Goal: Task Accomplishment & Management: Complete application form

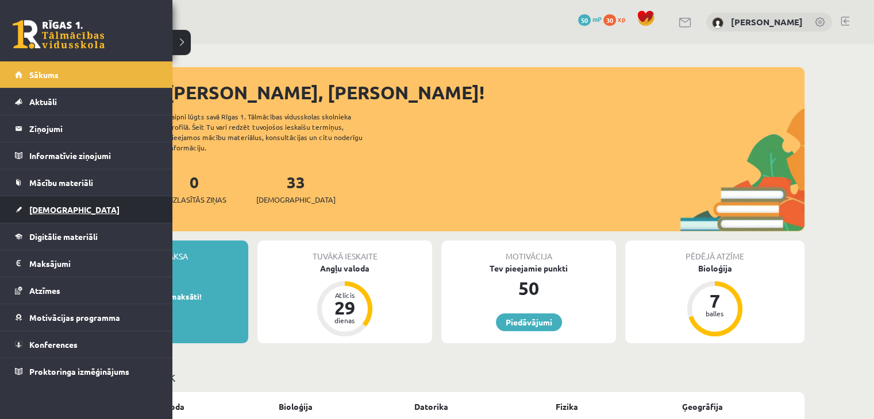
click at [46, 211] on span "[DEMOGRAPHIC_DATA]" at bounding box center [74, 210] width 90 height 10
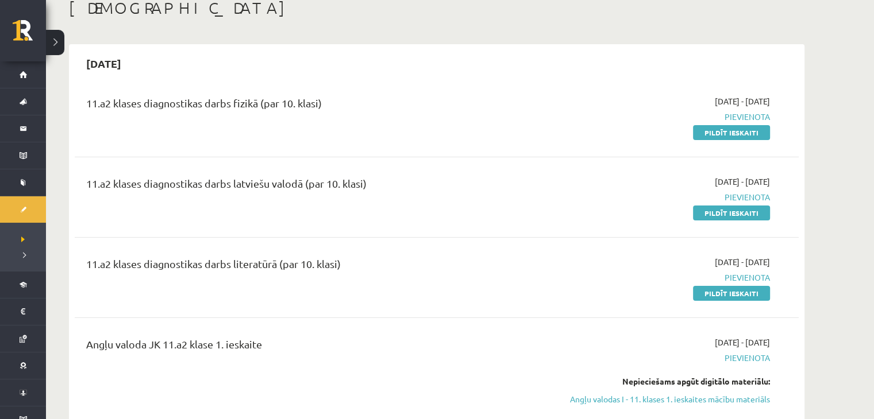
scroll to position [70, 0]
click at [715, 290] on link "Pildīt ieskaiti" at bounding box center [731, 292] width 77 height 15
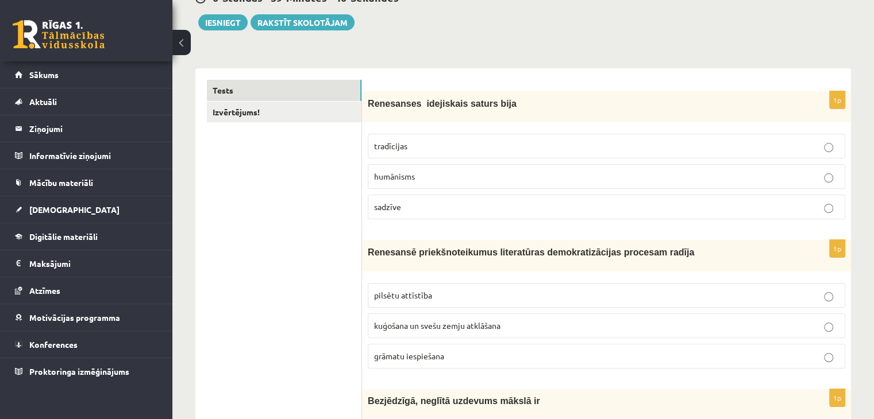
scroll to position [126, 0]
click at [502, 198] on label "sadzīve" at bounding box center [606, 207] width 477 height 25
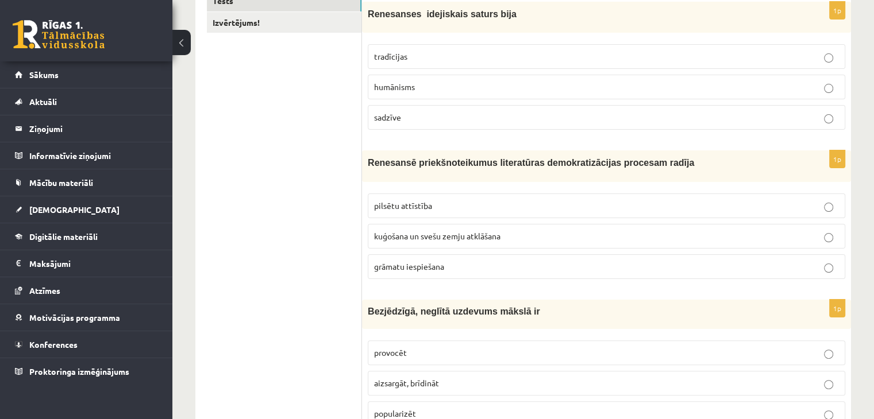
scroll to position [224, 0]
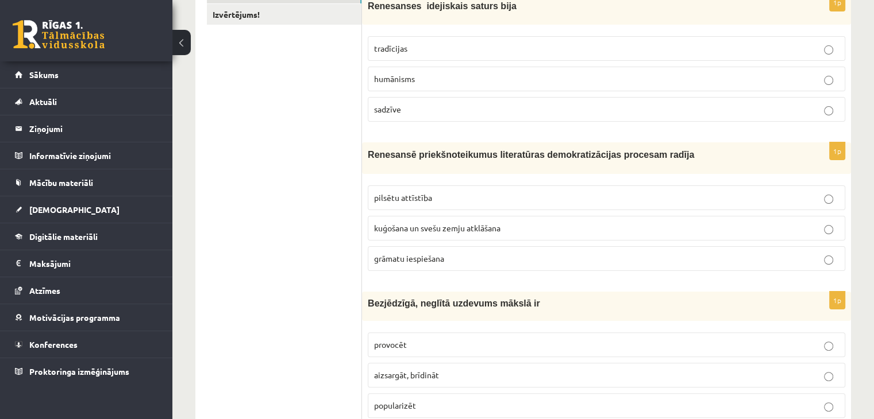
click at [733, 263] on p "grāmatu iespiešana" at bounding box center [606, 259] width 465 height 12
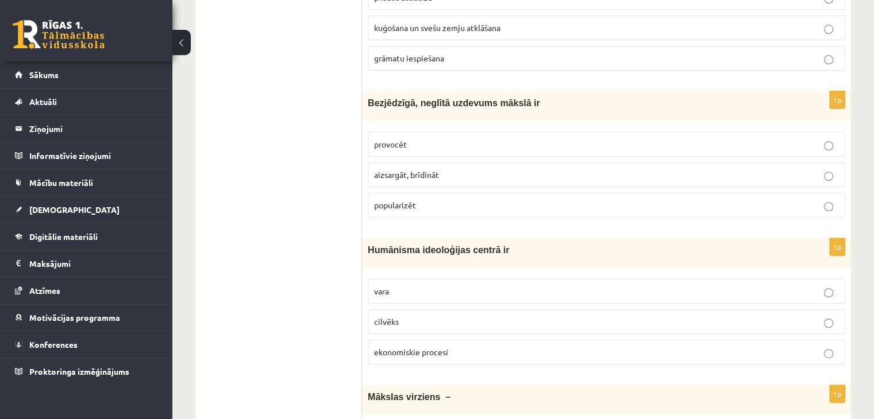
scroll to position [425, 0]
click at [797, 140] on p "provocēt" at bounding box center [606, 144] width 465 height 12
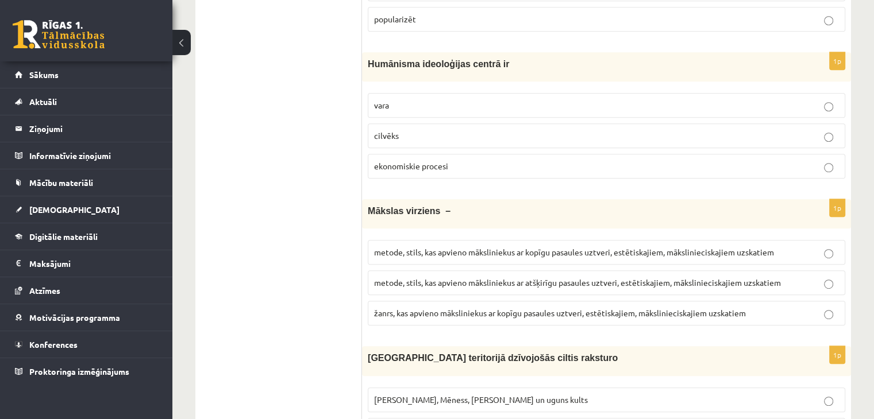
scroll to position [611, 0]
click at [685, 136] on p "cilvēks" at bounding box center [606, 135] width 465 height 12
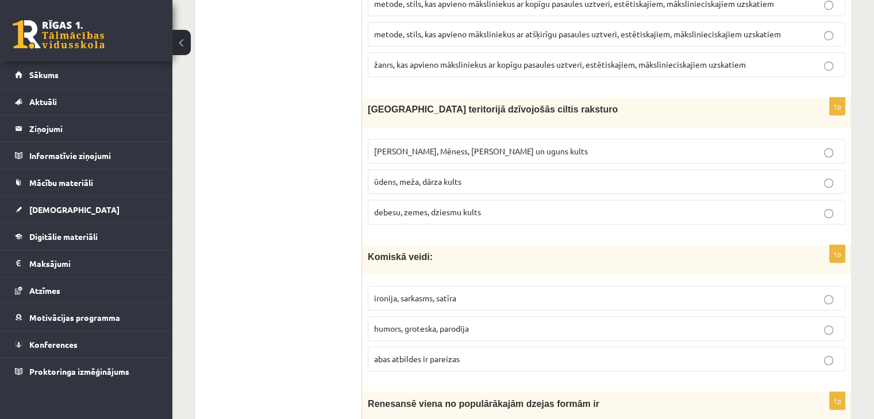
scroll to position [873, 0]
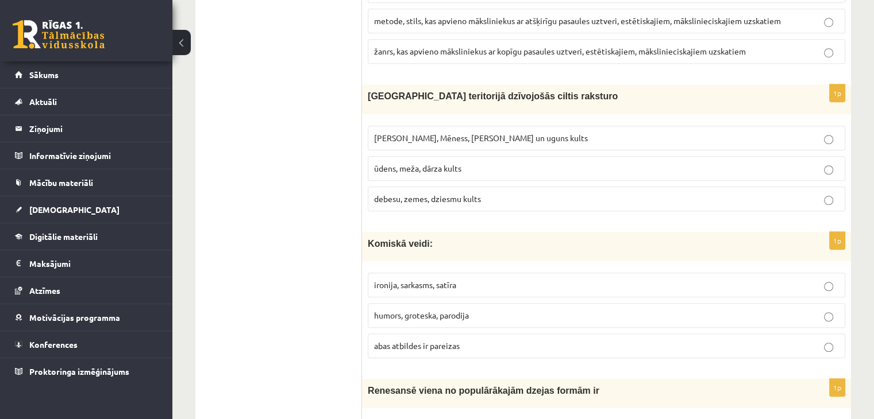
click at [711, 132] on p "Saules, Mēness, Pērkona un uguns kults" at bounding box center [606, 138] width 465 height 12
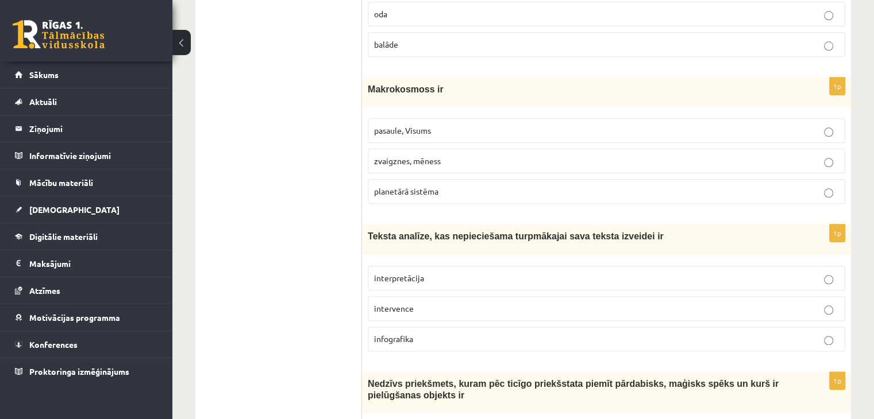
scroll to position [1326, 0]
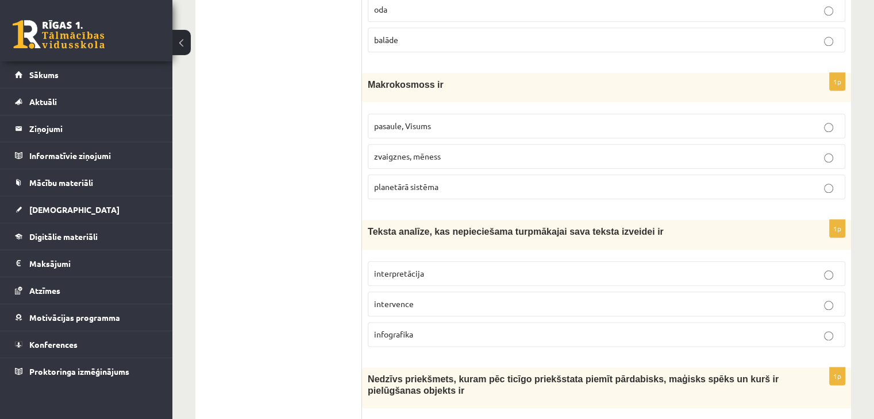
click at [727, 114] on label "pasaule, Visums" at bounding box center [606, 126] width 477 height 25
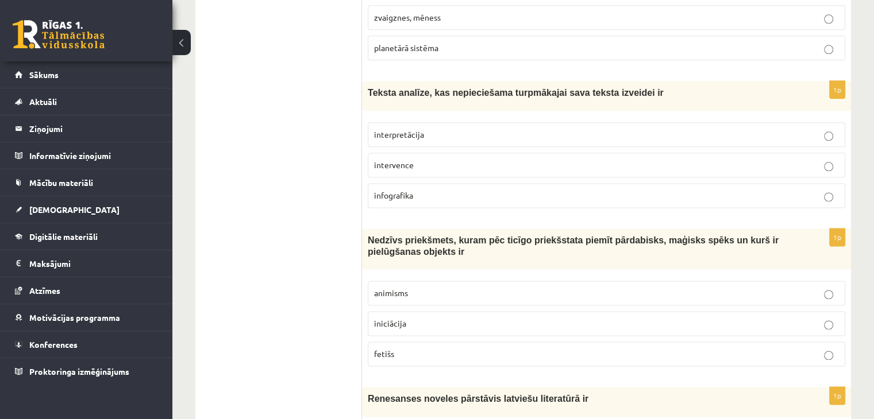
scroll to position [1459, 0]
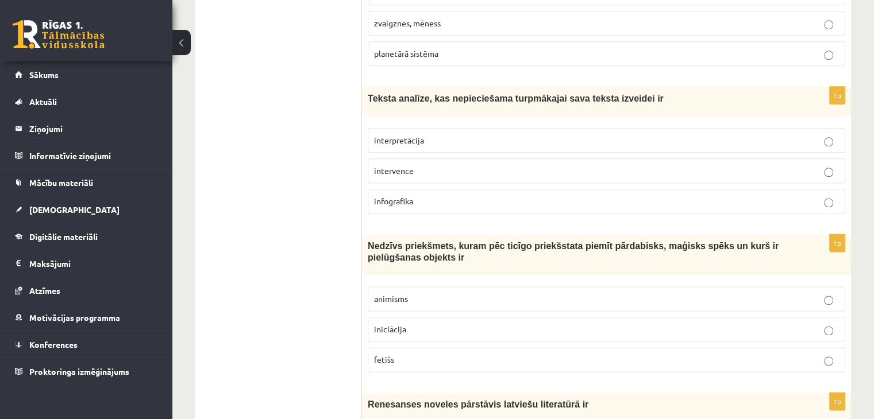
click at [816, 134] on p "interpretācija" at bounding box center [606, 140] width 465 height 12
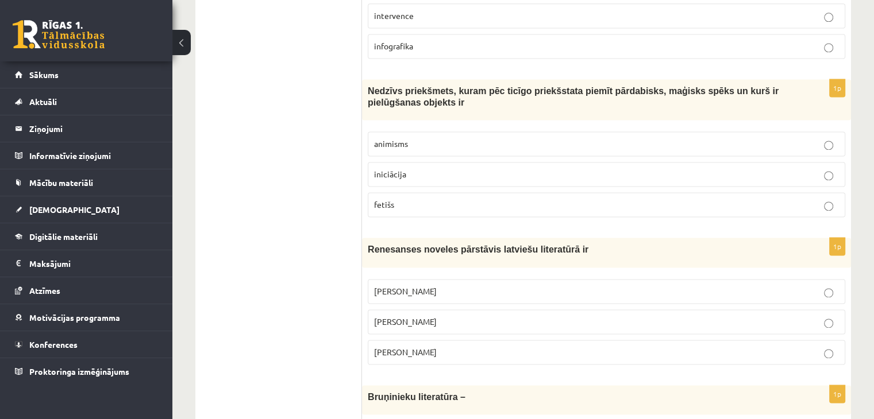
scroll to position [1618, 0]
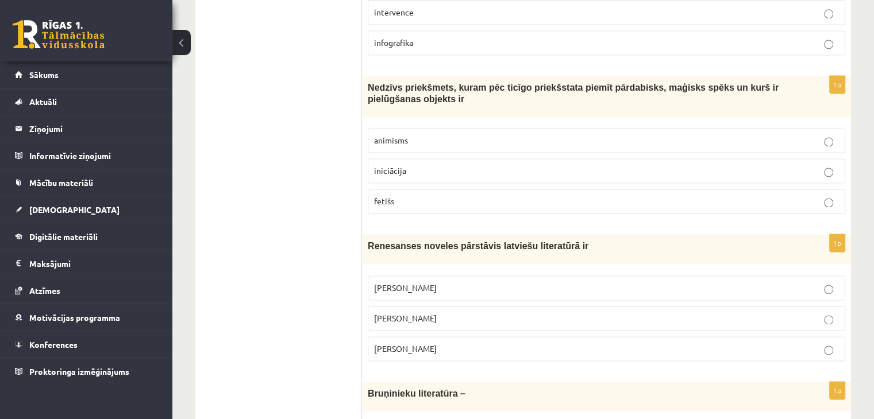
click at [182, 48] on button at bounding box center [181, 42] width 18 height 25
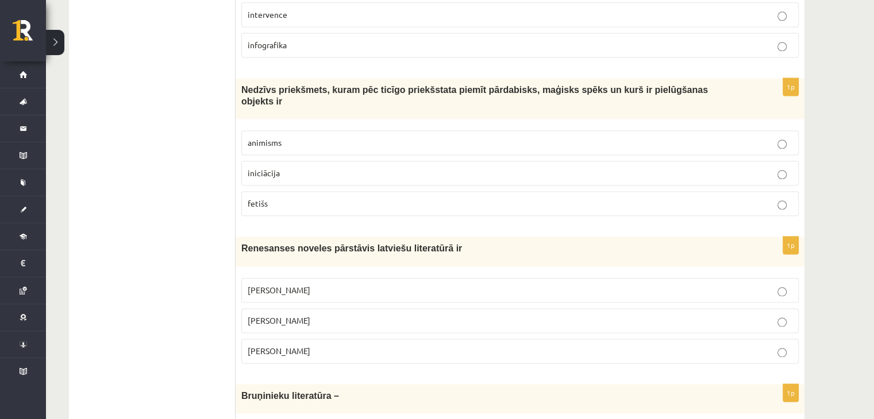
scroll to position [1625, 0]
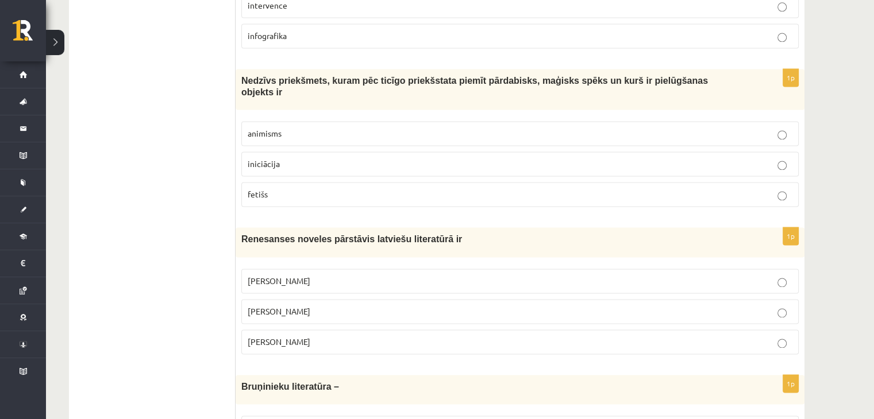
click at [311, 126] on label "animisms" at bounding box center [519, 133] width 557 height 25
click at [310, 158] on p "iniciācija" at bounding box center [520, 164] width 545 height 12
click at [308, 128] on p "animisms" at bounding box center [520, 134] width 545 height 12
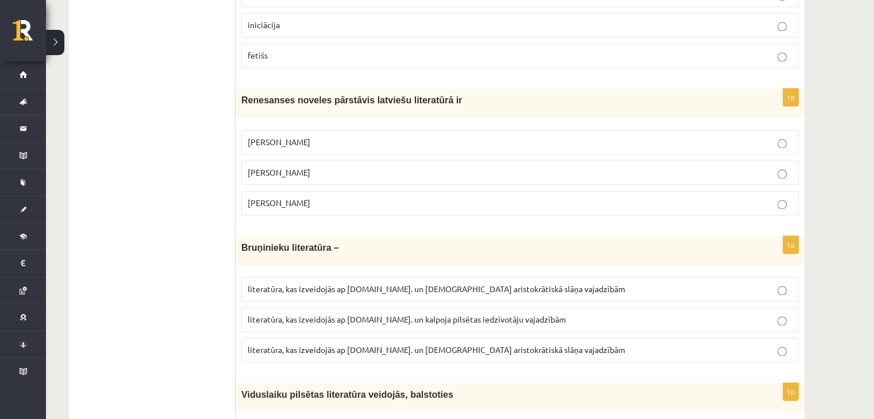
scroll to position [1767, 0]
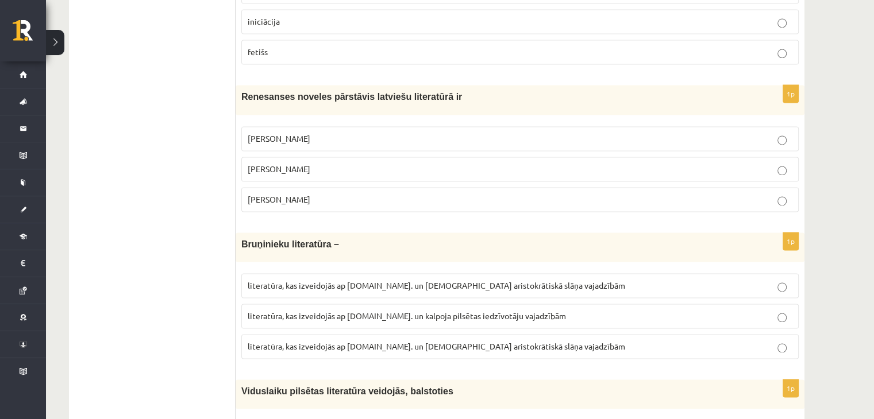
click at [367, 126] on label "Rūdolfs Blaumanis" at bounding box center [519, 138] width 557 height 25
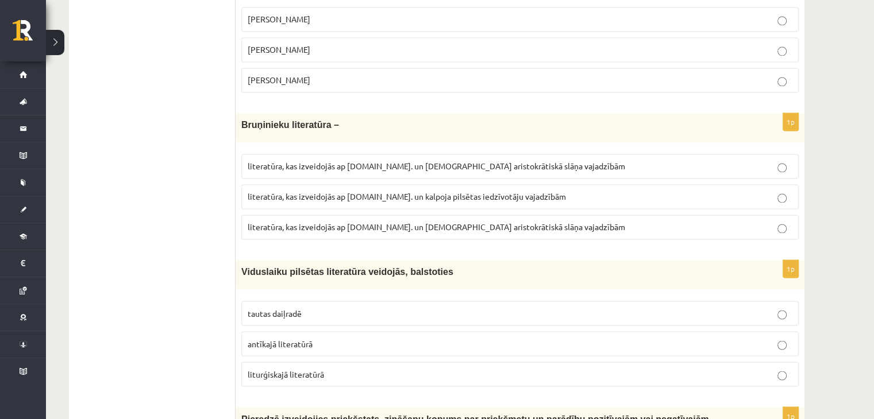
scroll to position [1884, 0]
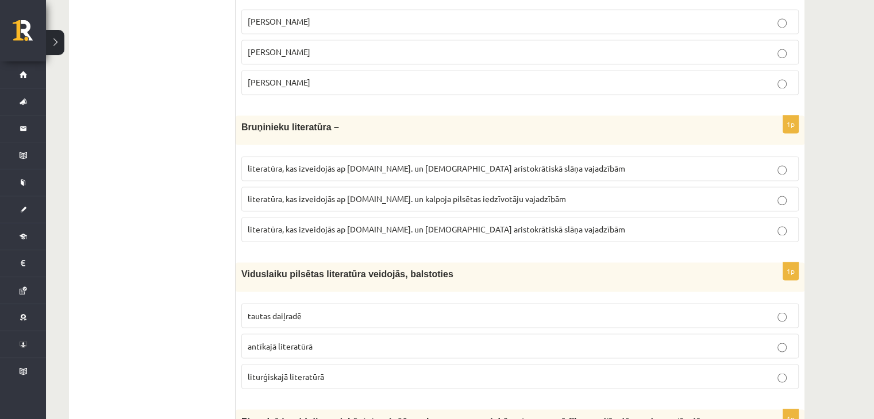
click at [735, 193] on p "literatūra, kas izveidojās ap 12.gs. un kalpoja pilsētas iedzīvotāju vajadzībām" at bounding box center [520, 199] width 545 height 12
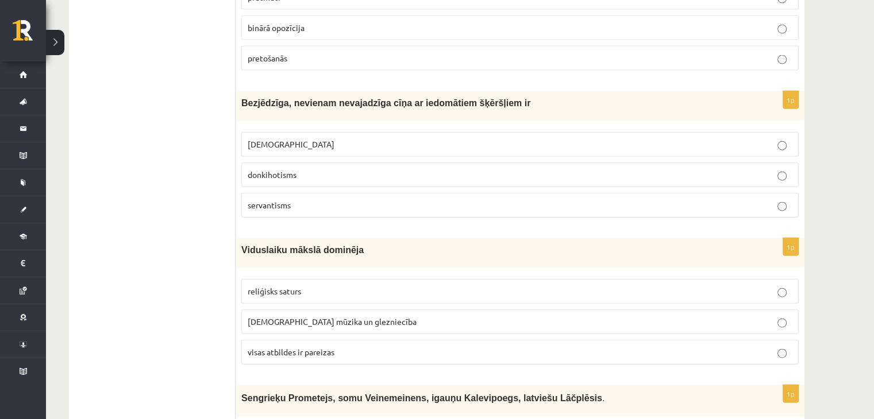
scroll to position [2686, 0]
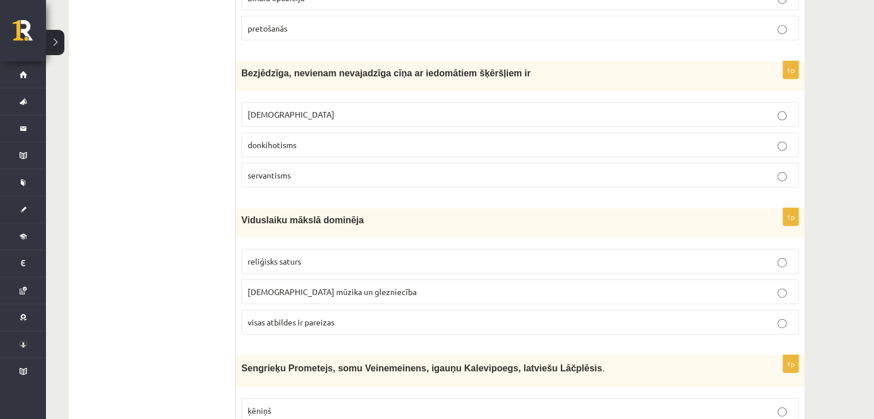
click at [774, 169] on p "servantisms" at bounding box center [520, 175] width 545 height 12
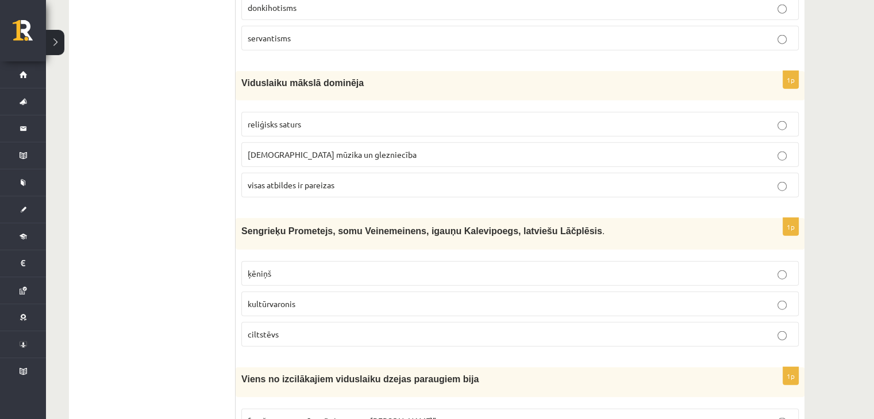
scroll to position [2824, 0]
click at [668, 172] on label "visas atbildes ir pareizas" at bounding box center [519, 184] width 557 height 25
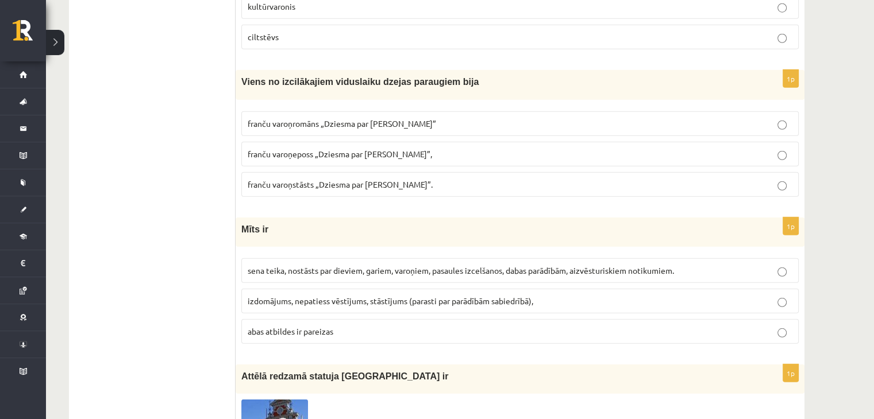
scroll to position [3128, 0]
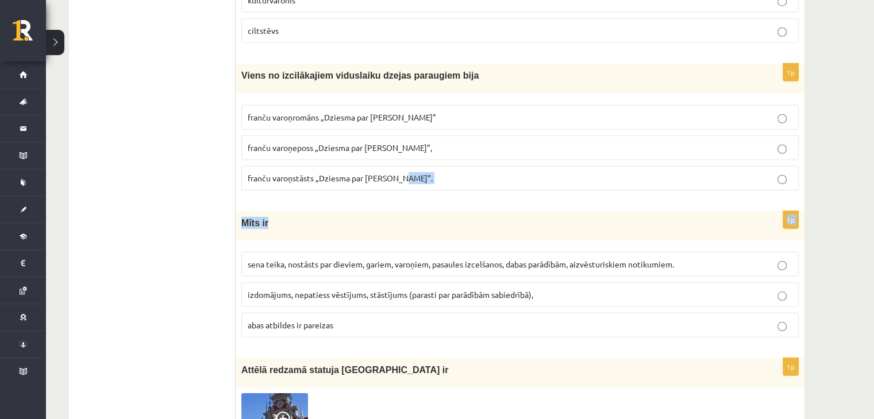
drag, startPoint x: 846, startPoint y: 195, endPoint x: 809, endPoint y: 147, distance: 61.1
click at [676, 142] on p "franču varoņeposs „Dziesma par Rolandu”," at bounding box center [520, 148] width 545 height 12
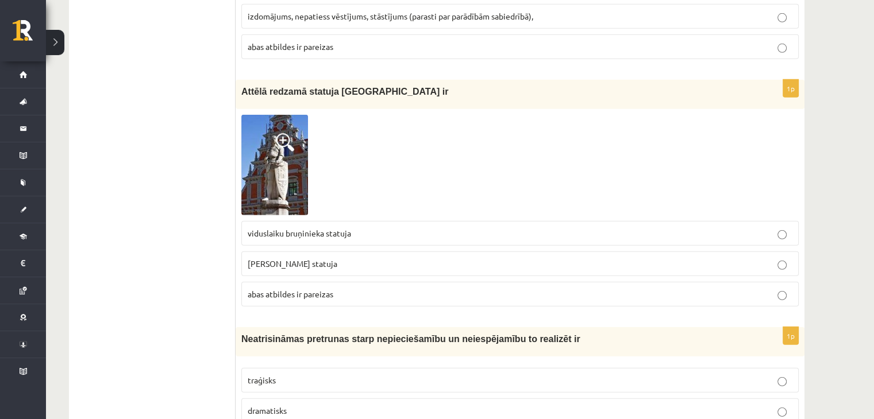
scroll to position [3412, 0]
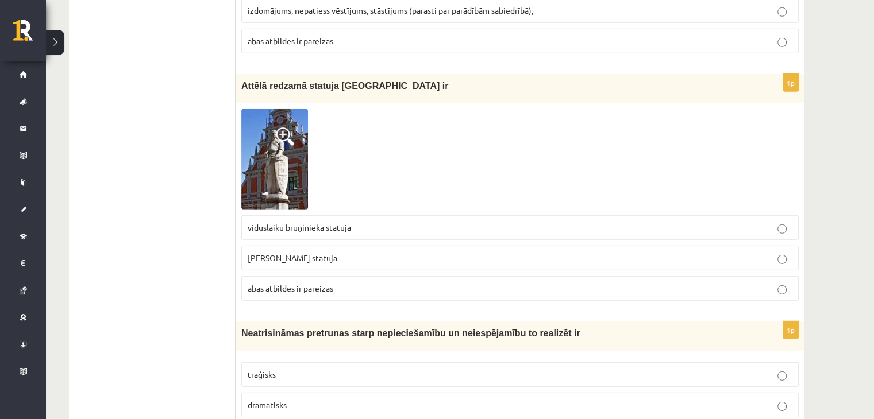
click at [269, 118] on img at bounding box center [274, 159] width 67 height 101
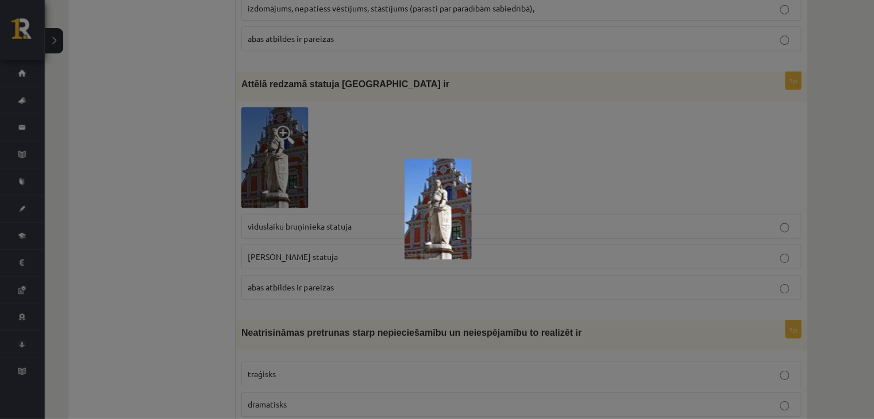
scroll to position [3414, 0]
click at [514, 184] on div at bounding box center [437, 209] width 874 height 419
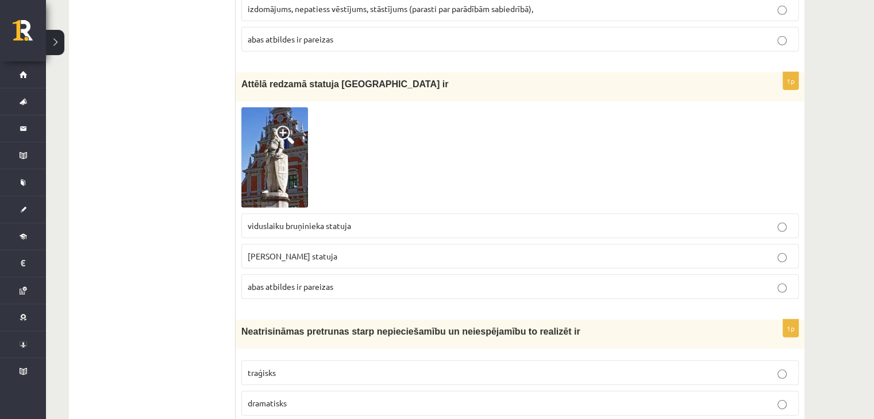
click at [554, 250] on p "Rolanda statuja" at bounding box center [520, 256] width 545 height 12
click at [553, 275] on label "abas atbildes ir pareizas" at bounding box center [519, 287] width 557 height 25
click at [567, 250] on p "Rolanda statuja" at bounding box center [520, 256] width 545 height 12
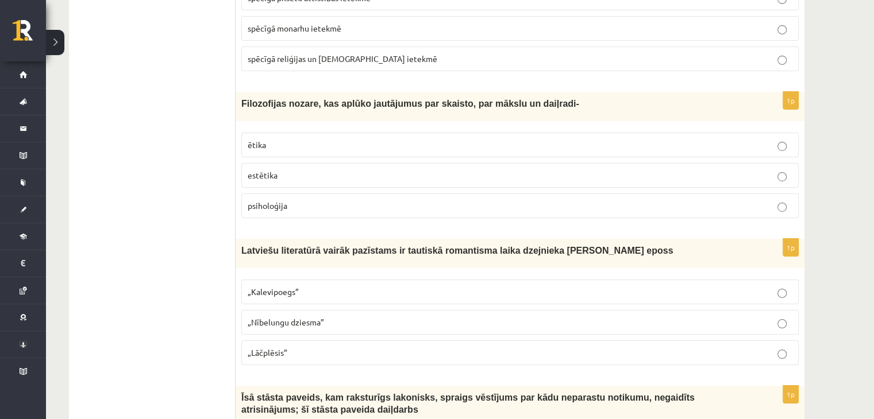
scroll to position [3937, 0]
click at [779, 163] on label "estētika" at bounding box center [519, 175] width 557 height 25
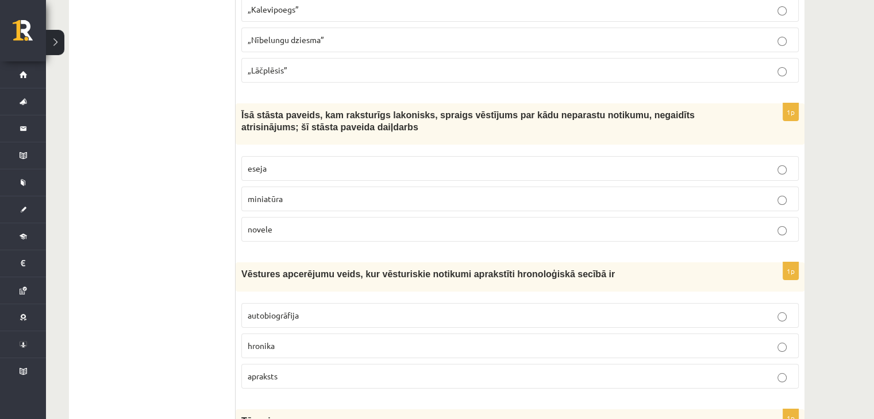
scroll to position [4222, 0]
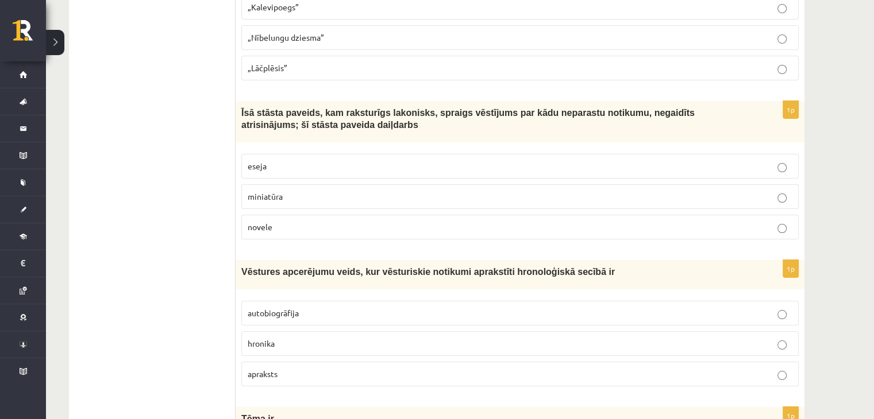
click at [780, 184] on label "miniatūra" at bounding box center [519, 196] width 557 height 25
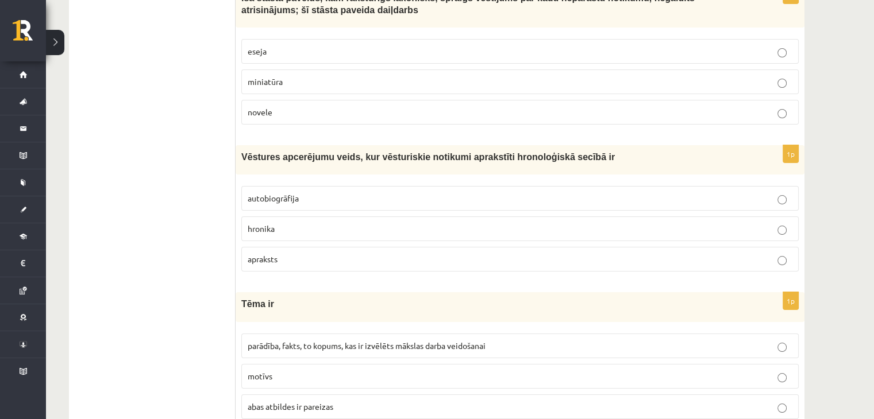
scroll to position [4346, 0]
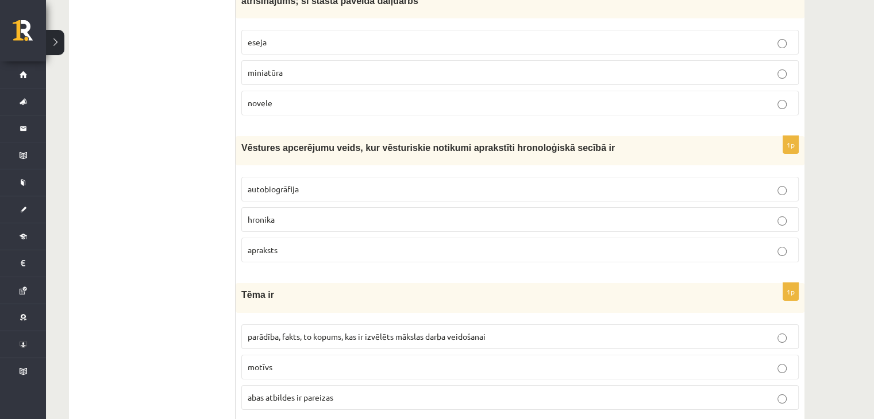
click at [709, 361] on p "motīvs" at bounding box center [520, 367] width 545 height 12
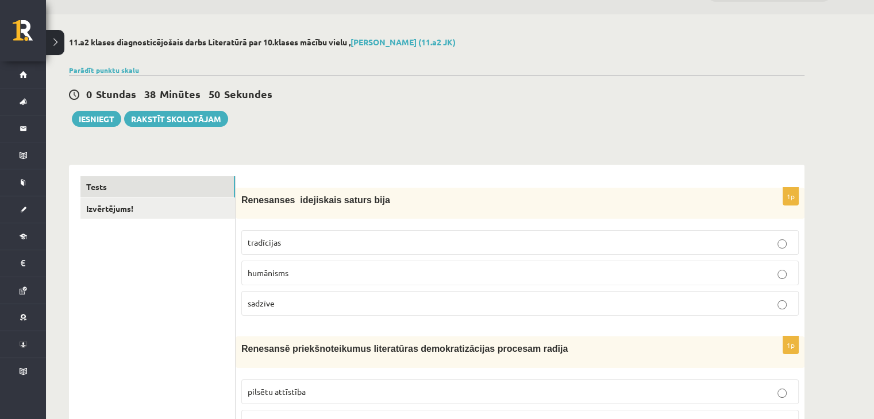
scroll to position [0, 0]
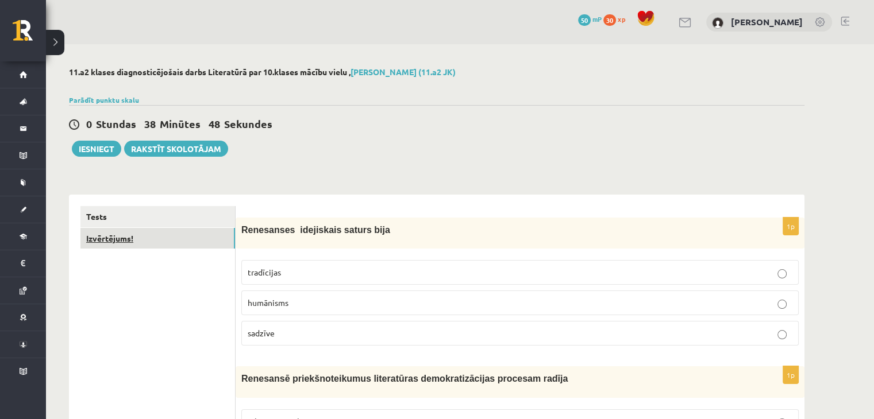
click at [163, 239] on link "Izvērtējums!" at bounding box center [157, 238] width 155 height 21
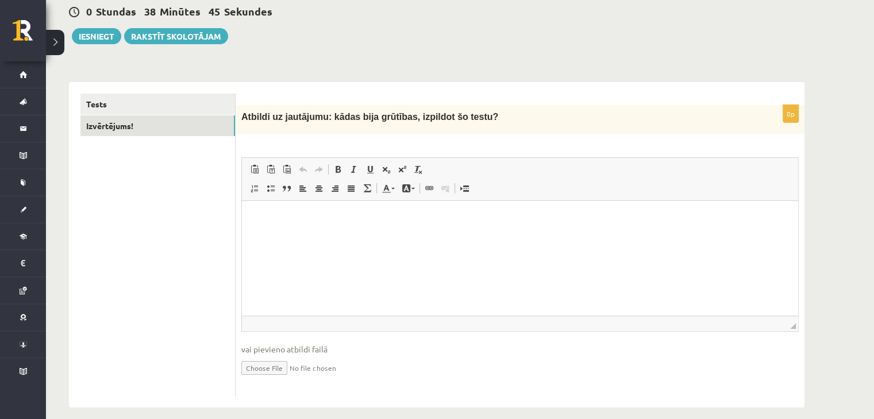
scroll to position [124, 0]
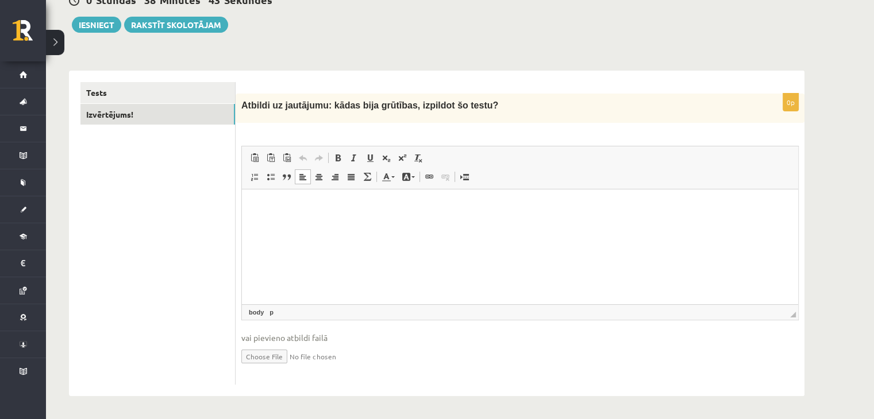
click at [338, 224] on html at bounding box center [520, 207] width 556 height 35
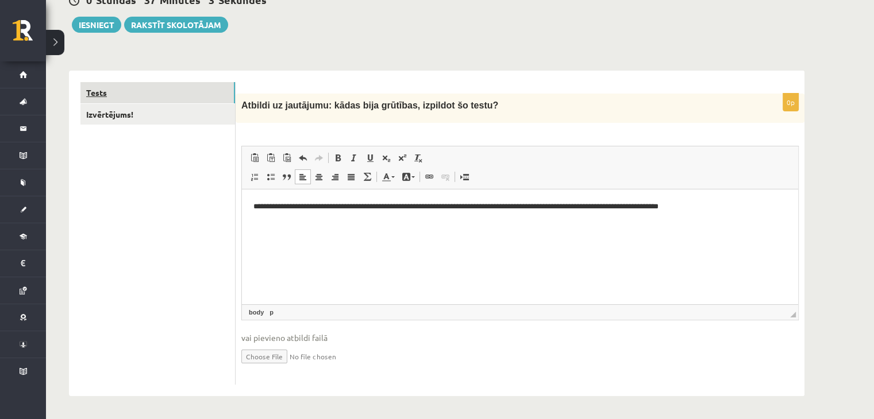
click at [155, 95] on link "Tests" at bounding box center [157, 92] width 155 height 21
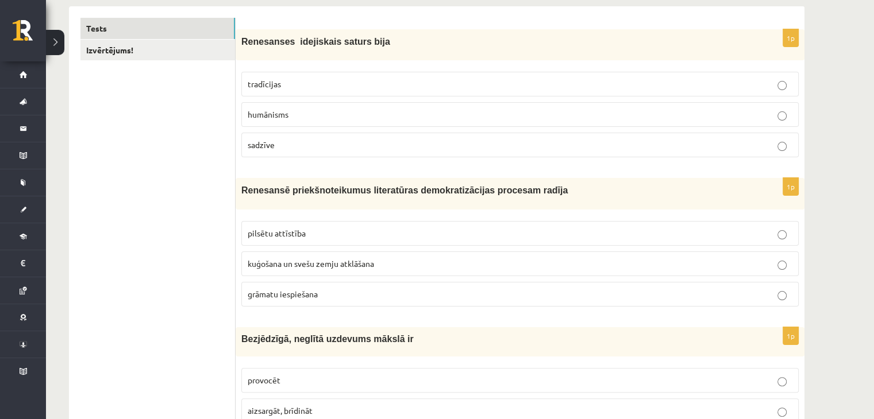
scroll to position [197, 0]
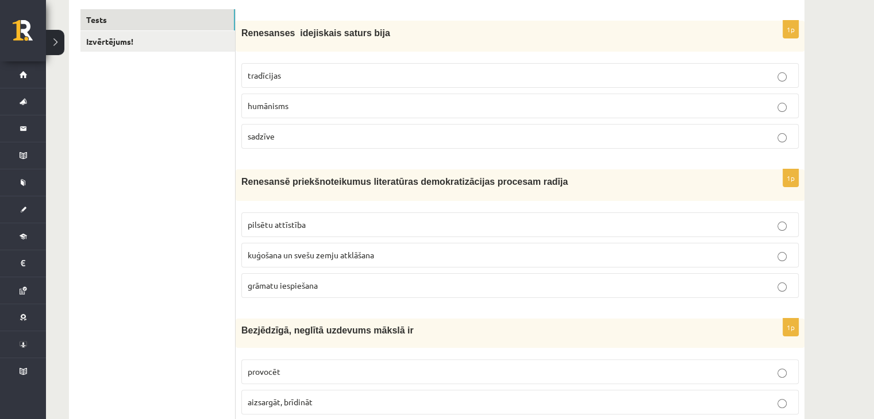
click at [520, 114] on label "humānisms" at bounding box center [519, 106] width 557 height 25
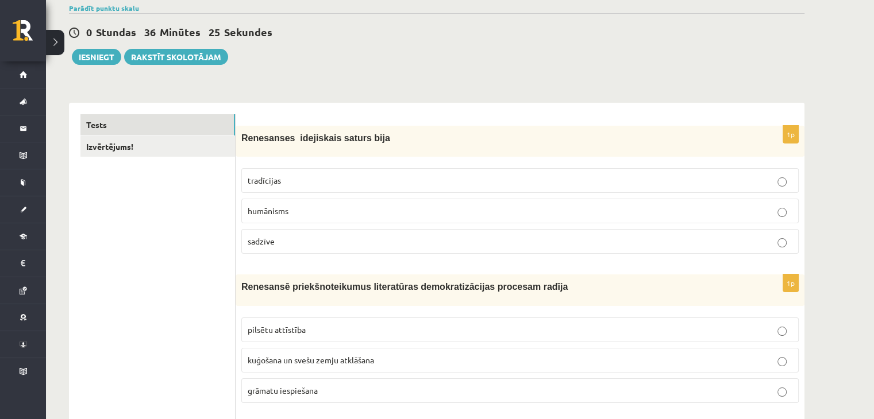
scroll to position [92, 0]
click at [94, 55] on button "Iesniegt" at bounding box center [96, 57] width 49 height 16
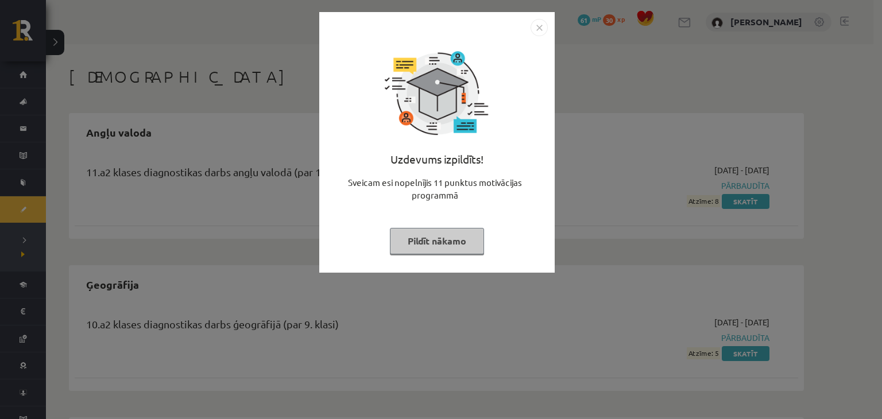
click at [450, 248] on button "Pildīt nākamo" at bounding box center [437, 241] width 94 height 26
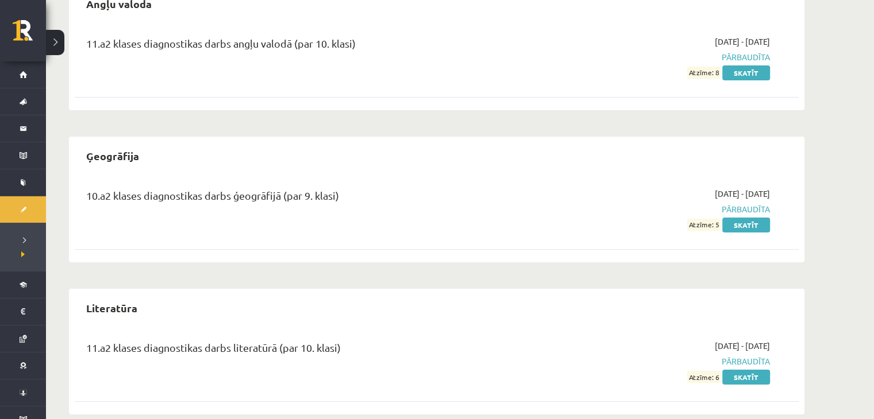
scroll to position [147, 0]
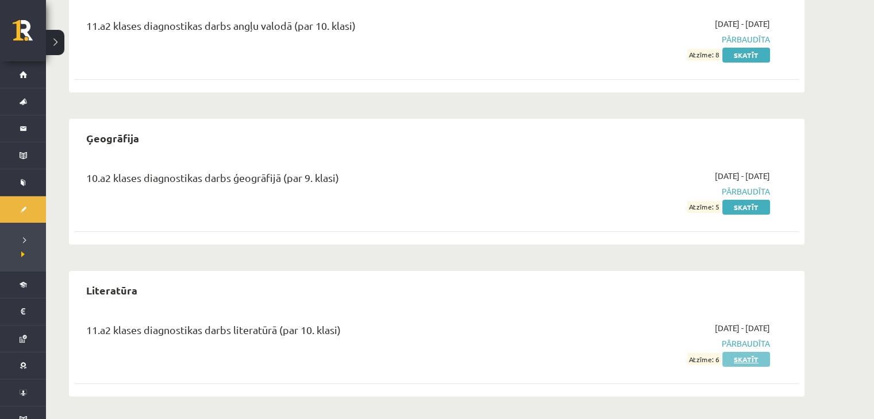
click at [745, 357] on link "Skatīt" at bounding box center [746, 359] width 48 height 15
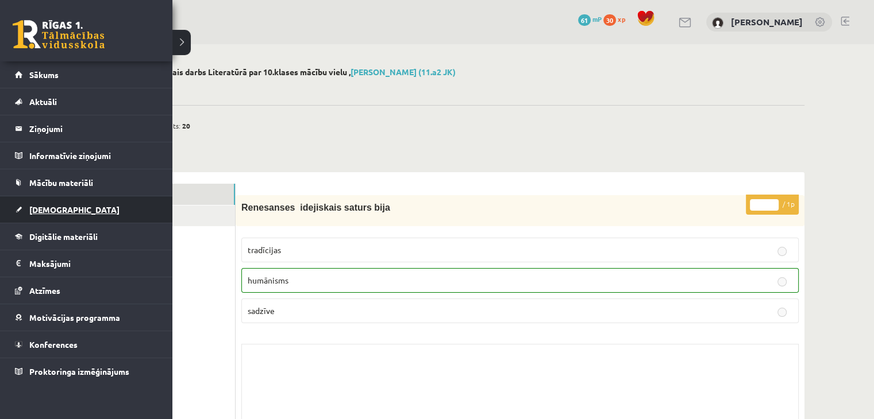
click at [57, 201] on link "[DEMOGRAPHIC_DATA]" at bounding box center [86, 209] width 143 height 26
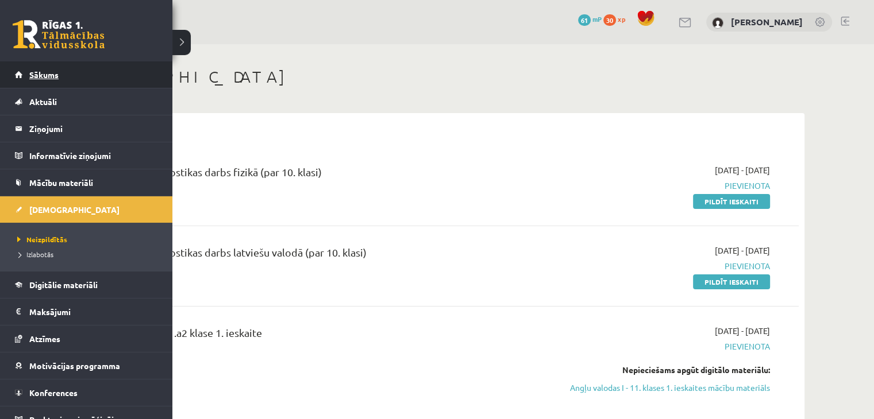
click at [44, 79] on span "Sākums" at bounding box center [43, 75] width 29 height 10
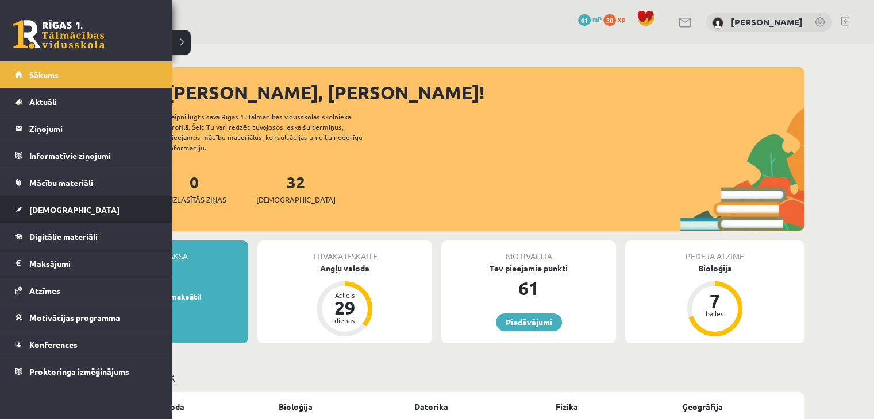
click at [38, 206] on span "[DEMOGRAPHIC_DATA]" at bounding box center [74, 210] width 90 height 10
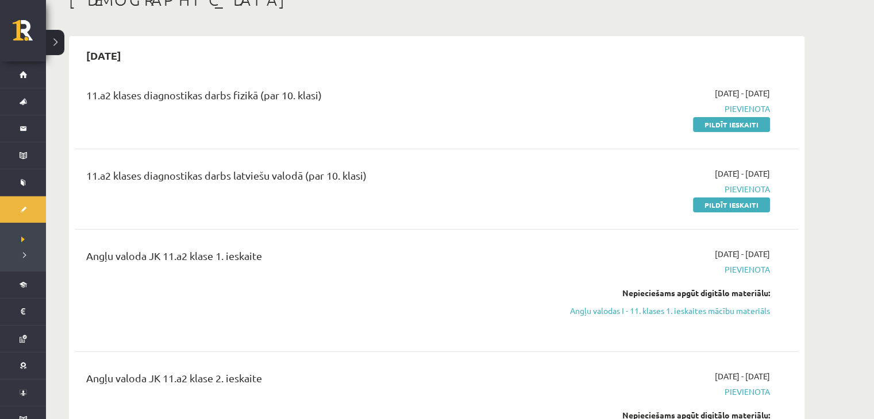
scroll to position [78, 0]
click at [734, 206] on link "Pildīt ieskaiti" at bounding box center [731, 204] width 77 height 15
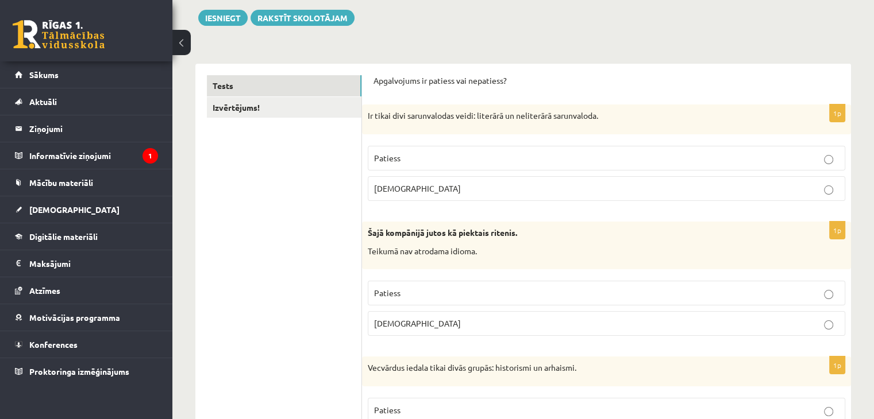
scroll to position [131, 0]
click at [77, 151] on legend "Informatīvie ziņojumi 1" at bounding box center [93, 155] width 129 height 26
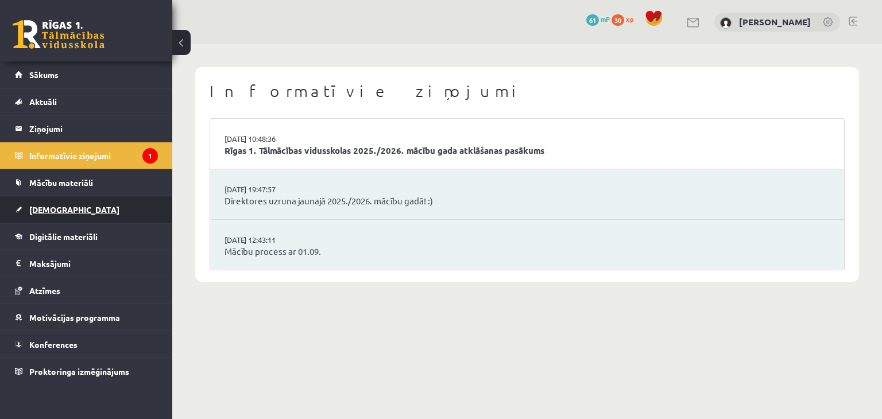
click at [51, 210] on span "[DEMOGRAPHIC_DATA]" at bounding box center [74, 210] width 90 height 10
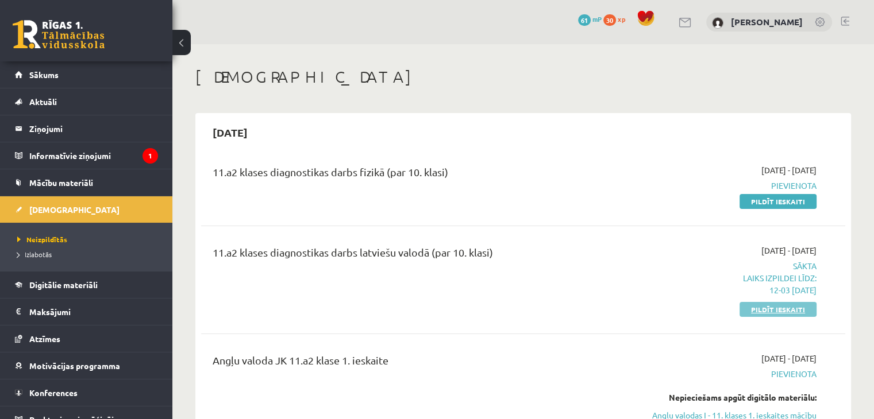
click at [776, 315] on link "Pildīt ieskaiti" at bounding box center [777, 309] width 77 height 15
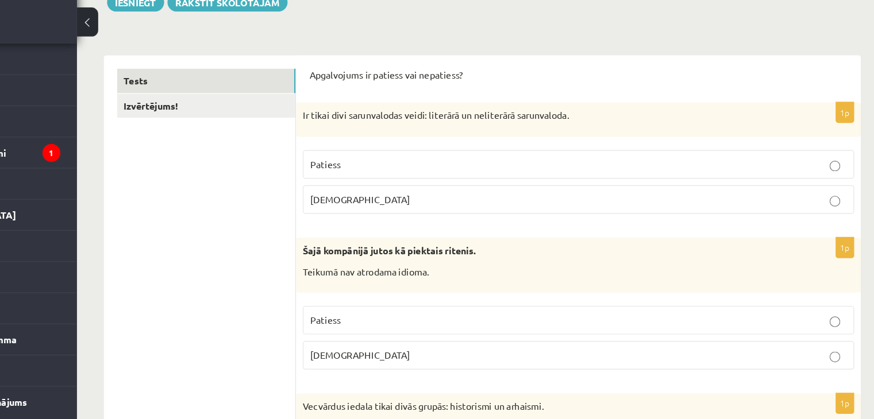
scroll to position [124, 0]
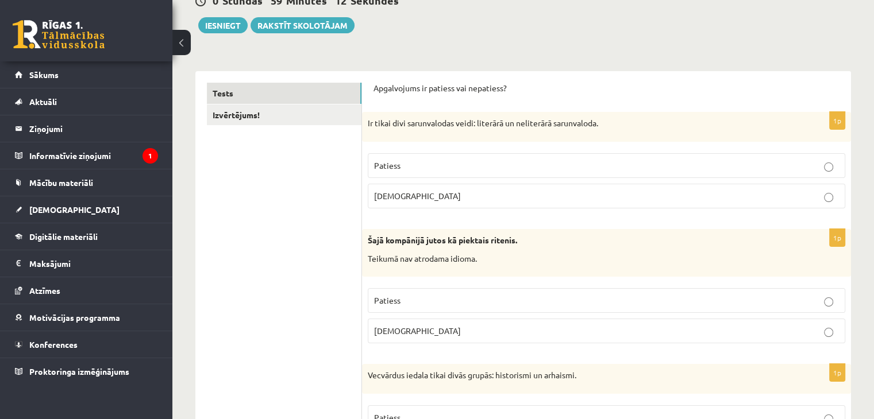
click at [180, 41] on button at bounding box center [181, 42] width 18 height 25
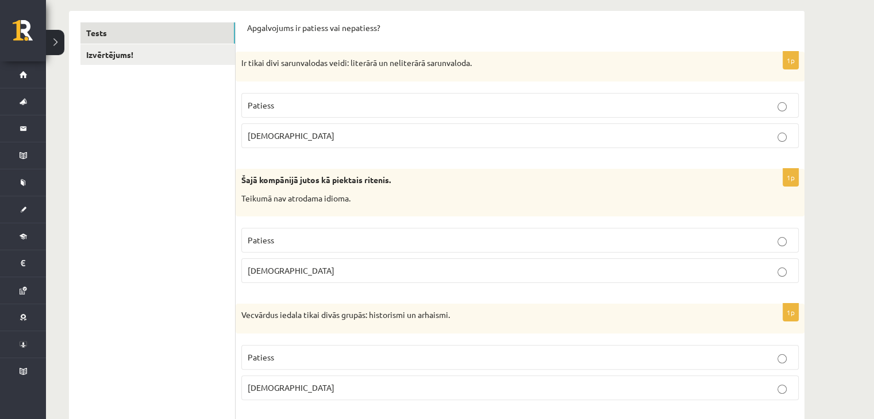
scroll to position [186, 0]
click at [783, 113] on label "Patiess" at bounding box center [519, 103] width 557 height 25
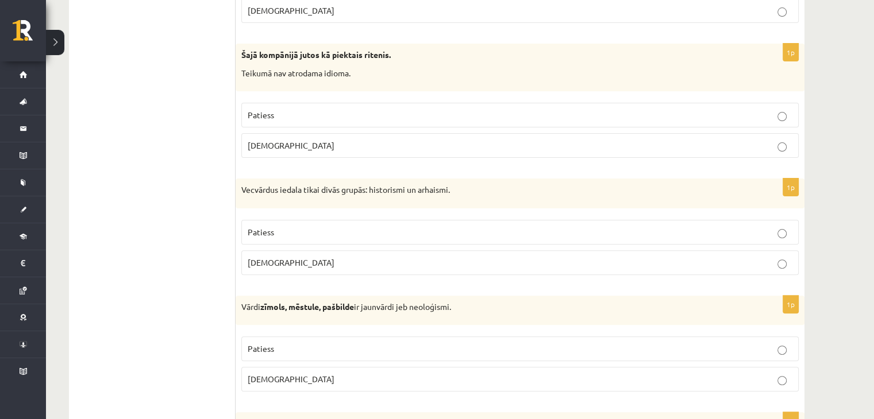
scroll to position [311, 0]
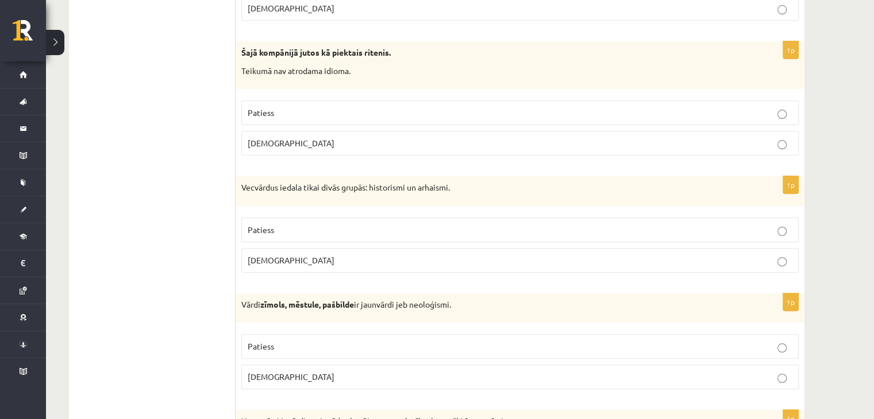
click at [786, 150] on label "Aplams" at bounding box center [519, 143] width 557 height 25
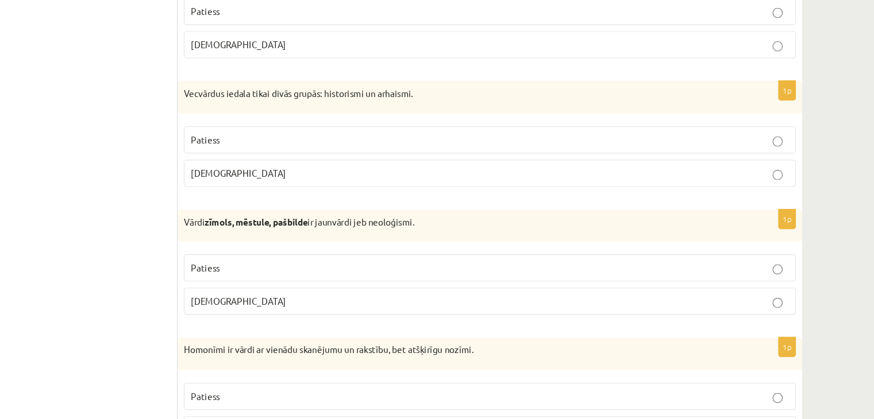
scroll to position [385, 0]
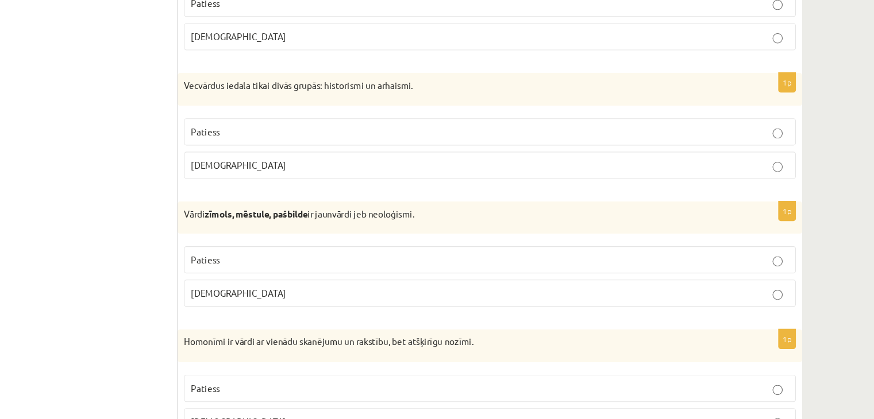
click at [781, 166] on label "Patiess" at bounding box center [519, 156] width 557 height 25
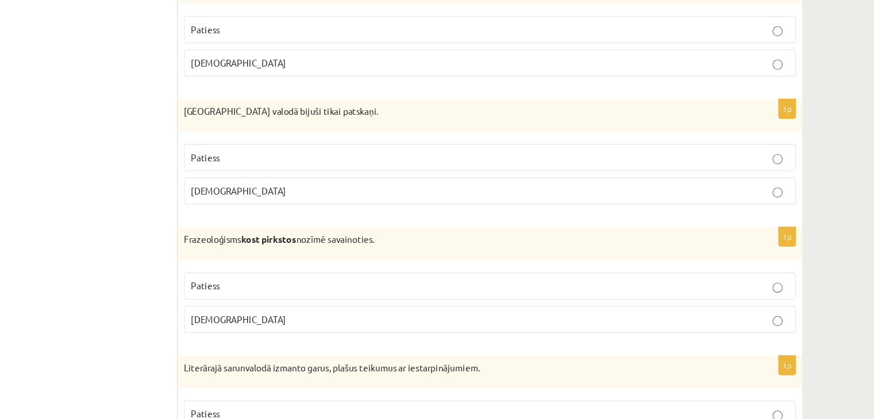
scroll to position [829, 0]
click at [796, 202] on label "Aplams" at bounding box center [519, 210] width 557 height 25
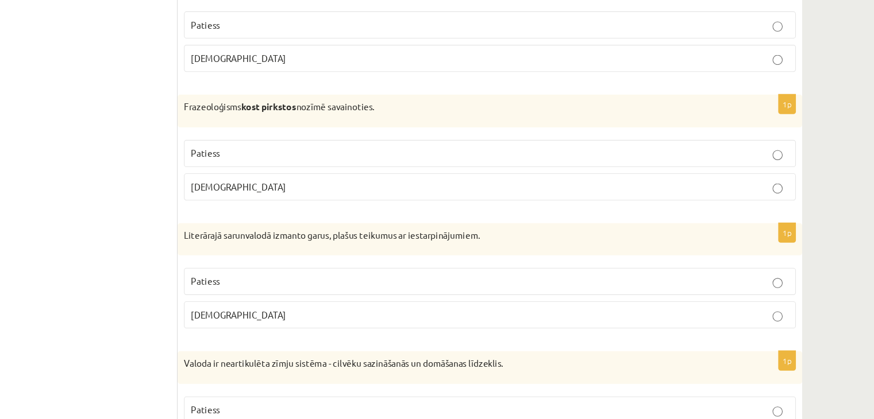
scroll to position [949, 0]
click at [620, 202] on p "Aplams" at bounding box center [520, 208] width 545 height 12
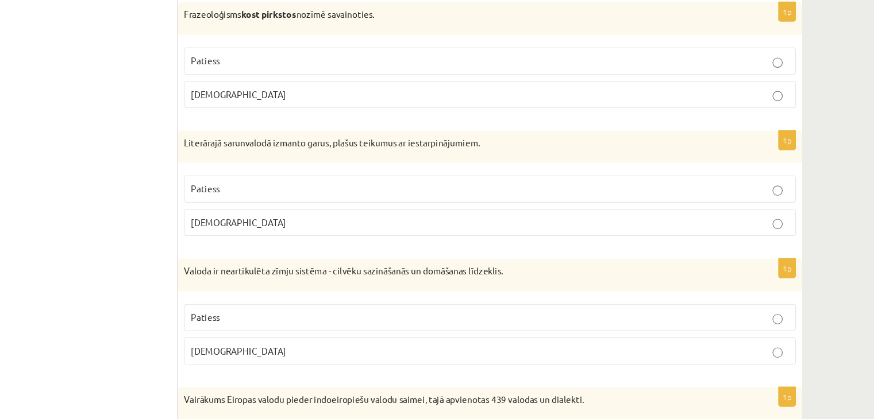
scroll to position [1078, 0]
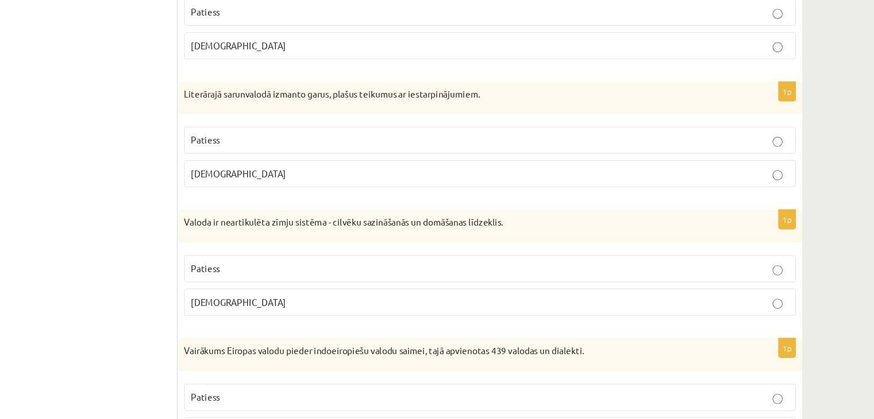
click at [565, 164] on p "Patiess" at bounding box center [520, 165] width 545 height 12
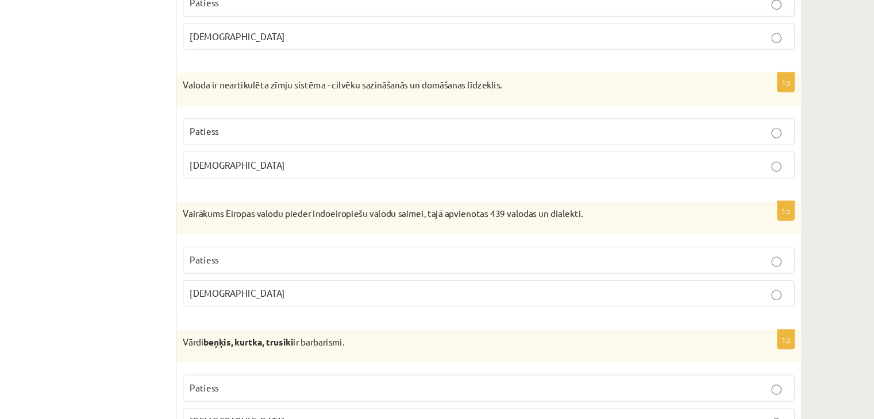
scroll to position [1204, 0]
click at [768, 180] on p "Aplams" at bounding box center [520, 186] width 545 height 12
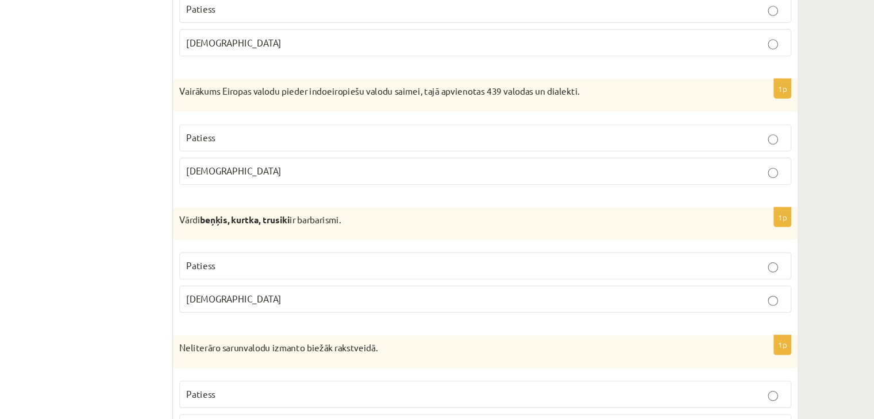
scroll to position [1324, 0]
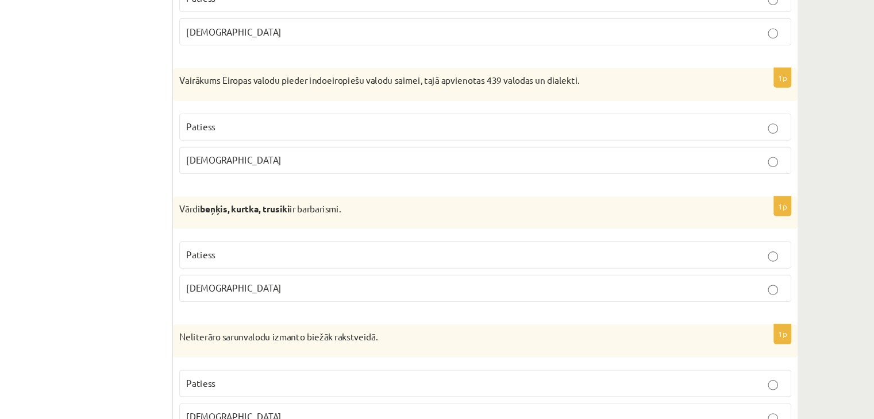
click at [753, 147] on p "Patiess" at bounding box center [520, 153] width 545 height 12
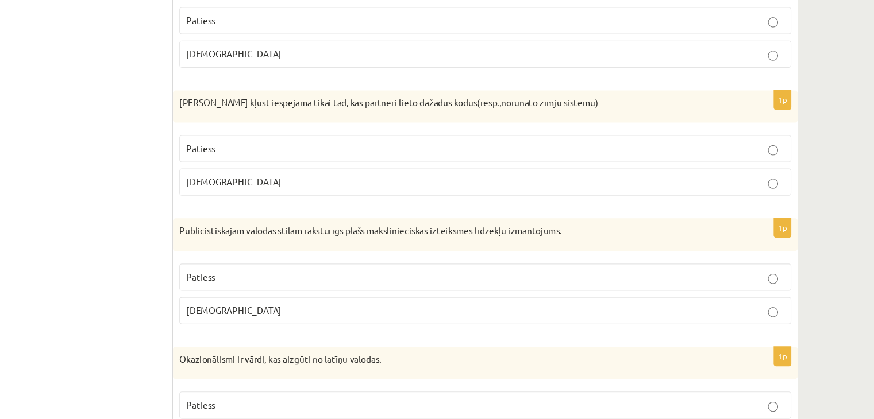
scroll to position [1664, 0]
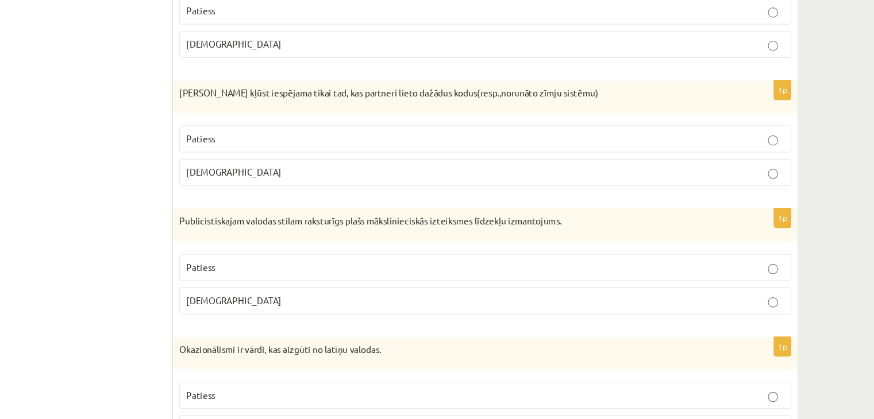
click at [680, 192] on p "Aplams" at bounding box center [520, 194] width 545 height 12
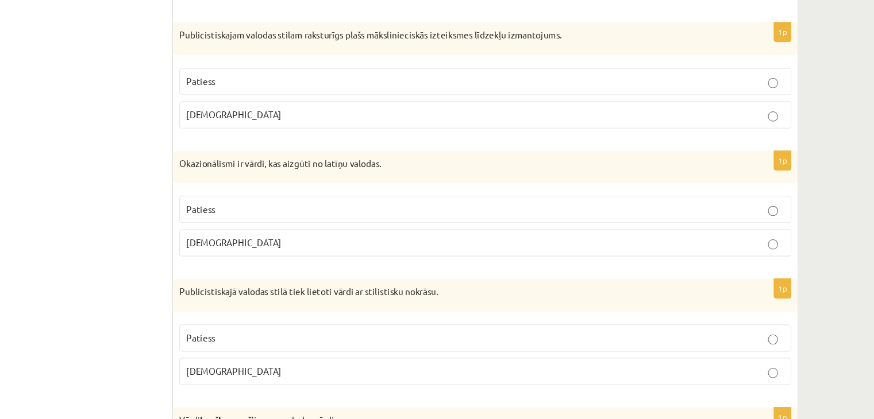
scroll to position [1839, 0]
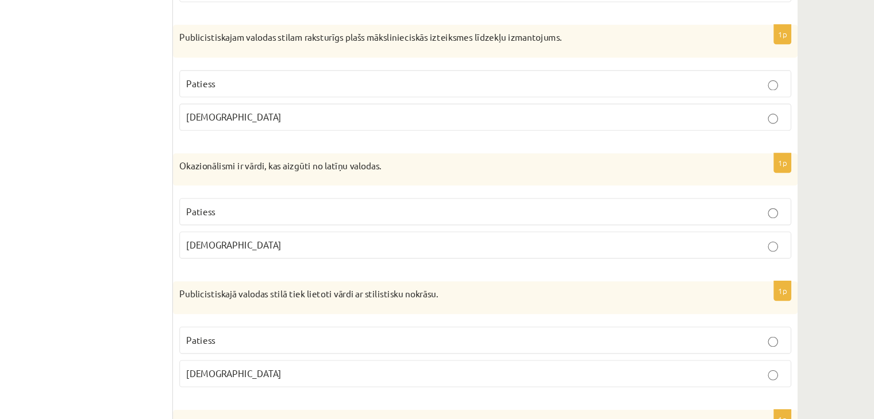
click at [763, 108] on label "Patiess" at bounding box center [519, 106] width 557 height 25
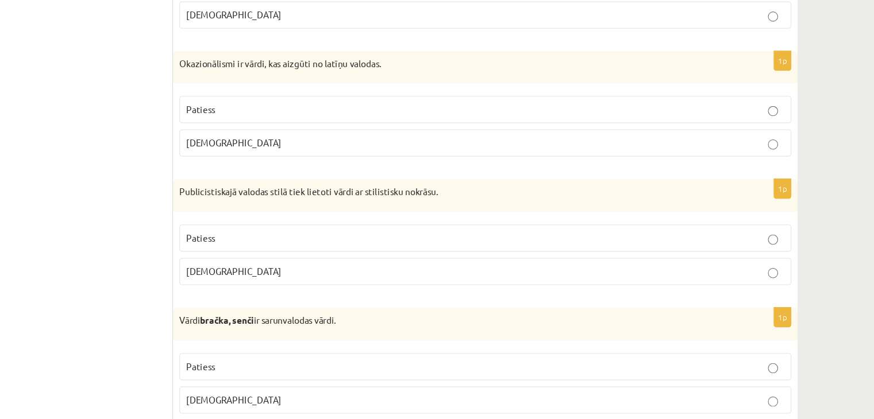
scroll to position [1926, 0]
click at [757, 130] on p "Patiess" at bounding box center [520, 136] width 545 height 12
click at [737, 160] on p "Aplams" at bounding box center [520, 166] width 545 height 12
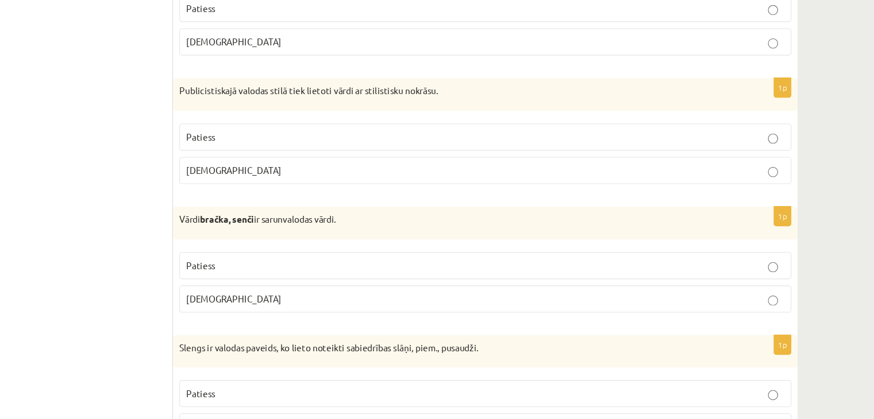
scroll to position [2017, 0]
click at [706, 149] on label "Patiess" at bounding box center [519, 161] width 557 height 25
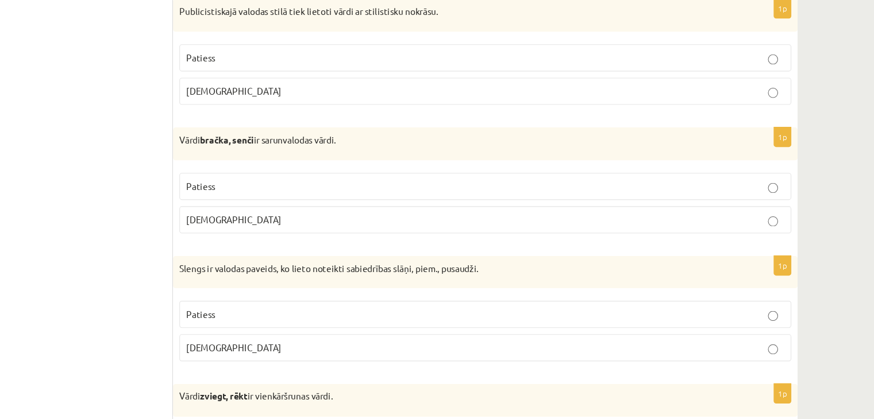
scroll to position [2097, 0]
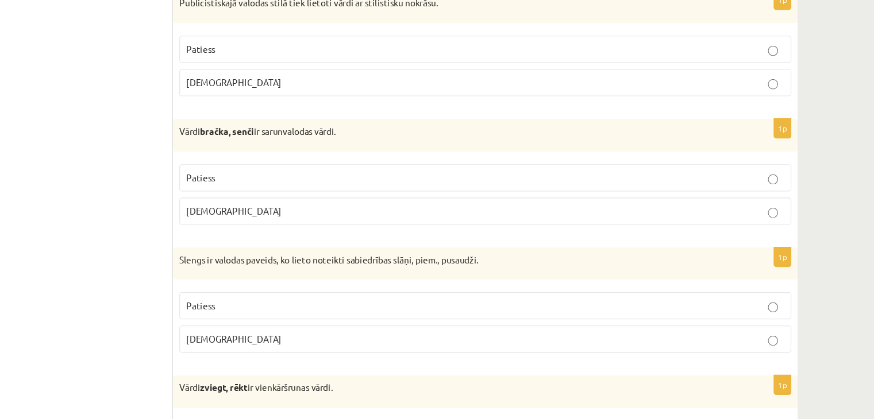
click at [632, 193] on p "Patiess" at bounding box center [520, 199] width 545 height 12
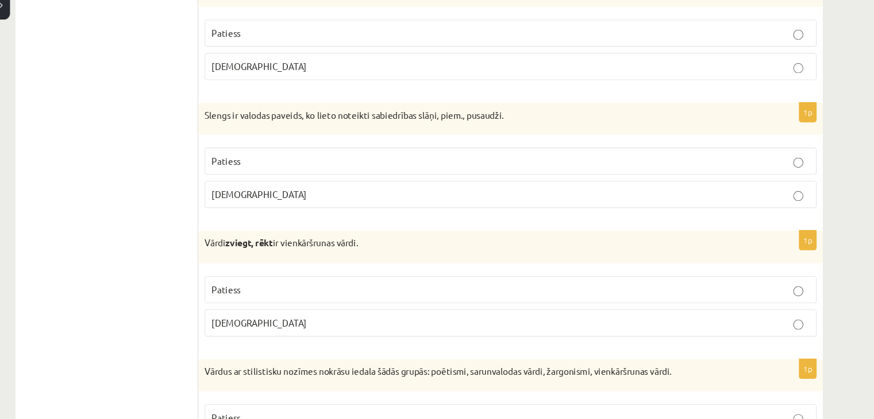
scroll to position [2231, 0]
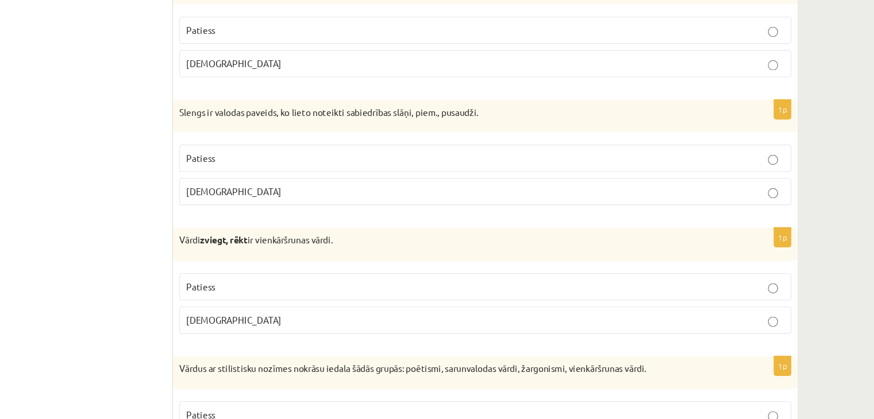
click at [746, 178] on p "Patiess" at bounding box center [520, 181] width 545 height 12
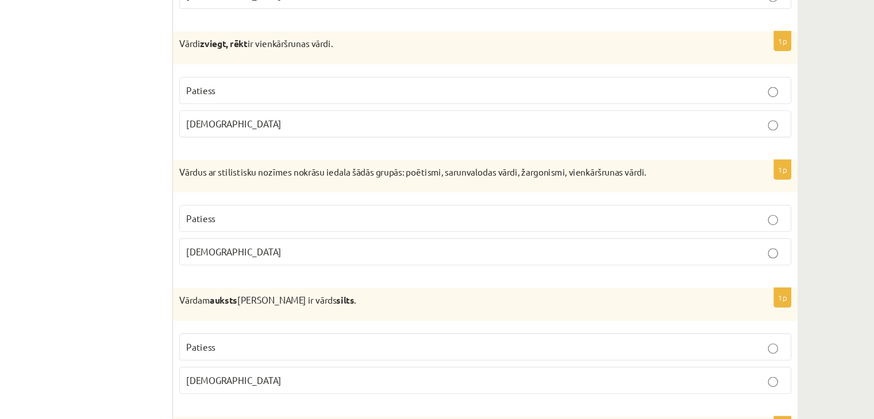
scroll to position [2411, 0]
click at [665, 113] on p "Patiess" at bounding box center [520, 119] width 545 height 12
click at [701, 260] on p "Aplams" at bounding box center [520, 266] width 545 height 12
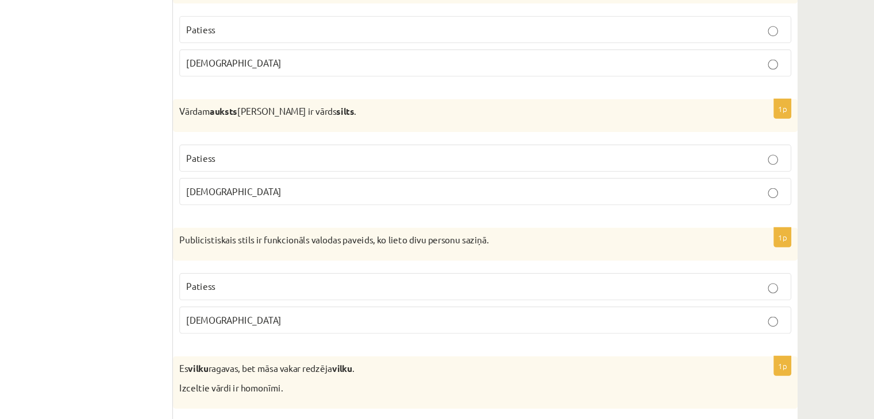
scroll to position [2583, 0]
click at [777, 168] on label "Patiess" at bounding box center [519, 180] width 557 height 25
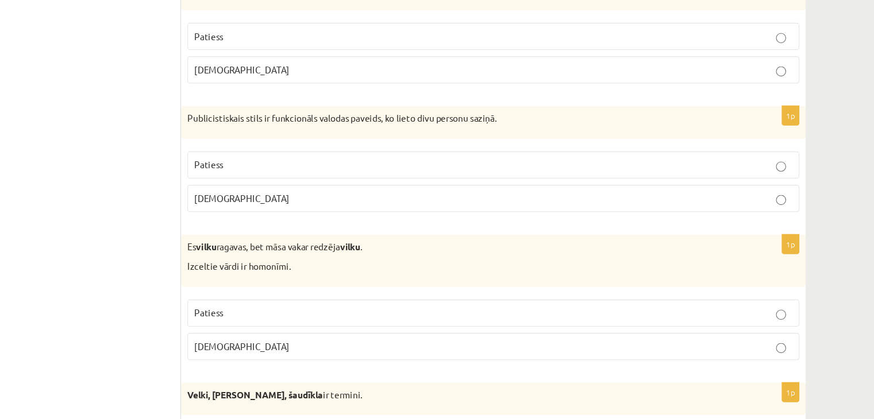
scroll to position [2728, 0]
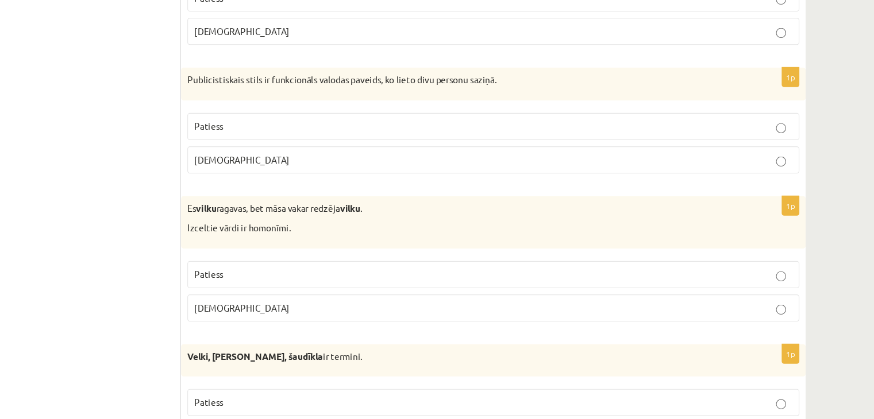
click at [720, 177] on p "Aplams" at bounding box center [520, 183] width 545 height 12
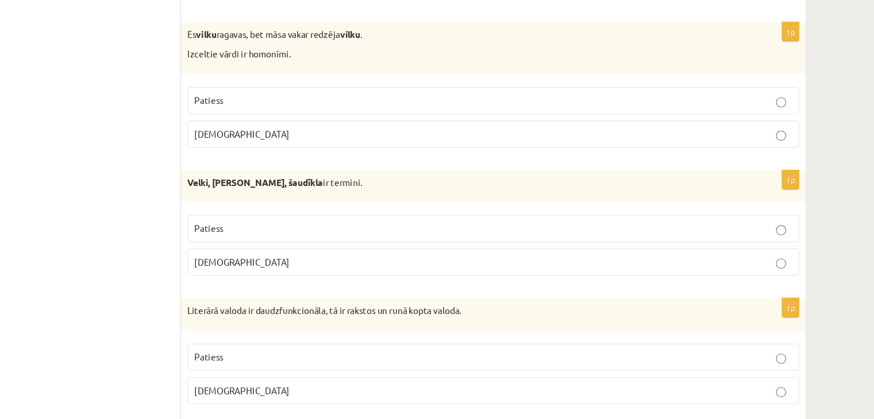
scroll to position [2888, 0]
click at [776, 239] on p "Patiess" at bounding box center [520, 245] width 545 height 12
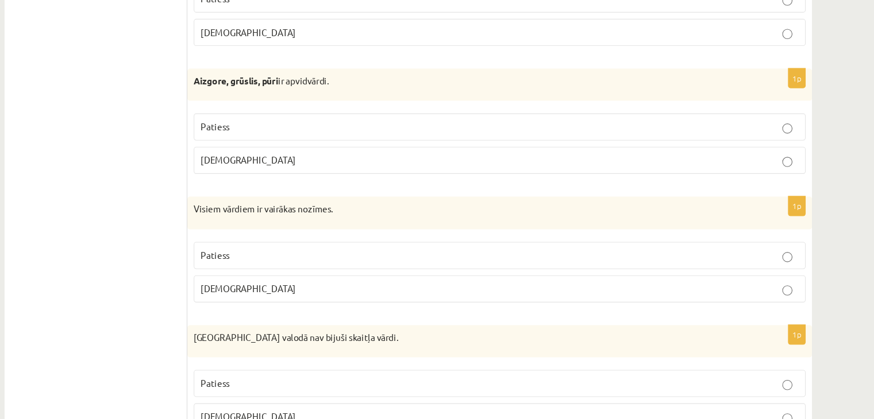
scroll to position [3355, 0]
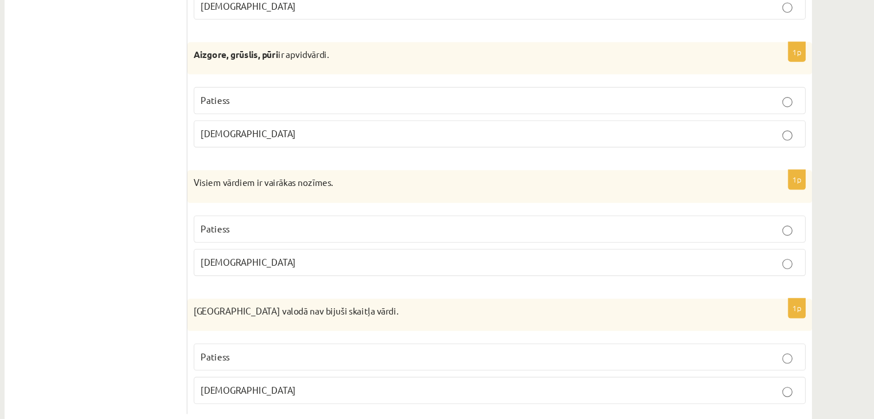
click at [742, 124] on label "Patiess" at bounding box center [519, 129] width 557 height 25
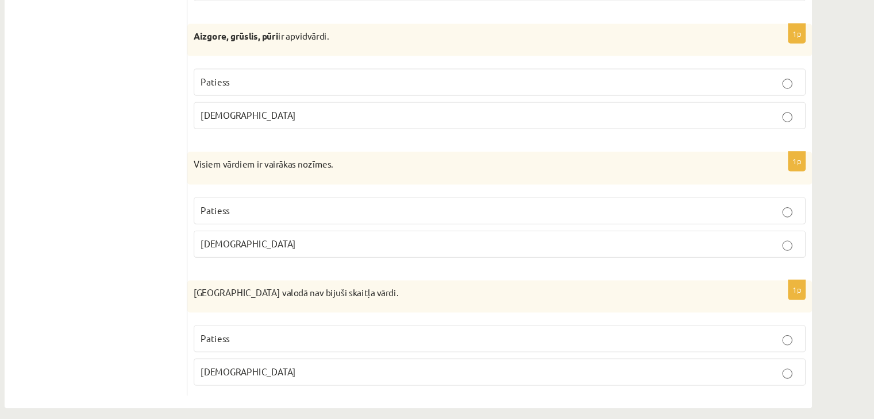
click at [765, 254] on p "Aplams" at bounding box center [520, 260] width 545 height 12
click at [617, 340] on p "Patiess" at bounding box center [520, 346] width 545 height 12
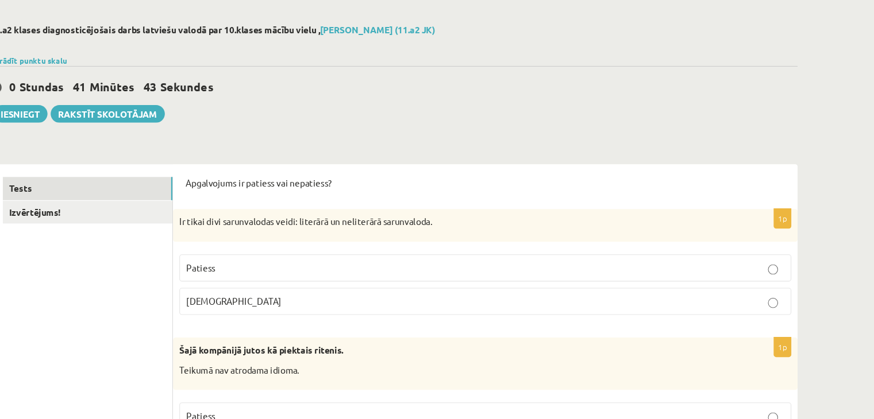
scroll to position [0, 0]
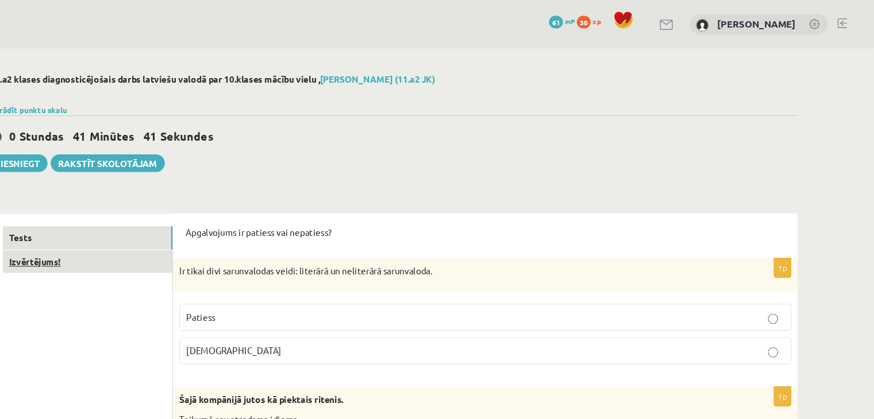
click at [137, 240] on link "Izvērtējums!" at bounding box center [157, 238] width 155 height 21
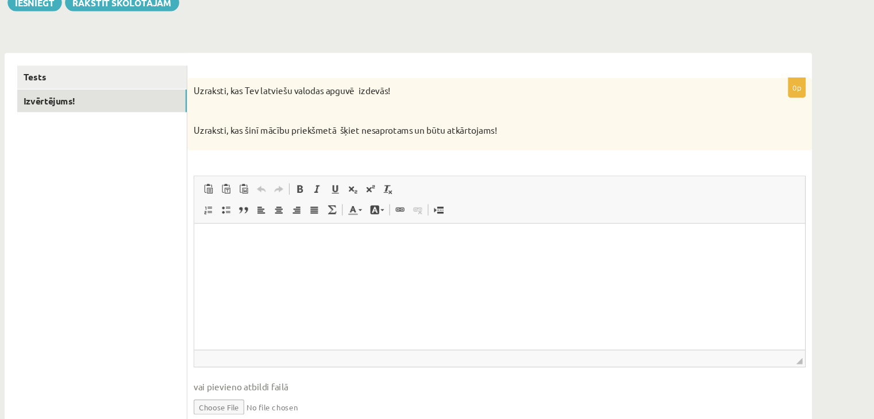
scroll to position [110, 0]
click at [334, 258] on html at bounding box center [472, 240] width 556 height 35
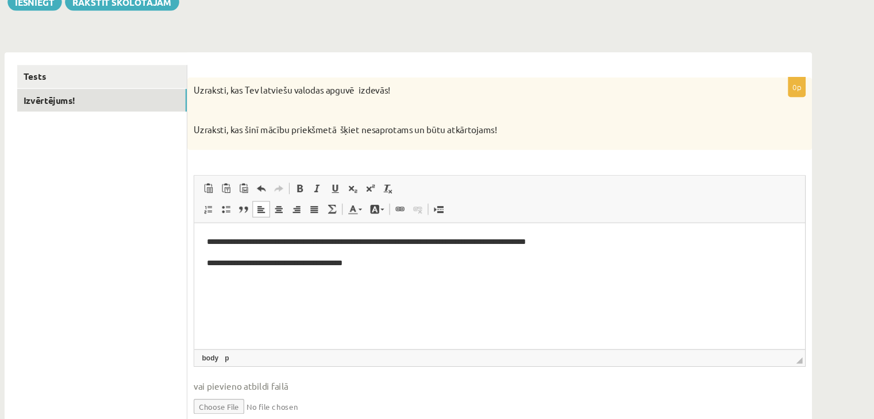
click at [327, 259] on p "**********" at bounding box center [473, 260] width 534 height 12
click at [368, 259] on p "**********" at bounding box center [473, 260] width 534 height 12
click at [330, 259] on p "**********" at bounding box center [473, 260] width 534 height 12
click at [371, 261] on p "**********" at bounding box center [473, 260] width 534 height 12
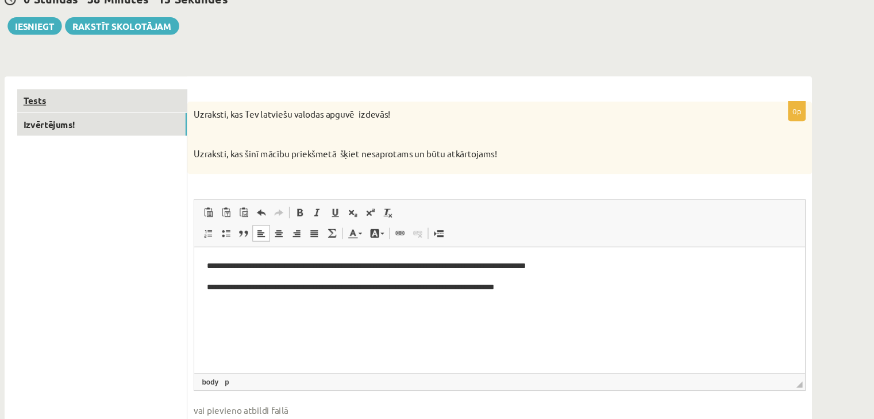
scroll to position [125, 0]
click at [159, 90] on link "Tests" at bounding box center [157, 92] width 155 height 21
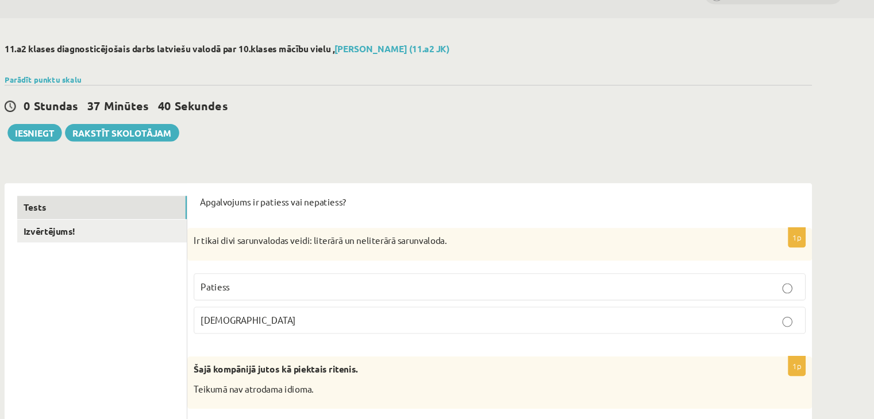
scroll to position [0, 0]
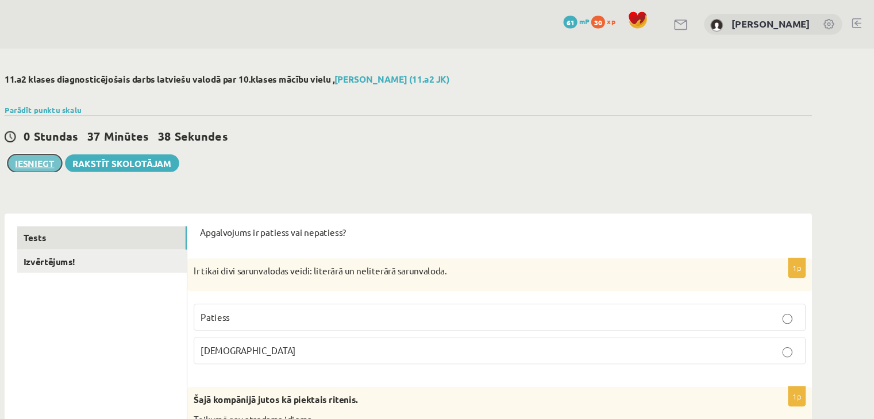
click at [89, 147] on button "Iesniegt" at bounding box center [96, 149] width 49 height 16
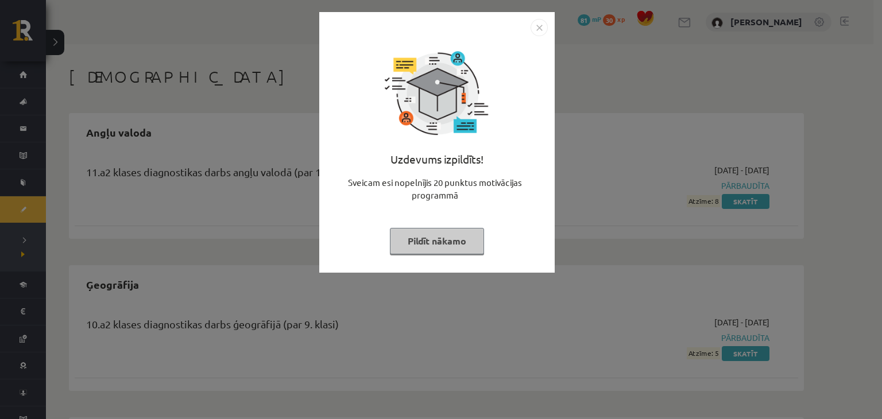
click at [445, 235] on button "Pildīt nākamo" at bounding box center [437, 241] width 94 height 26
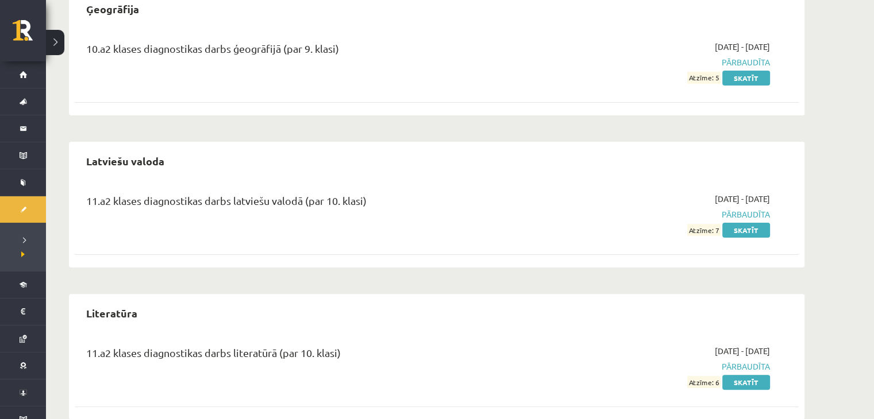
scroll to position [299, 0]
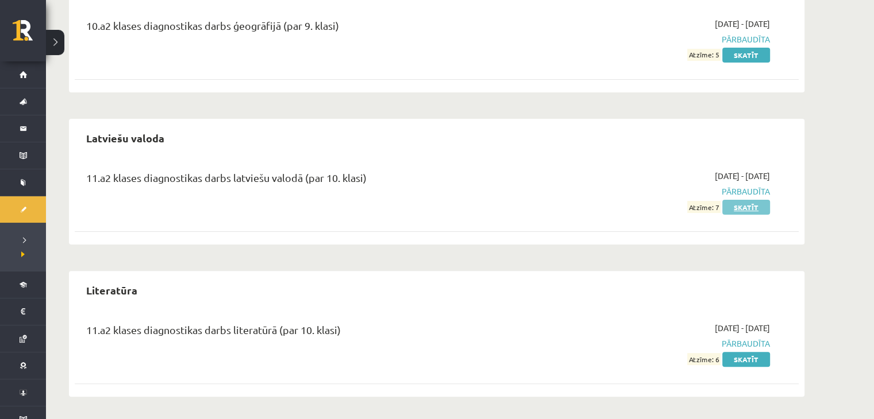
click at [753, 205] on link "Skatīt" at bounding box center [746, 207] width 48 height 15
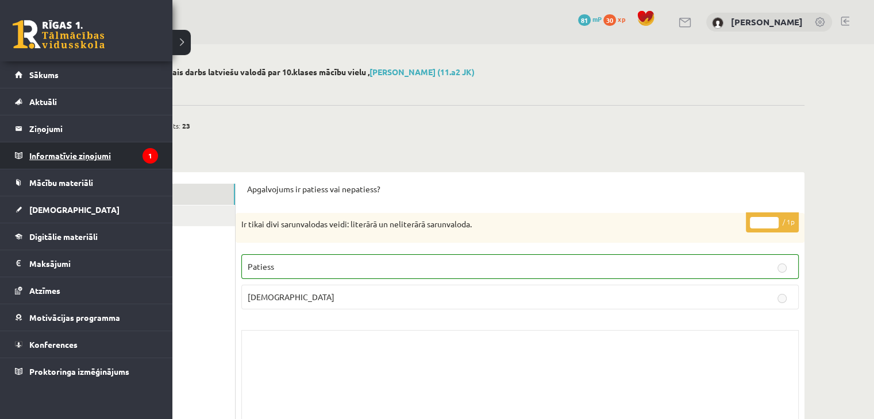
click at [62, 159] on legend "Informatīvie ziņojumi 1" at bounding box center [93, 155] width 129 height 26
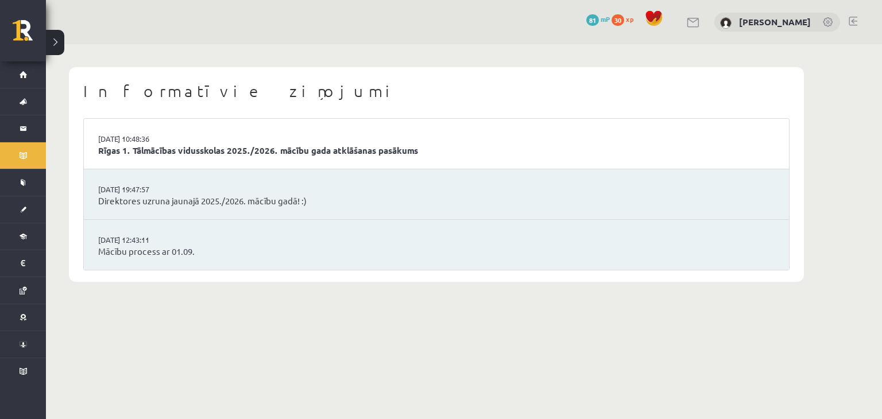
click at [246, 142] on li "02.09.2025 10:48:36 Rīgas 1. Tālmācības vidusskolas 2025./2026. mācību gada atk…" at bounding box center [437, 144] width 706 height 51
click at [252, 153] on link "Rīgas 1. Tālmācības vidusskolas 2025./2026. mācību gada atklāšanas pasākums" at bounding box center [436, 150] width 677 height 13
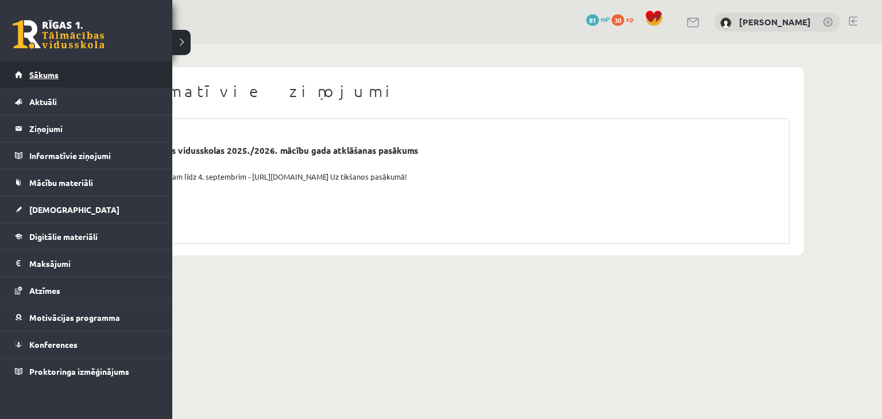
click at [33, 78] on span "Sākums" at bounding box center [43, 75] width 29 height 10
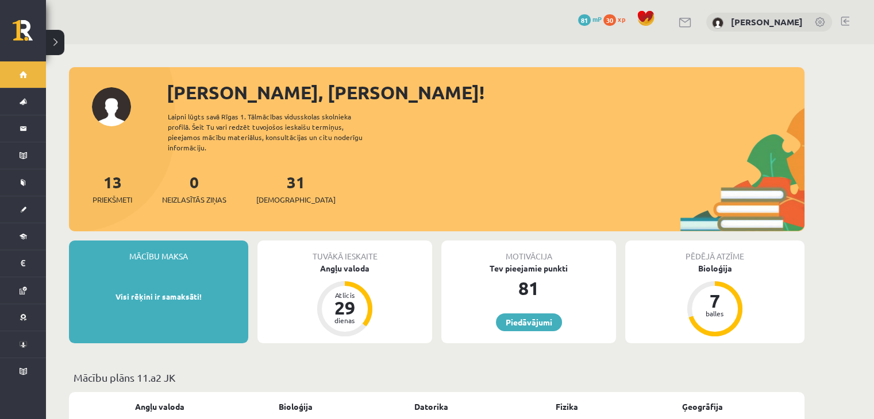
click at [603, 18] on span "30" at bounding box center [609, 19] width 13 height 11
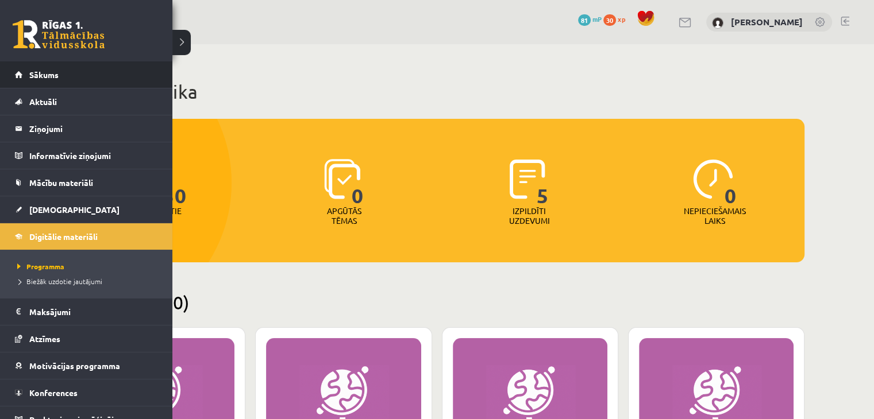
click at [14, 72] on li "Sākums" at bounding box center [86, 74] width 172 height 27
click at [28, 80] on link "Sākums" at bounding box center [86, 74] width 143 height 26
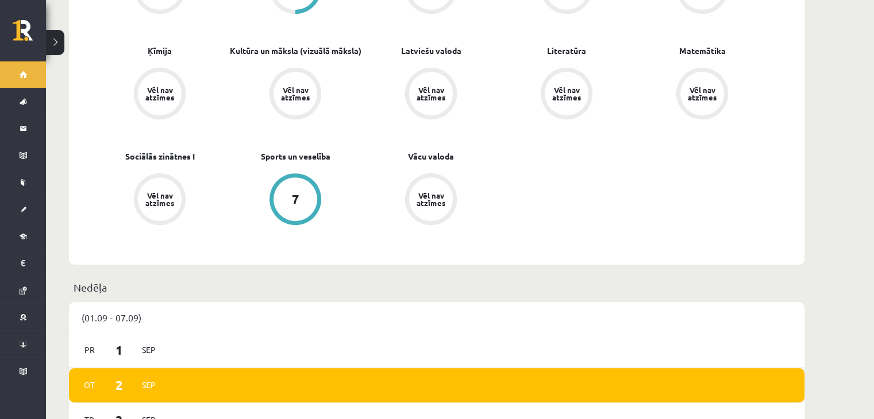
scroll to position [423, 0]
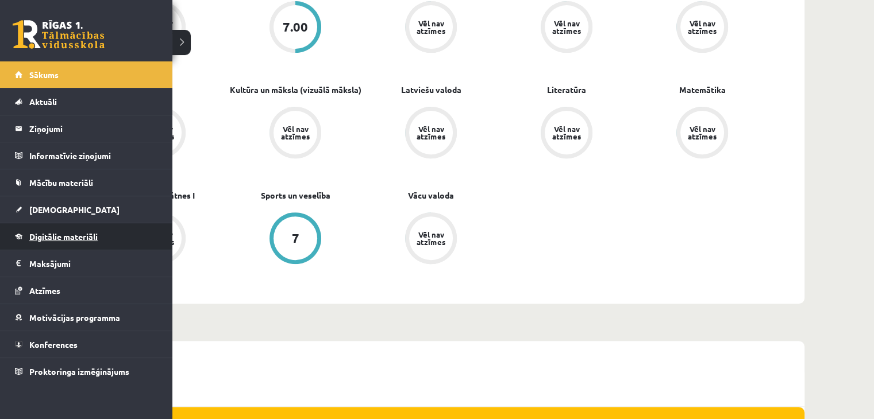
click at [51, 230] on link "Digitālie materiāli" at bounding box center [86, 236] width 143 height 26
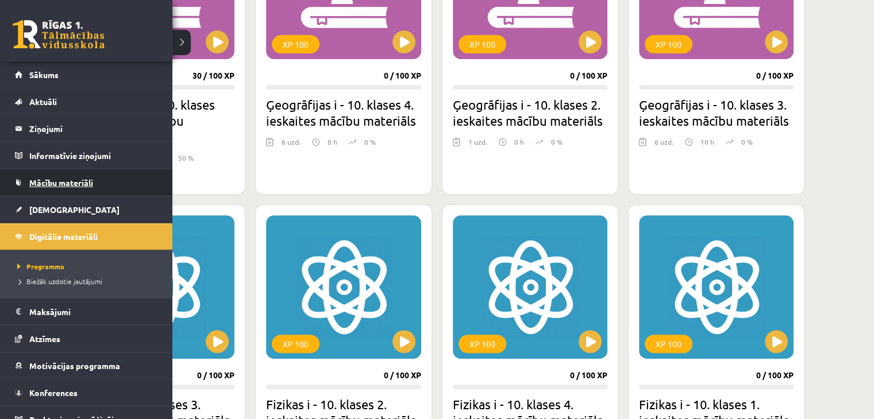
click at [61, 184] on span "Mācību materiāli" at bounding box center [61, 183] width 64 height 10
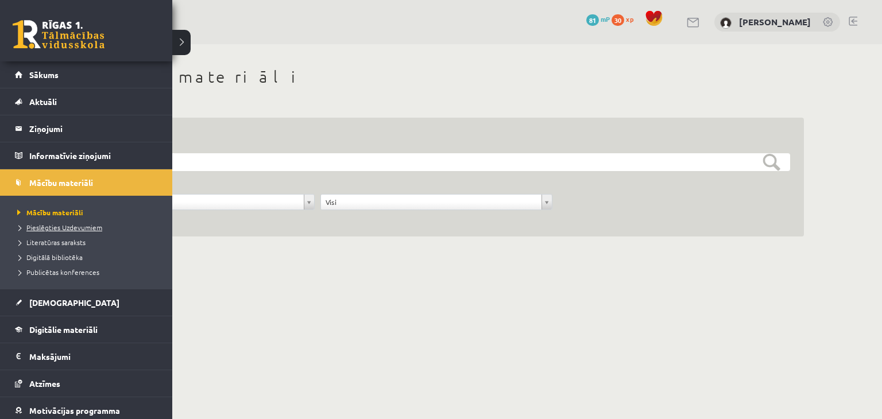
click at [72, 223] on span "Pieslēgties Uzdevumiem" at bounding box center [58, 227] width 88 height 9
click at [42, 300] on span "[DEMOGRAPHIC_DATA]" at bounding box center [74, 303] width 90 height 10
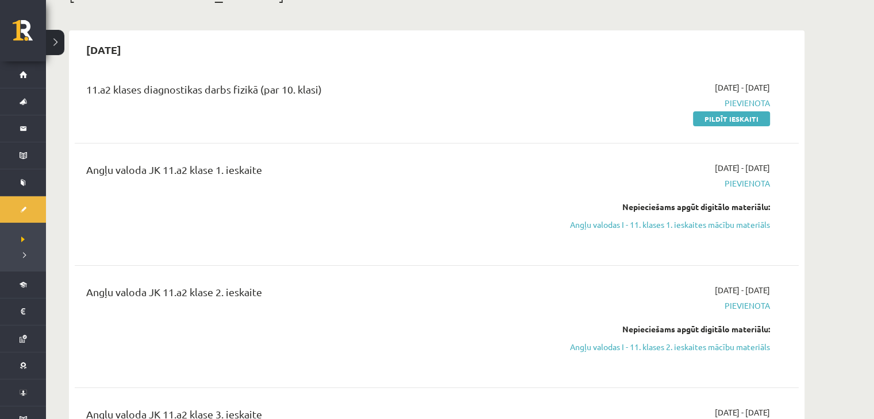
scroll to position [83, 0]
click at [704, 120] on link "Pildīt ieskaiti" at bounding box center [731, 118] width 77 height 15
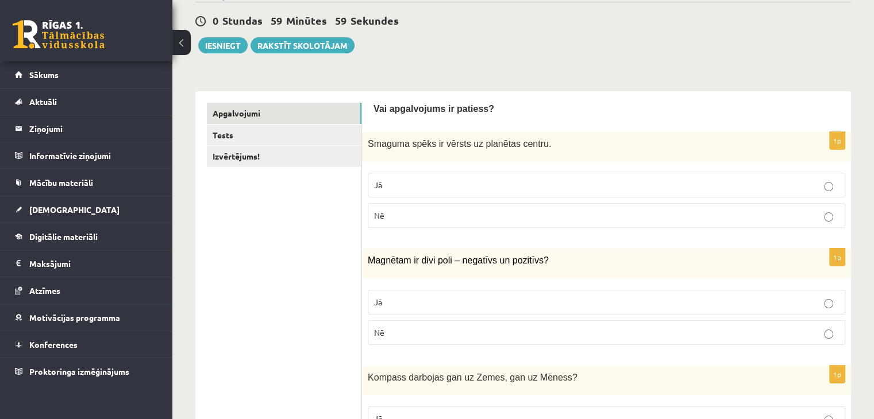
scroll to position [106, 0]
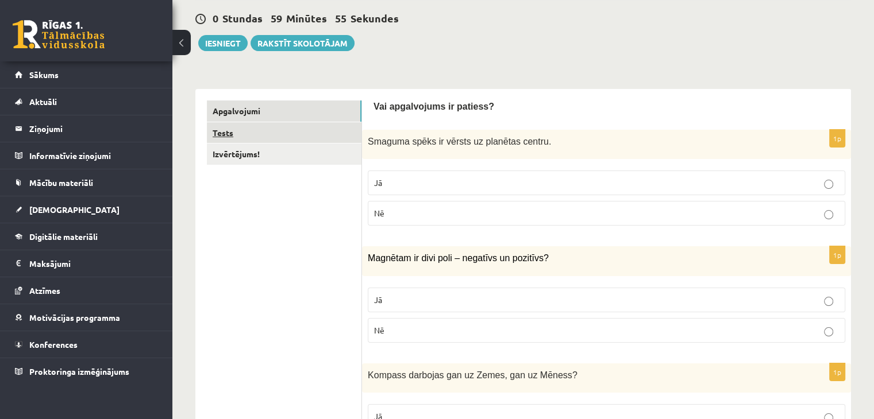
click at [308, 138] on link "Tests" at bounding box center [284, 132] width 155 height 21
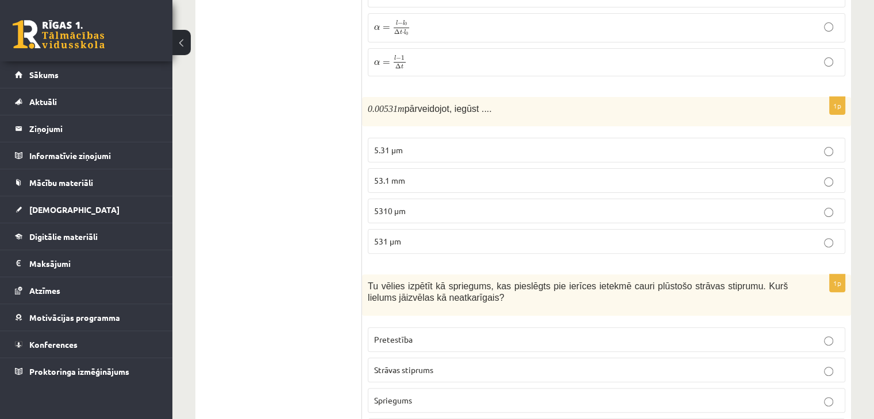
scroll to position [0, 0]
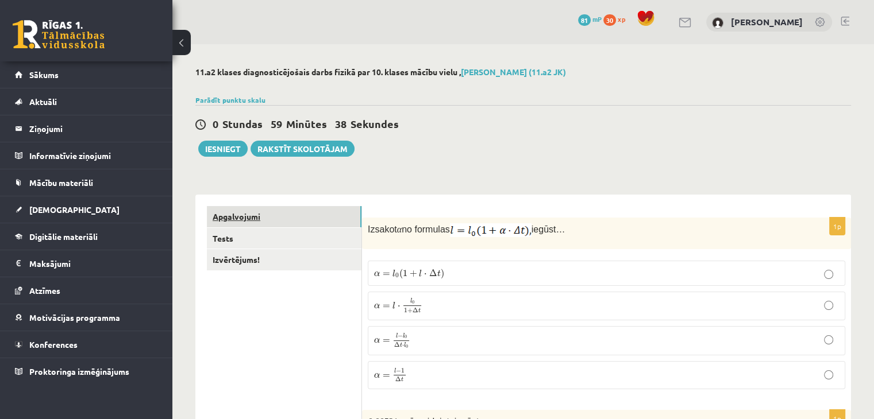
click at [232, 214] on link "Apgalvojumi" at bounding box center [284, 216] width 155 height 21
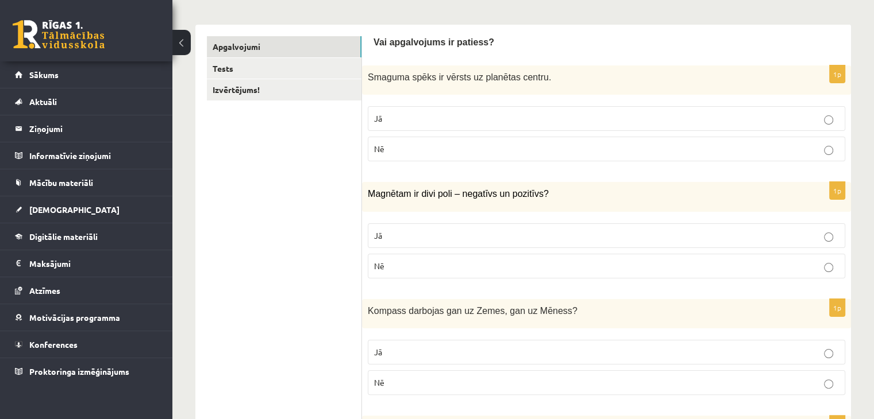
scroll to position [187, 0]
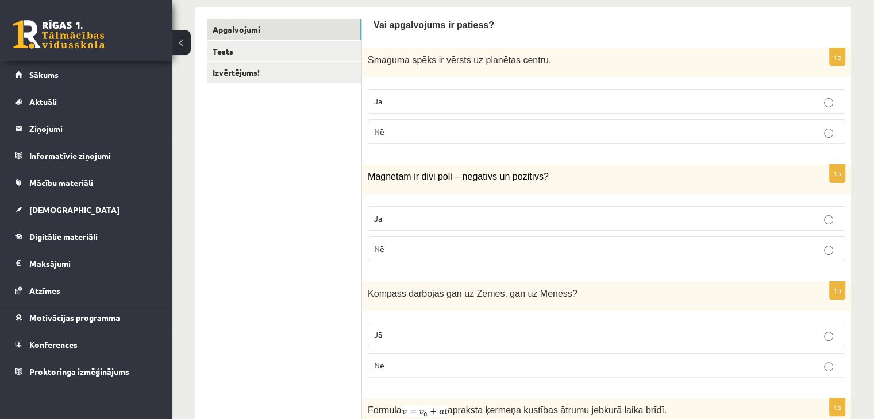
click at [602, 99] on p "Jā" at bounding box center [606, 101] width 465 height 12
click at [578, 216] on p "Jā" at bounding box center [606, 219] width 465 height 12
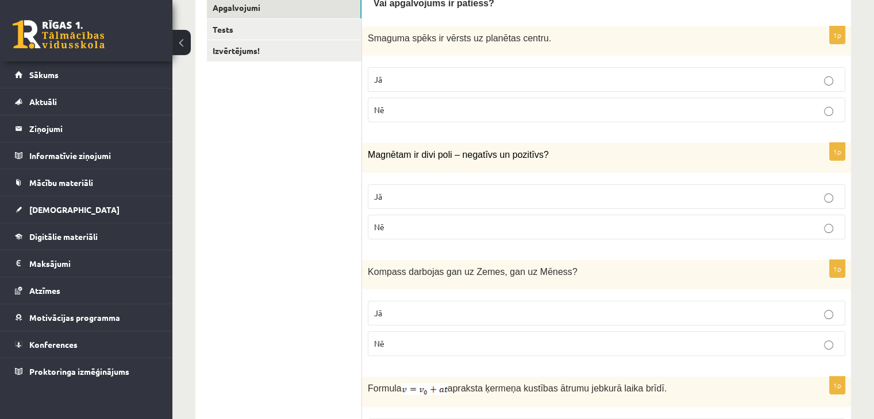
scroll to position [209, 0]
click at [180, 42] on button at bounding box center [181, 42] width 18 height 25
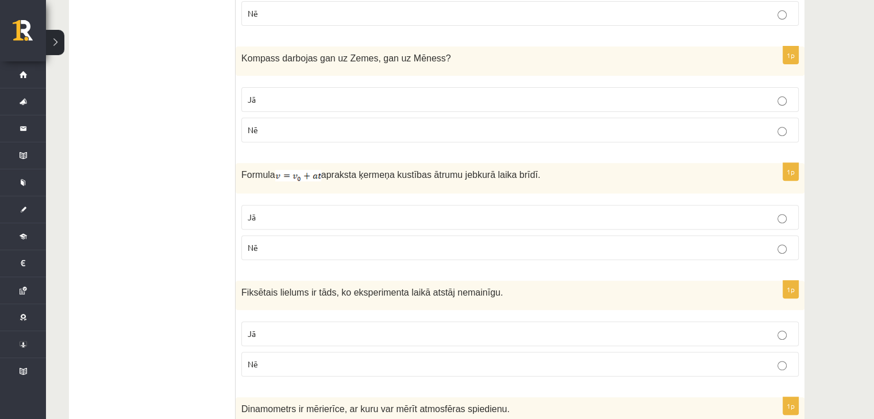
scroll to position [425, 0]
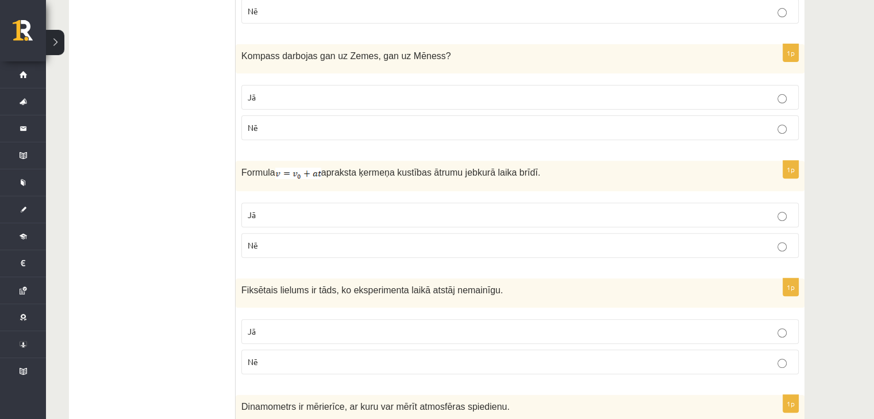
click at [285, 98] on p "Jā" at bounding box center [520, 97] width 545 height 12
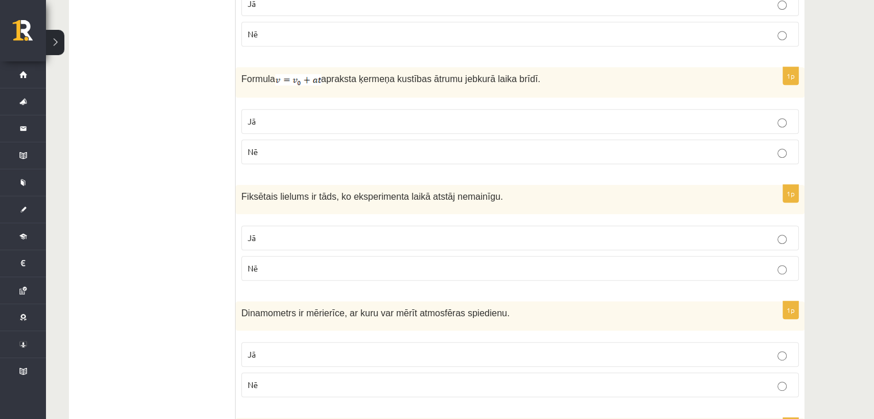
scroll to position [519, 0]
click at [523, 109] on label "Jā" at bounding box center [519, 121] width 557 height 25
click at [331, 117] on p "Jā" at bounding box center [520, 121] width 545 height 12
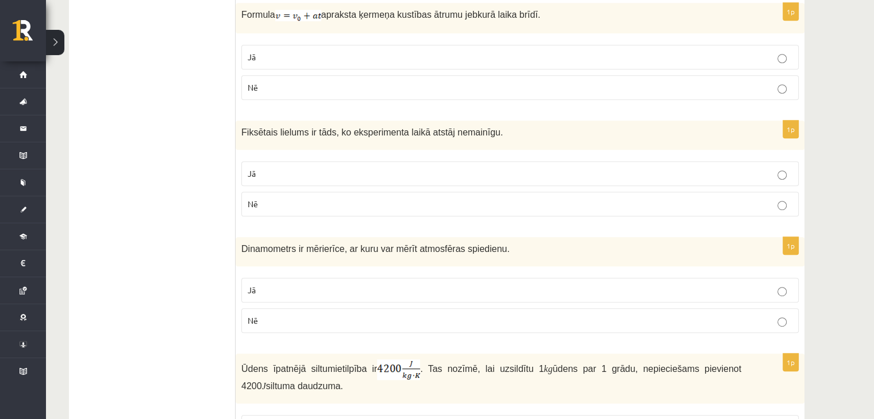
scroll to position [557, 0]
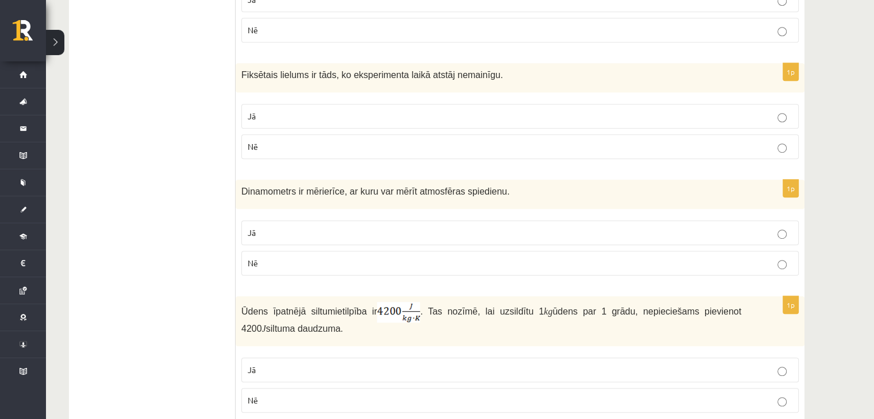
scroll to position [641, 0]
click at [377, 113] on p "Jā" at bounding box center [520, 116] width 545 height 12
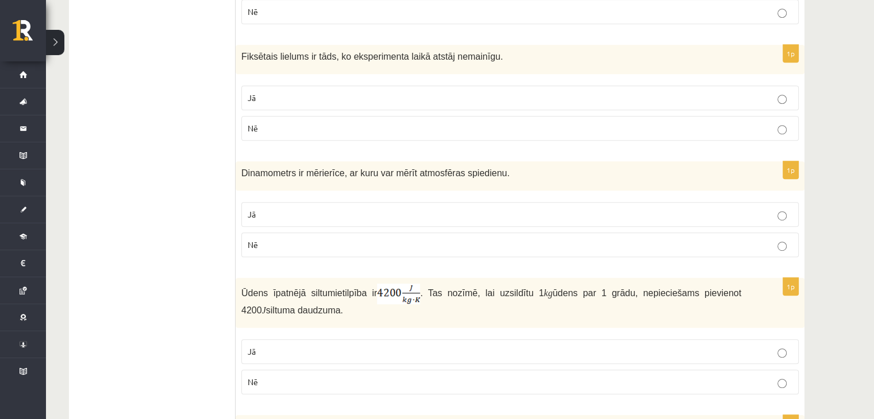
scroll to position [660, 0]
click at [492, 239] on p "Nē" at bounding box center [520, 244] width 545 height 12
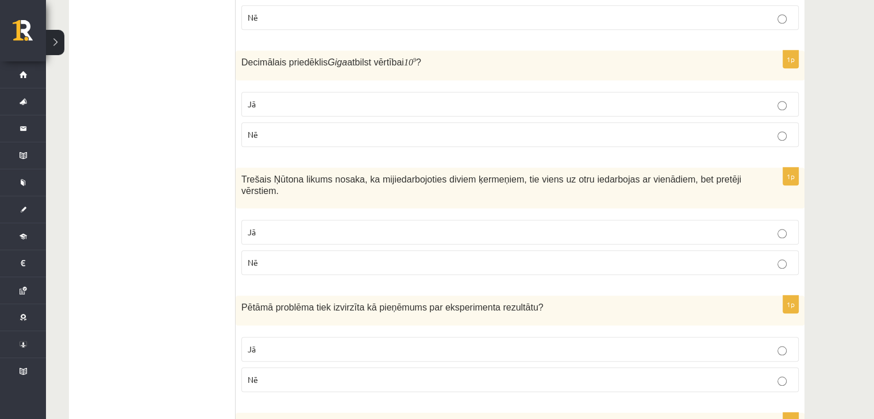
scroll to position [1025, 0]
click at [757, 99] on p "Jā" at bounding box center [520, 103] width 545 height 12
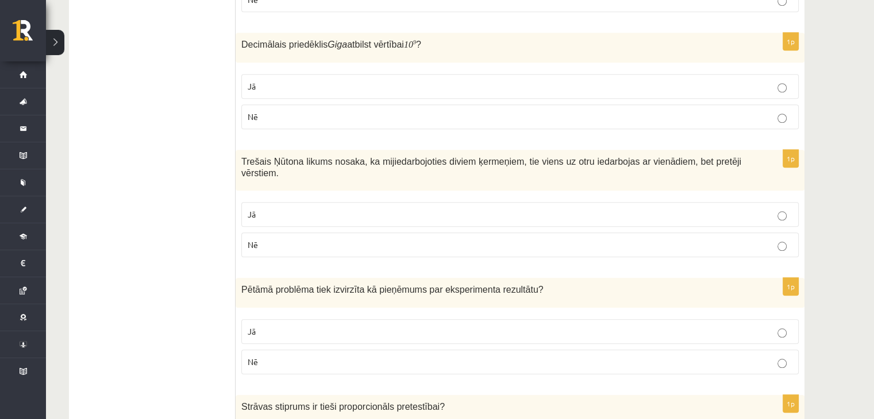
scroll to position [1088, 0]
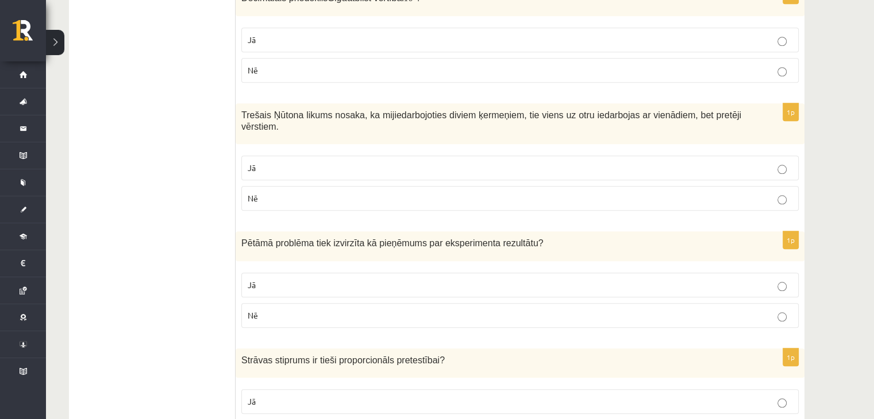
click at [465, 162] on p "Jā" at bounding box center [520, 168] width 545 height 12
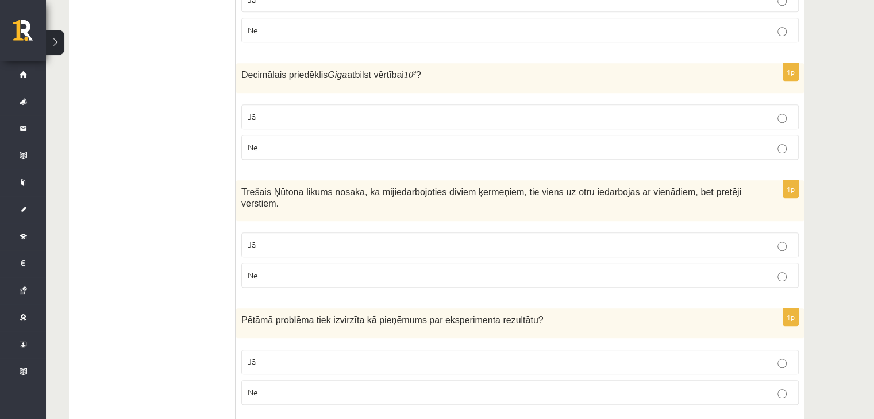
scroll to position [1012, 0]
click at [699, 269] on p "Nē" at bounding box center [520, 275] width 545 height 12
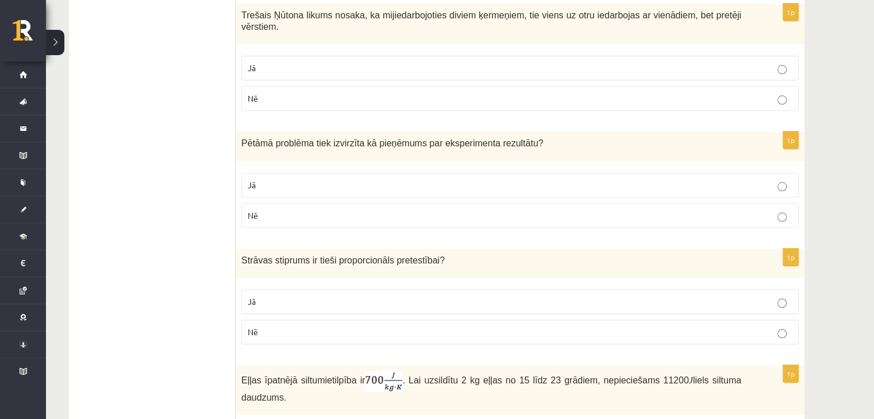
scroll to position [1188, 0]
click at [564, 210] on p "Nē" at bounding box center [520, 216] width 545 height 12
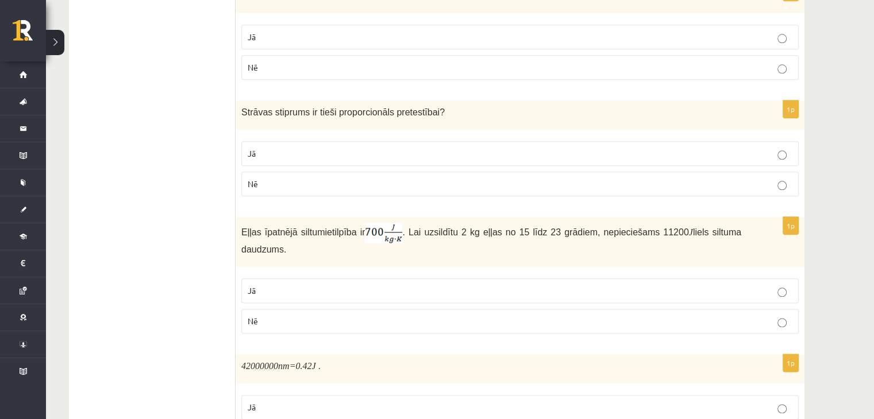
scroll to position [1340, 0]
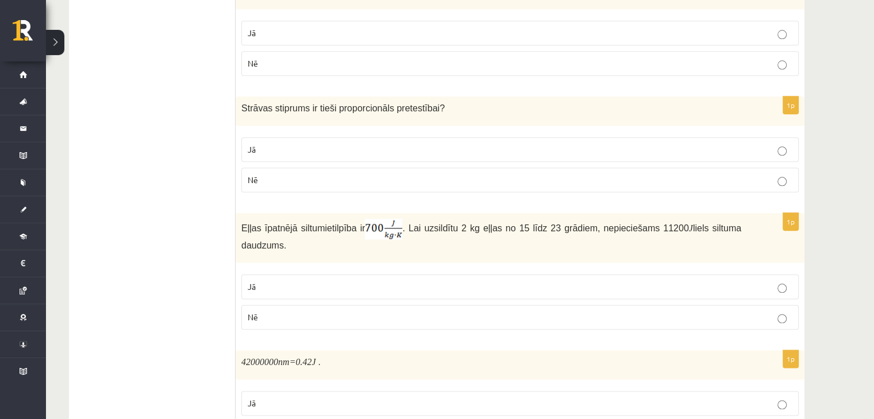
click at [774, 174] on label "Nē" at bounding box center [519, 180] width 557 height 25
click at [758, 144] on p "Jā" at bounding box center [520, 150] width 545 height 12
click at [755, 174] on p "Nē" at bounding box center [520, 180] width 545 height 12
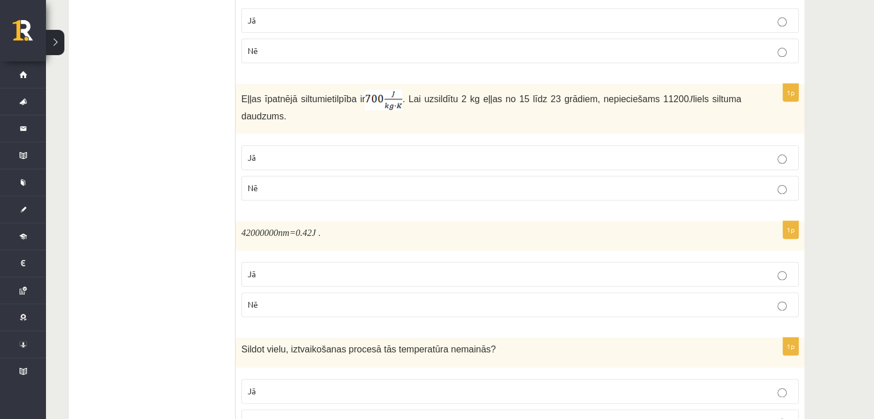
scroll to position [1471, 0]
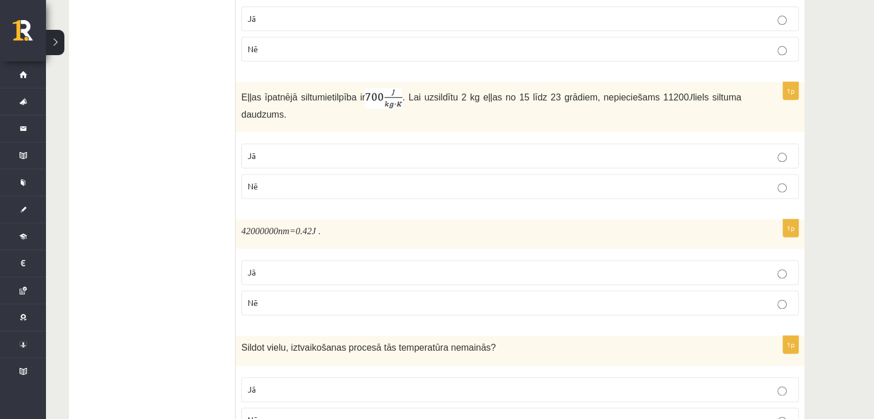
click at [765, 174] on label "Nē" at bounding box center [519, 186] width 557 height 25
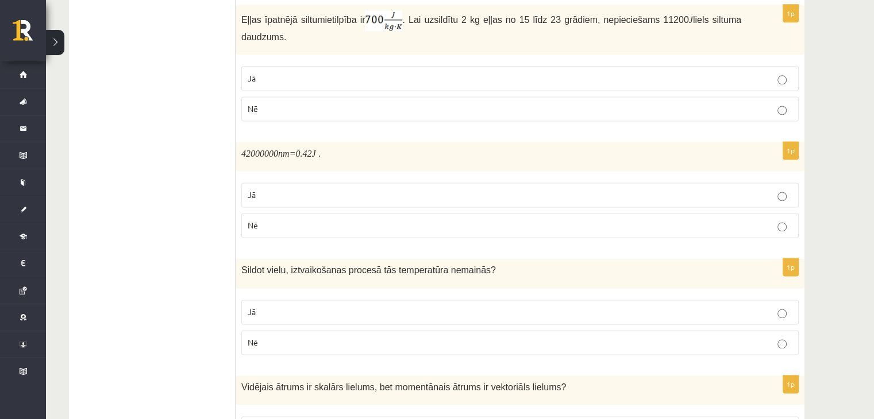
scroll to position [1570, 0]
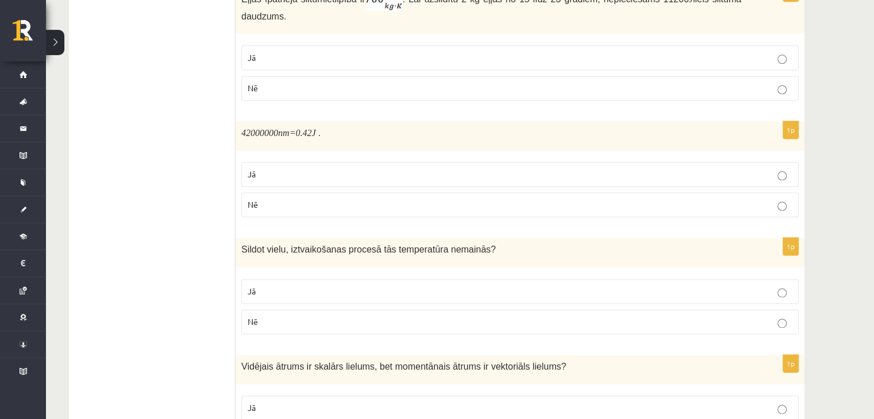
click at [761, 162] on label "Jā" at bounding box center [519, 174] width 557 height 25
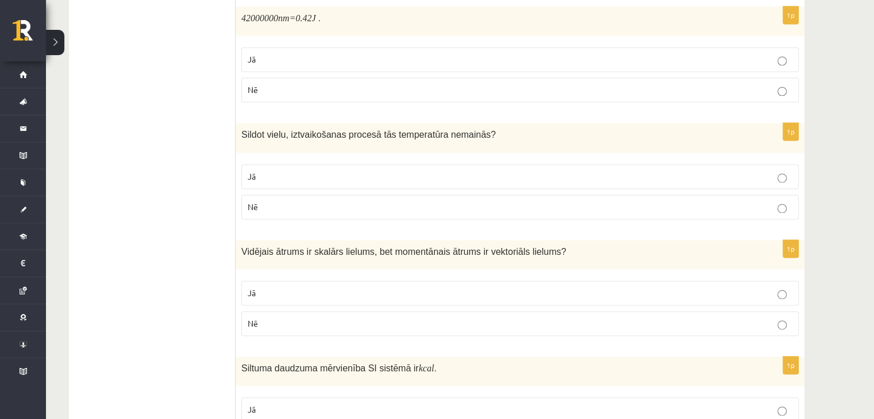
scroll to position [1724, 0]
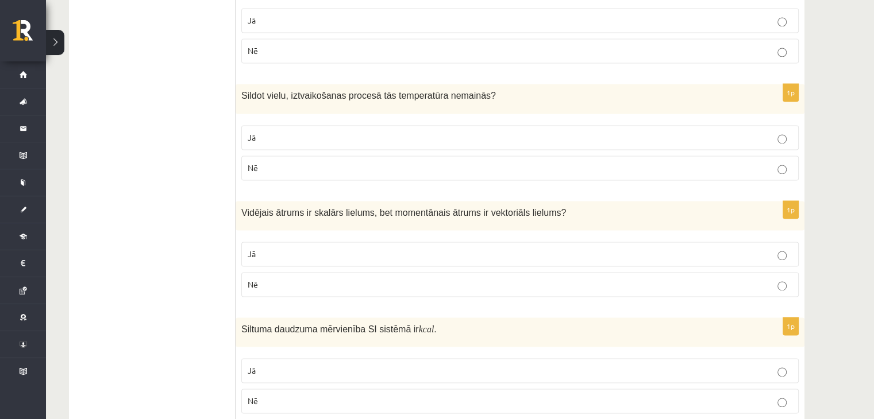
click at [763, 162] on p "Nē" at bounding box center [520, 168] width 545 height 12
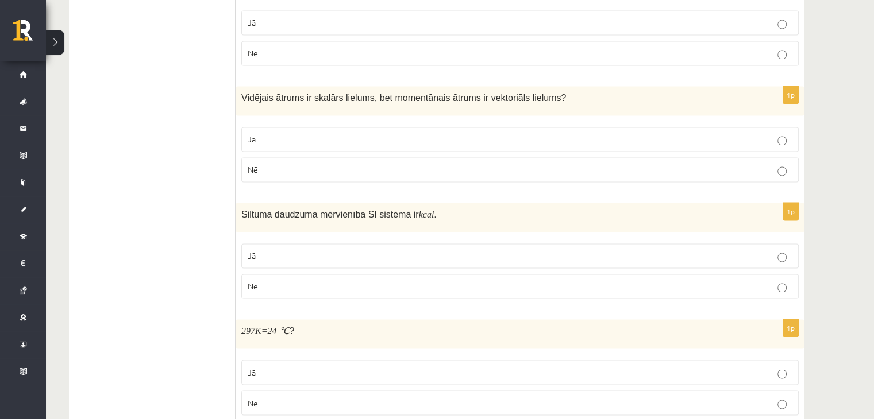
scroll to position [1841, 0]
click at [769, 125] on label "Jā" at bounding box center [519, 137] width 557 height 25
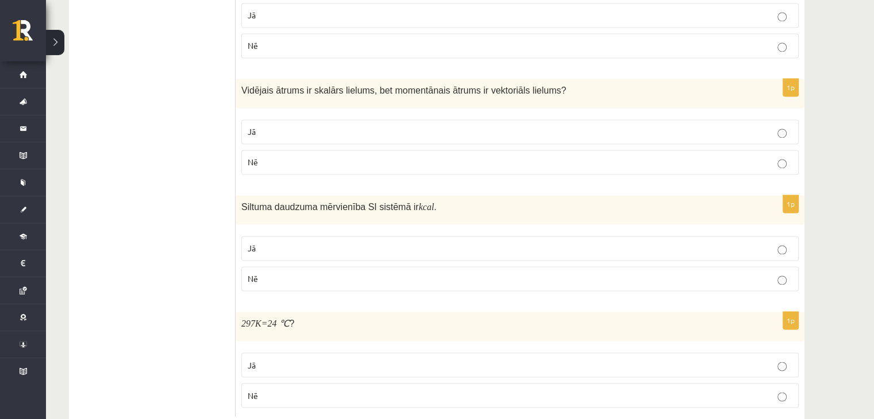
click at [500, 267] on label "Nē" at bounding box center [519, 279] width 557 height 25
click at [768, 353] on label "Jā" at bounding box center [519, 365] width 557 height 25
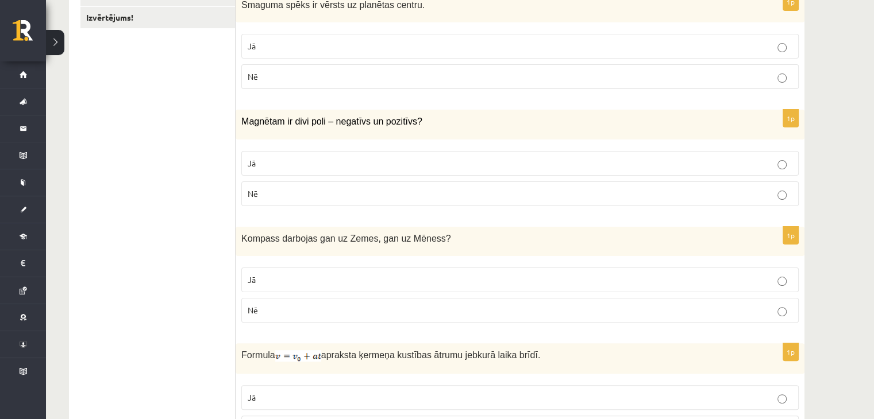
scroll to position [0, 0]
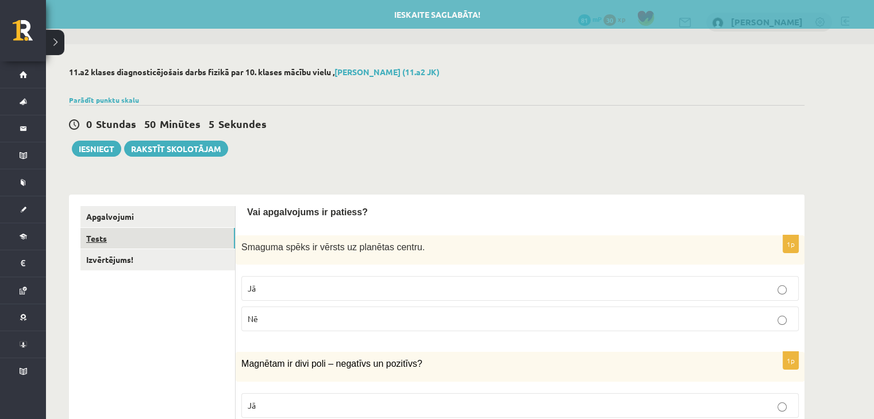
click at [167, 234] on link "Tests" at bounding box center [157, 238] width 155 height 21
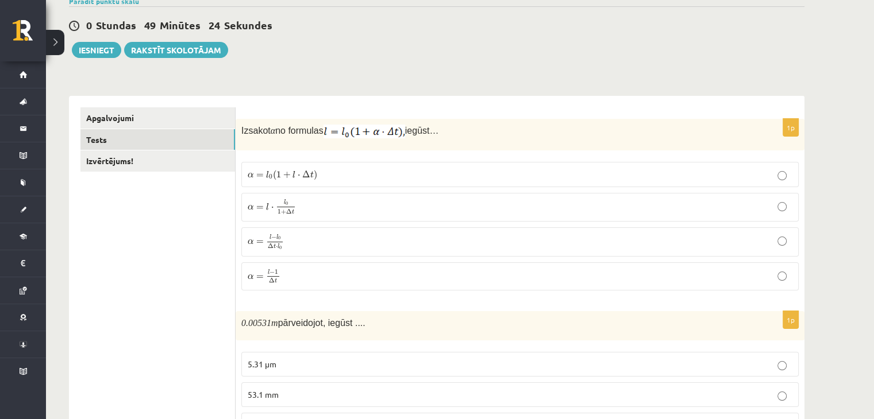
scroll to position [108, 0]
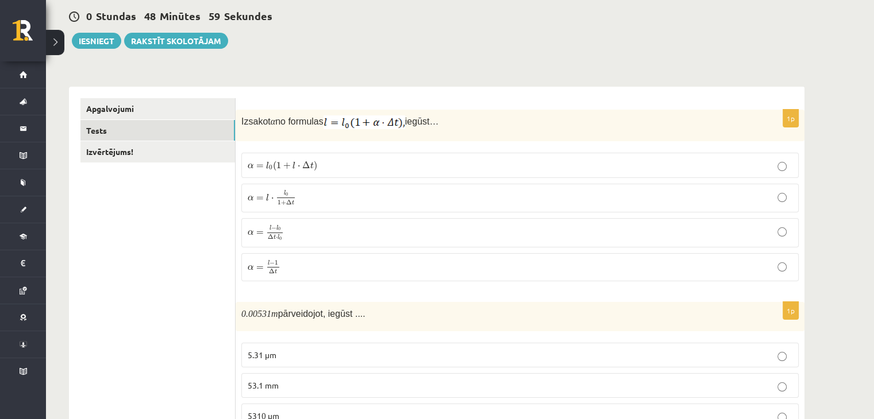
click at [305, 225] on p "α = l − l 0 Δ t ⋅ l 0 α = l − l 0 Δ t ⋅ l 0" at bounding box center [520, 233] width 545 height 17
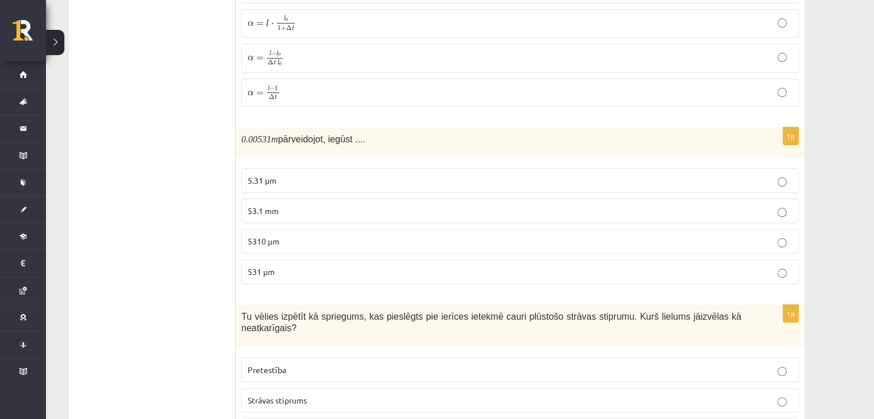
scroll to position [287, 0]
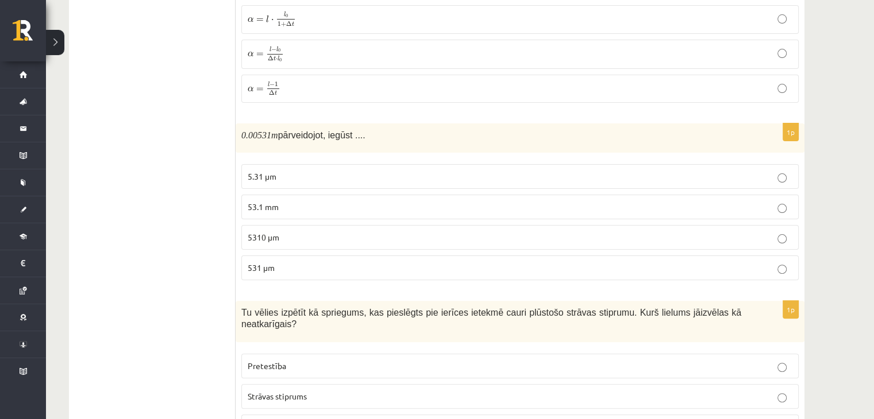
click at [342, 206] on p "53.1 mm" at bounding box center [520, 207] width 545 height 12
click at [318, 178] on p "5.31 μm" at bounding box center [520, 177] width 545 height 12
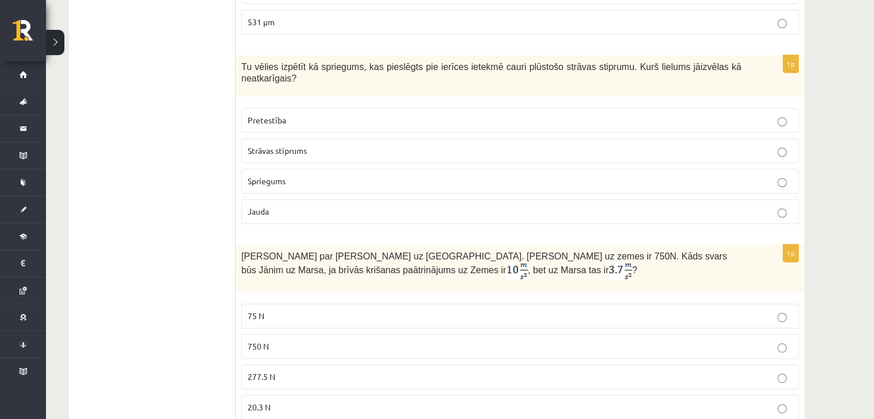
scroll to position [533, 0]
click at [326, 175] on p "Spriegums" at bounding box center [520, 181] width 545 height 12
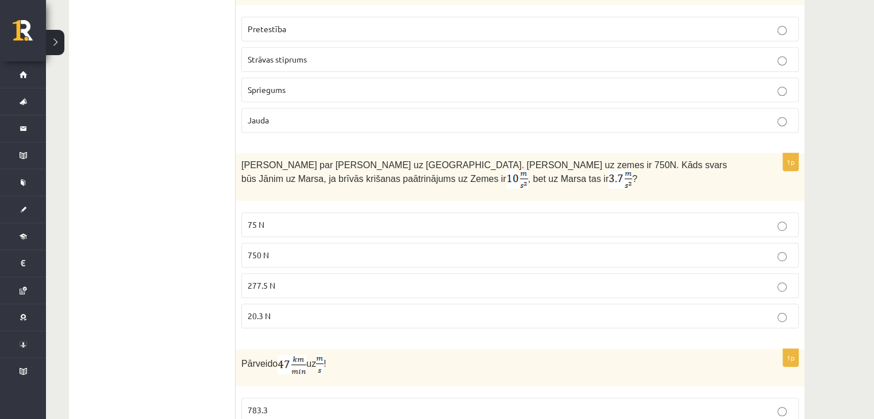
scroll to position [717, 0]
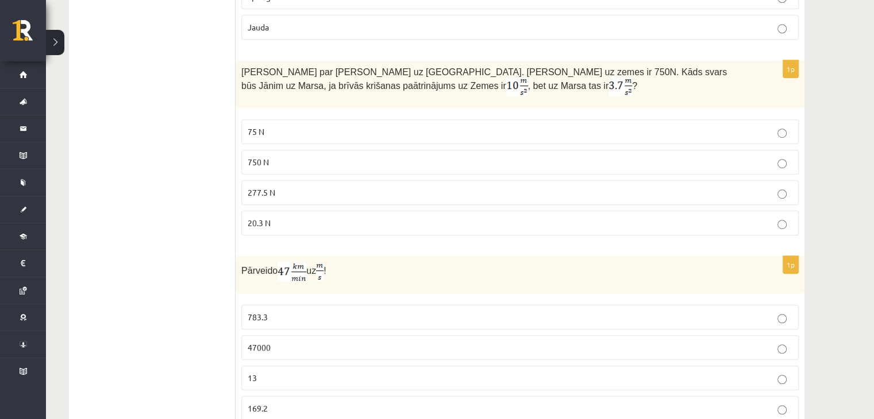
click at [734, 187] on p "277.5 N" at bounding box center [520, 193] width 545 height 12
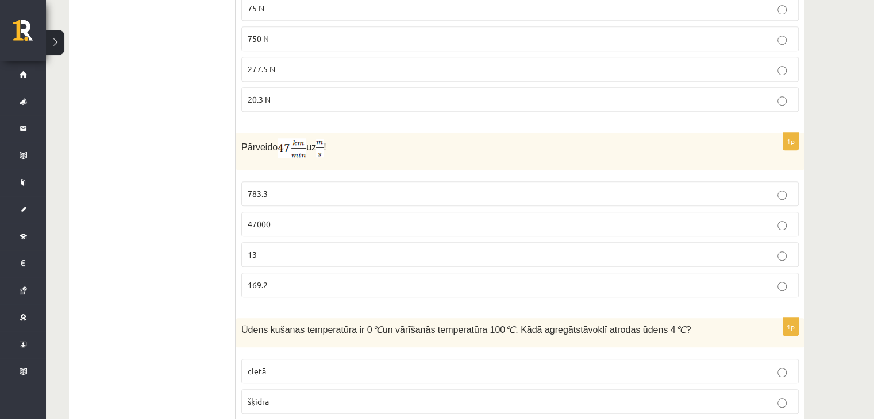
scroll to position [893, 0]
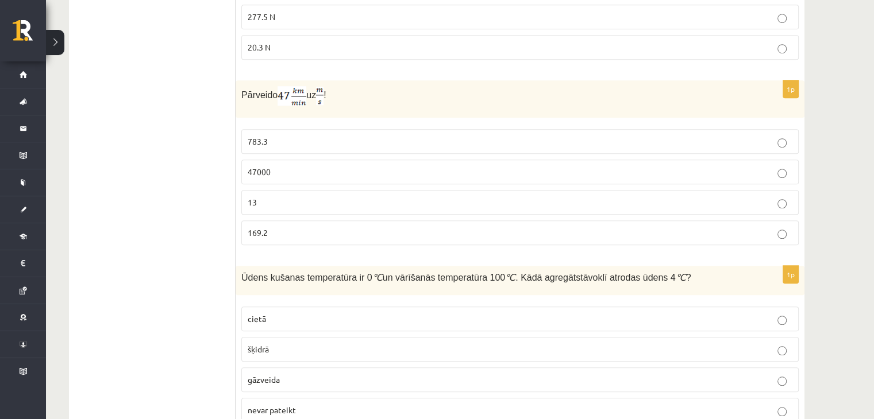
click at [697, 136] on p "783.3" at bounding box center [520, 142] width 545 height 12
click at [771, 166] on p "47000" at bounding box center [520, 172] width 545 height 12
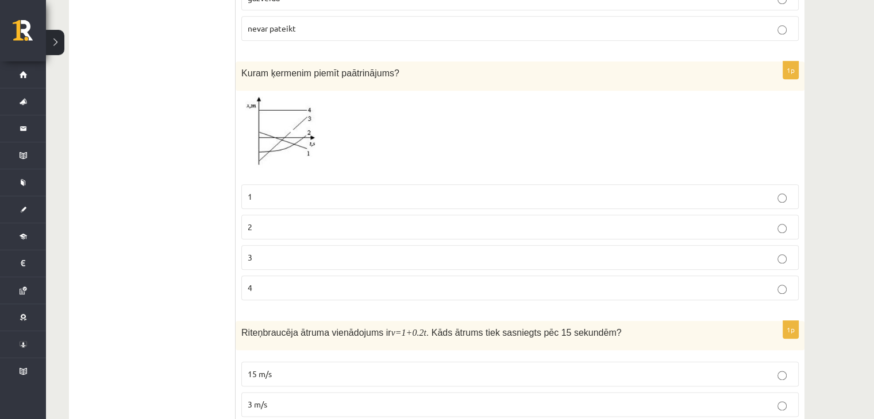
scroll to position [1275, 0]
click at [641, 245] on label "3" at bounding box center [519, 257] width 557 height 25
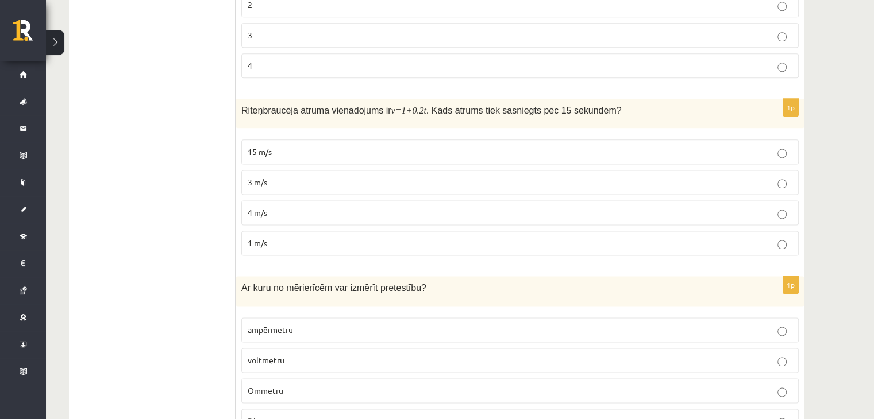
scroll to position [1509, 0]
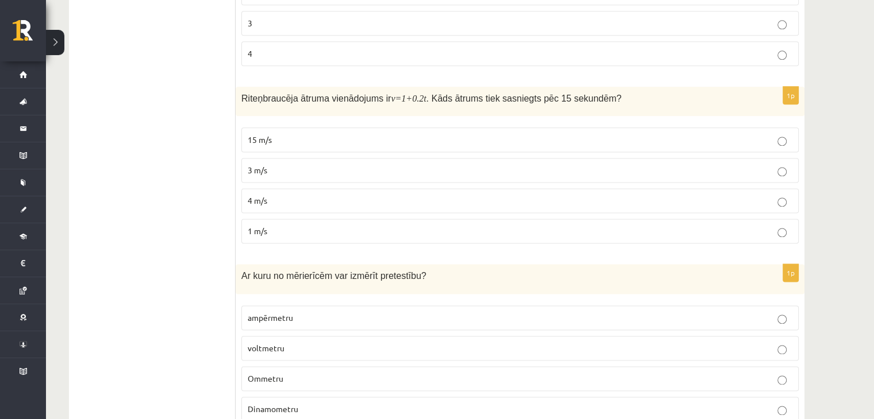
click at [768, 195] on p "4 m/s" at bounding box center [520, 201] width 545 height 12
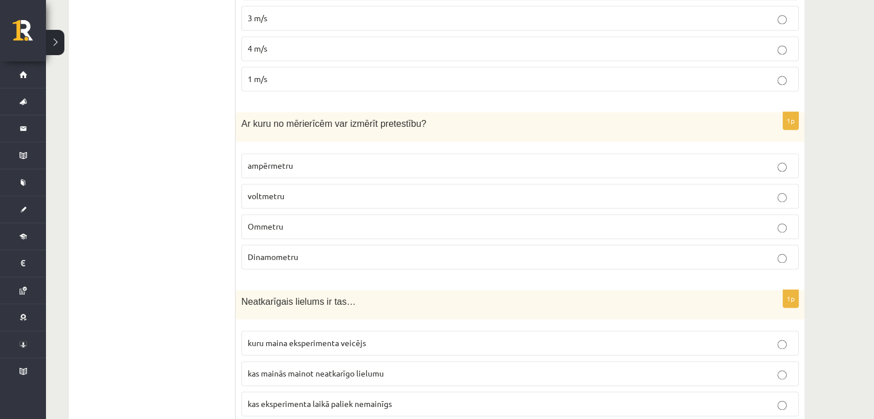
scroll to position [1687, 0]
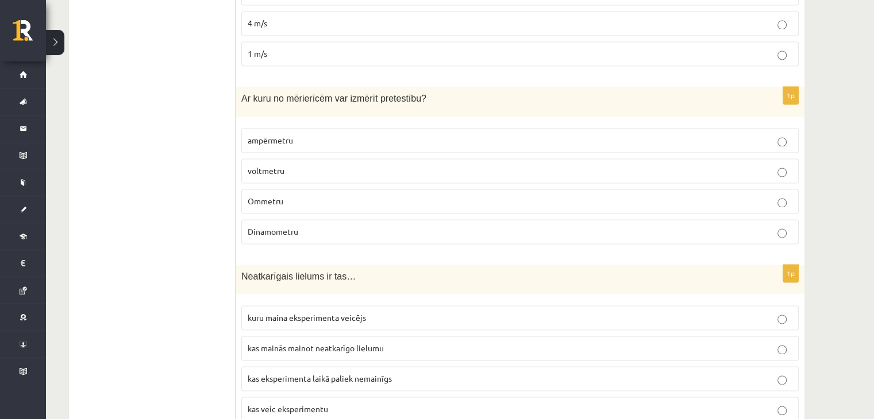
click at [519, 165] on p "voltmetru" at bounding box center [520, 171] width 545 height 12
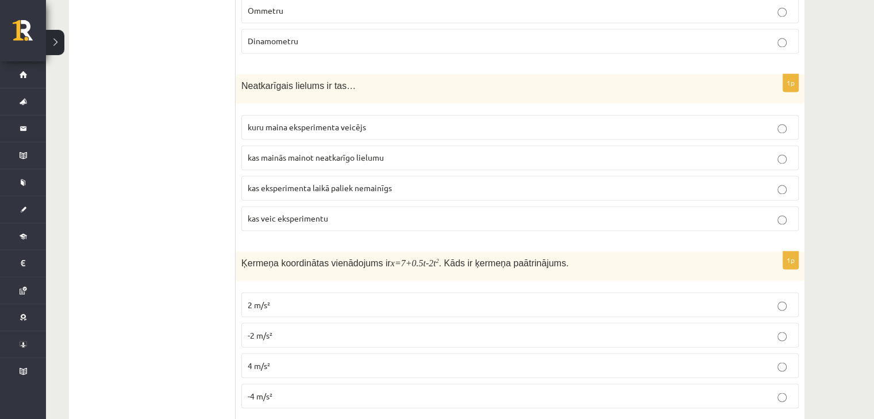
scroll to position [1877, 0]
click at [410, 152] on p "kas mainās mainot neatkarīgo lielumu" at bounding box center [520, 158] width 545 height 12
click at [349, 115] on label "kuru maina eksperimenta veicējs" at bounding box center [519, 127] width 557 height 25
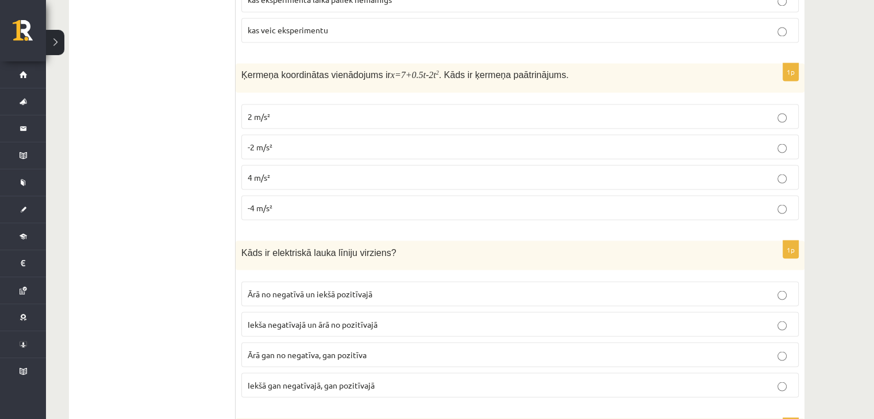
scroll to position [2068, 0]
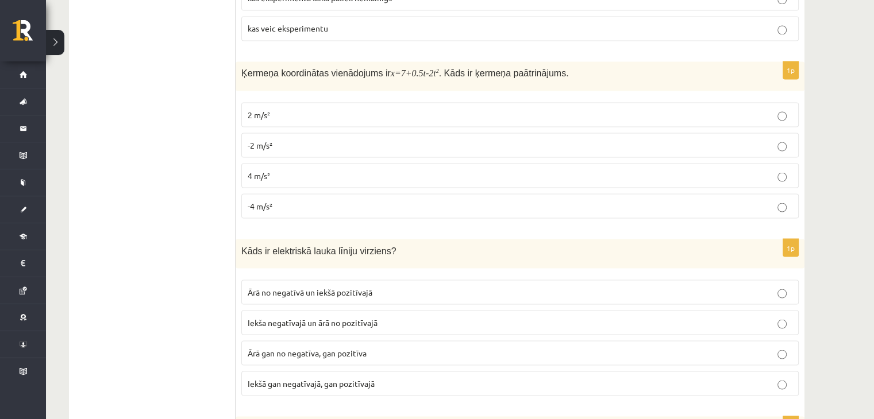
click at [321, 109] on p "2 m/s²" at bounding box center [520, 115] width 545 height 12
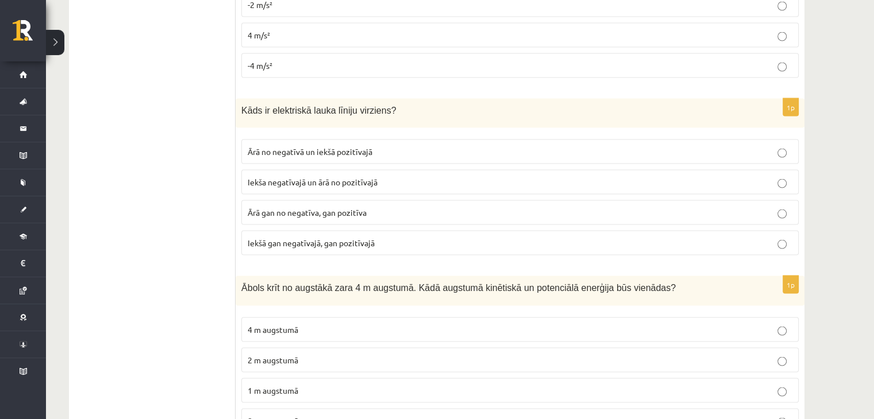
scroll to position [2207, 0]
click at [387, 147] on p "Ārā no negatīvā un iekšā pozitīvajā" at bounding box center [520, 153] width 545 height 12
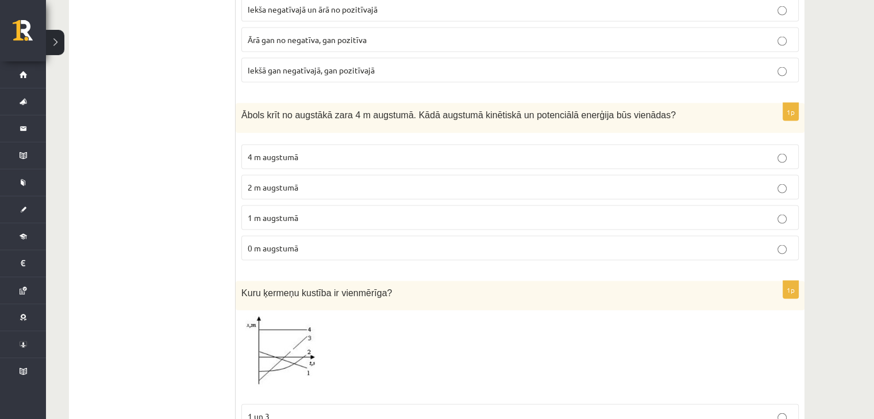
scroll to position [2393, 0]
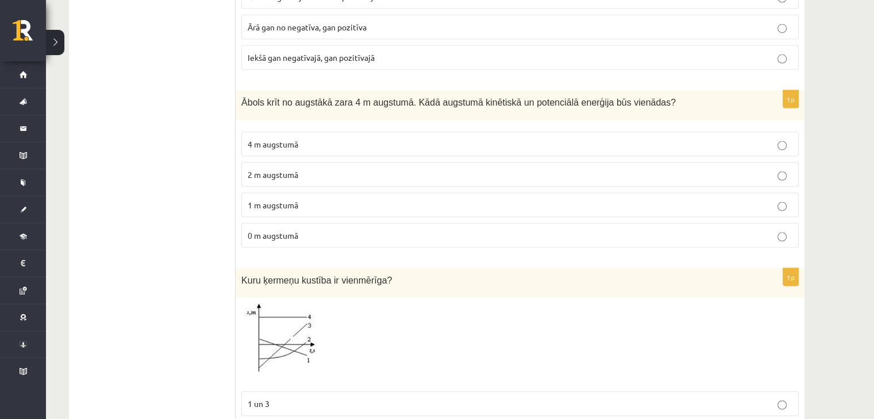
click at [306, 230] on p "0 m augstumā" at bounding box center [520, 236] width 545 height 12
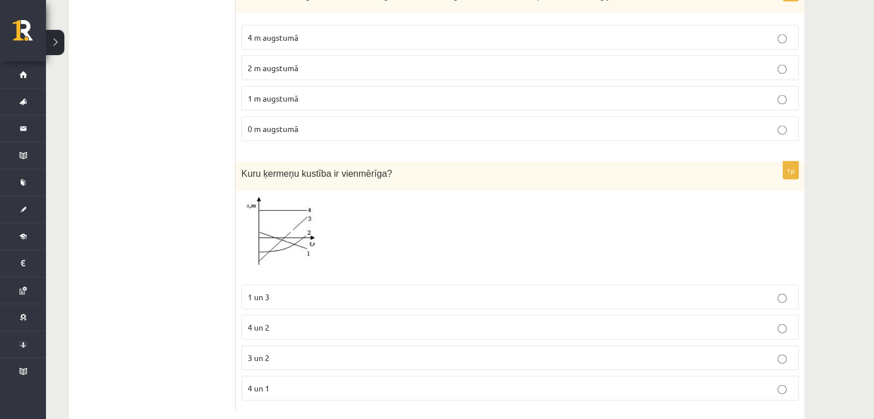
scroll to position [2500, 0]
click at [283, 383] on p "4 un 1" at bounding box center [520, 389] width 545 height 12
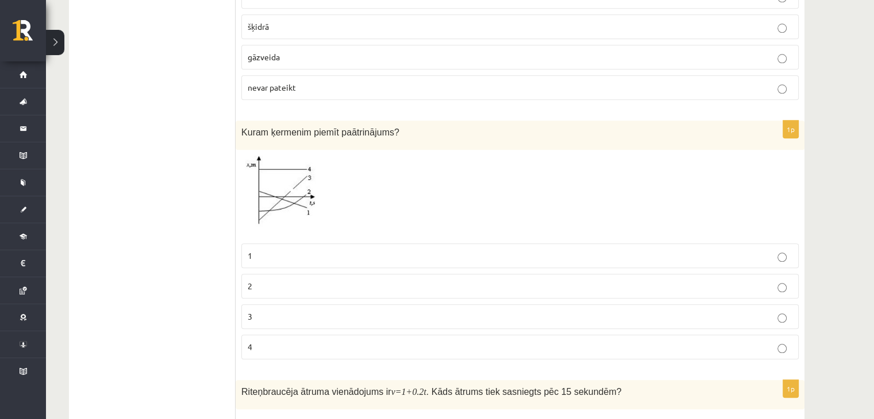
scroll to position [1208, 0]
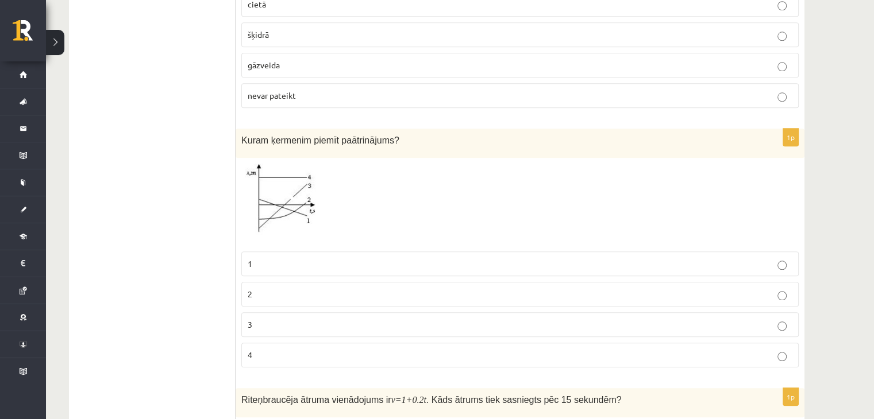
click at [662, 283] on label "2" at bounding box center [519, 294] width 557 height 25
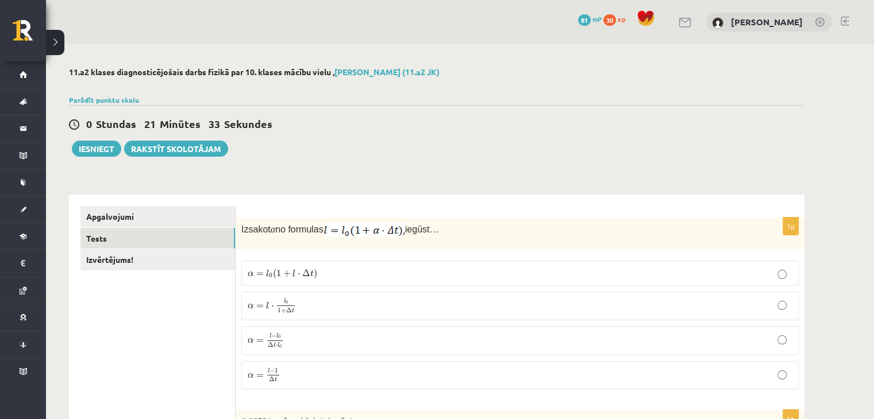
scroll to position [0, 0]
click at [144, 263] on link "Izvērtējums!" at bounding box center [157, 259] width 155 height 21
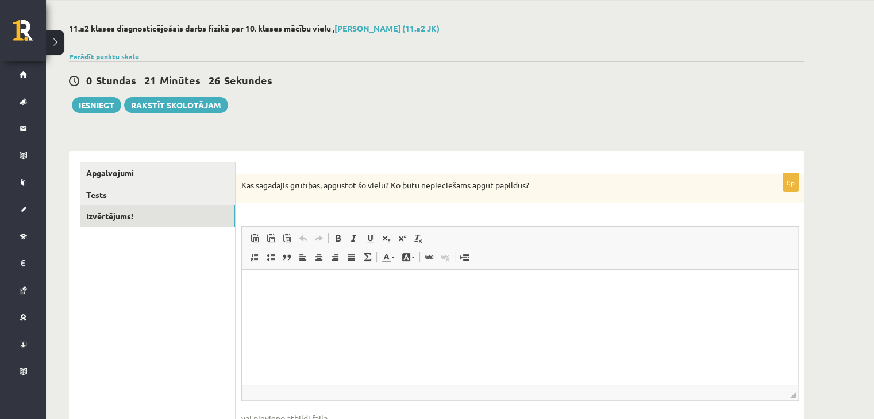
scroll to position [43, 0]
click at [367, 306] on html at bounding box center [520, 288] width 556 height 35
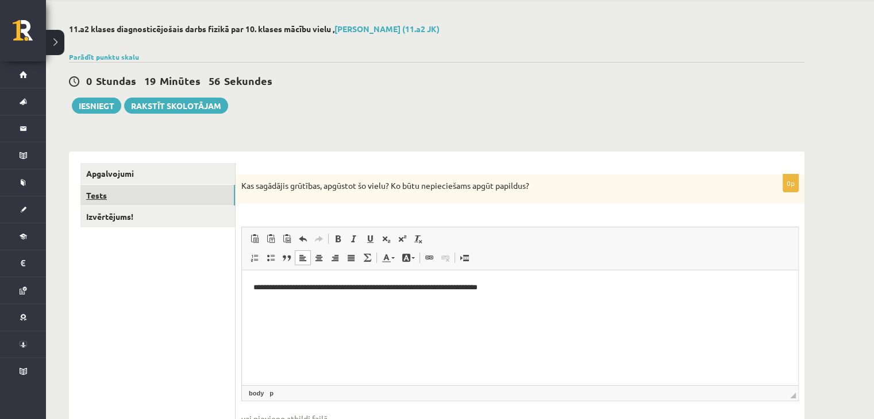
click at [190, 191] on link "Tests" at bounding box center [157, 195] width 155 height 21
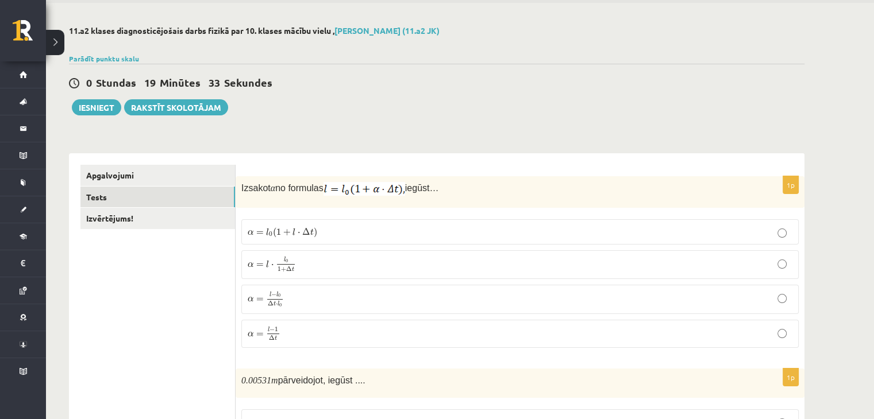
scroll to position [0, 0]
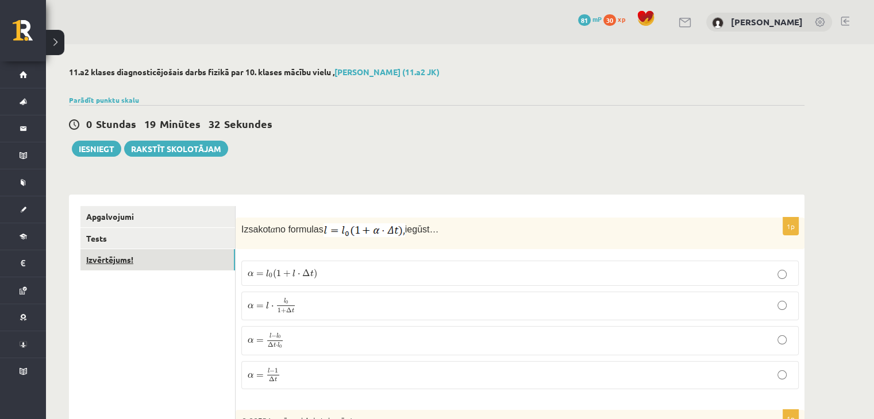
click at [114, 258] on link "Izvērtējums!" at bounding box center [157, 259] width 155 height 21
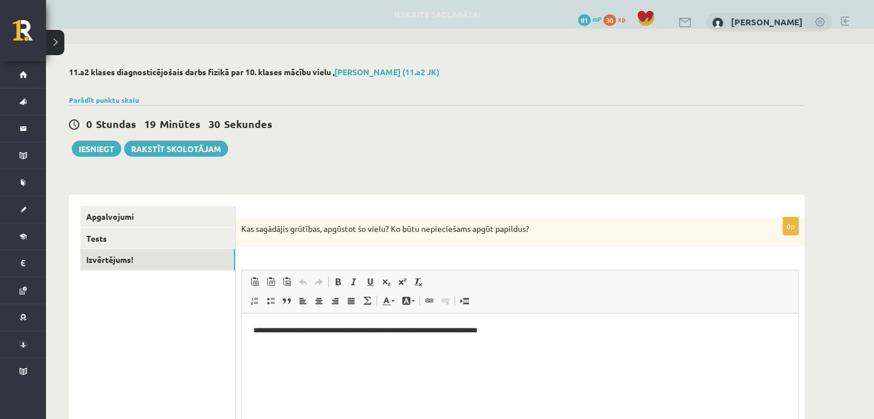
click at [711, 281] on span "Paste Keyboard shortcut Ctrl+V Paste as plain text Keyboard shortcut Ctrl+Shift…" at bounding box center [519, 283] width 547 height 19
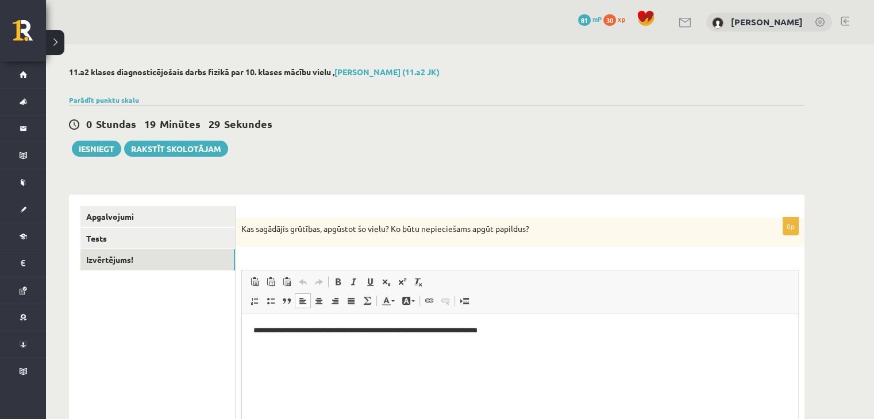
click at [575, 346] on html "**********" at bounding box center [520, 331] width 556 height 35
click at [705, 333] on p "**********" at bounding box center [520, 331] width 534 height 12
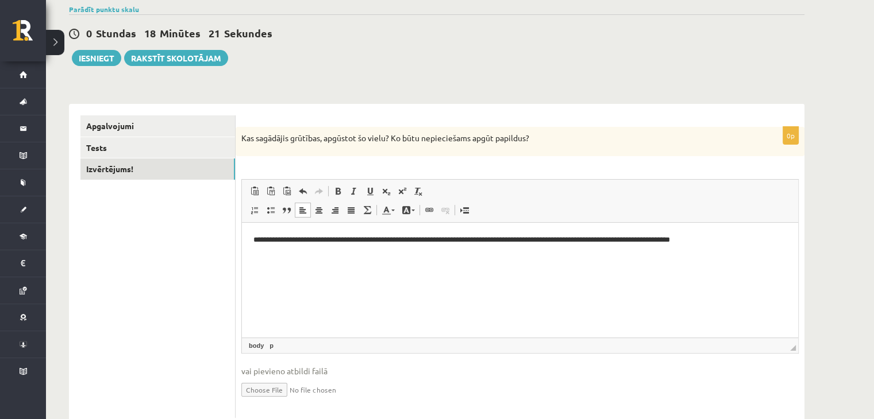
scroll to position [94, 0]
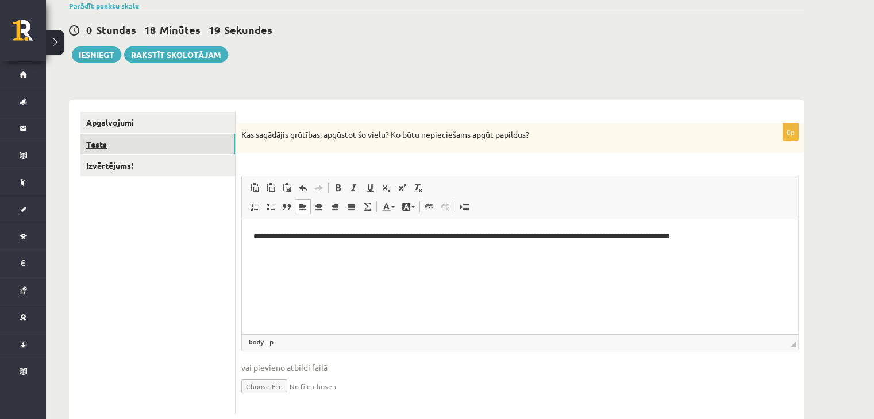
click at [159, 143] on link "Tests" at bounding box center [157, 144] width 155 height 21
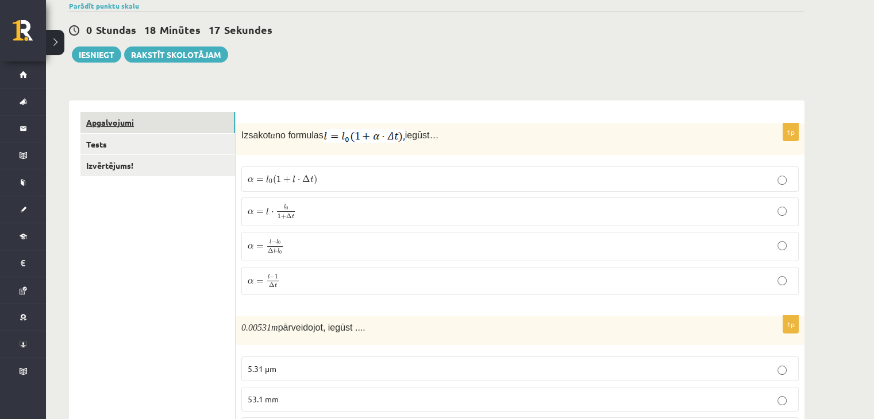
click at [185, 132] on link "Apgalvojumi" at bounding box center [157, 122] width 155 height 21
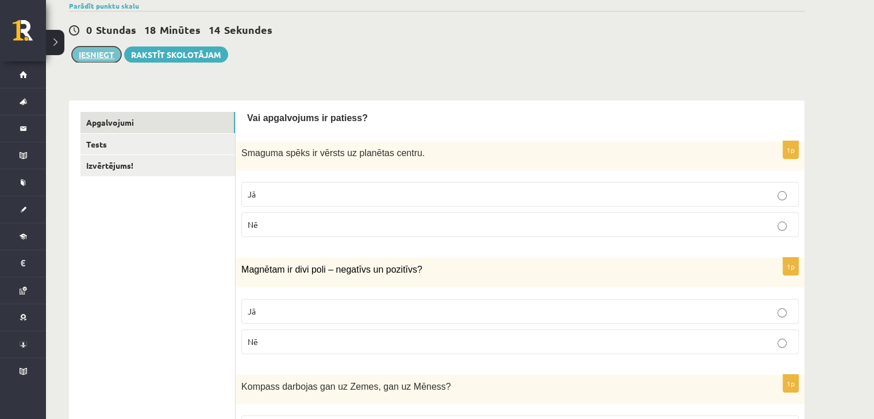
click at [98, 58] on button "Iesniegt" at bounding box center [96, 55] width 49 height 16
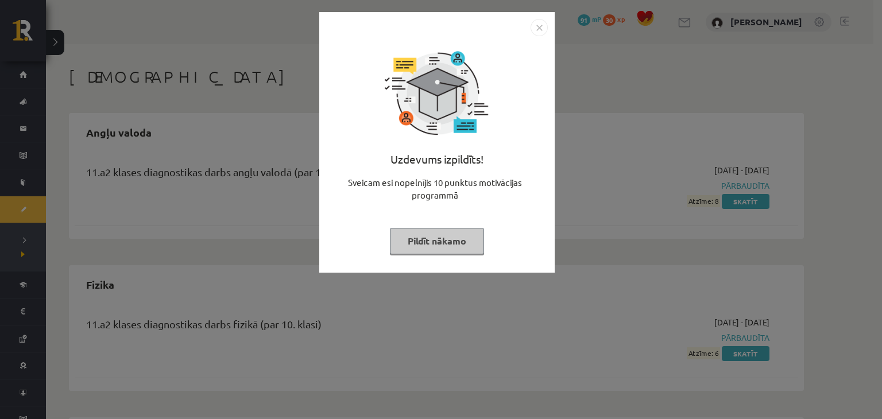
click at [453, 245] on button "Pildīt nākamo" at bounding box center [437, 241] width 94 height 26
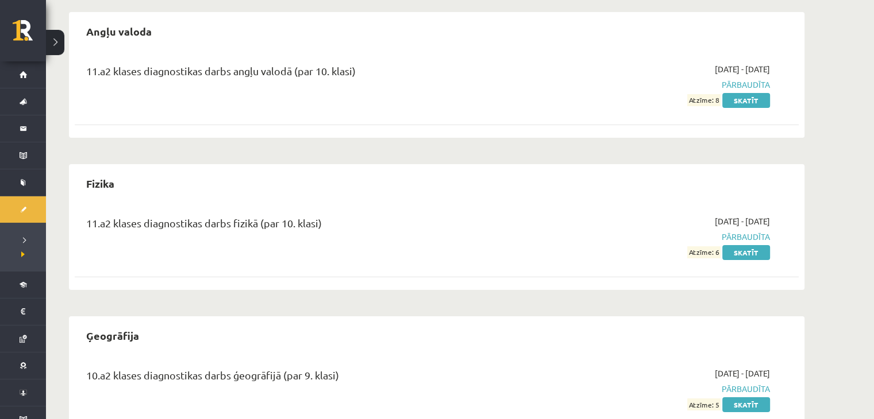
scroll to position [101, 0]
click at [752, 250] on link "Skatīt" at bounding box center [746, 253] width 48 height 15
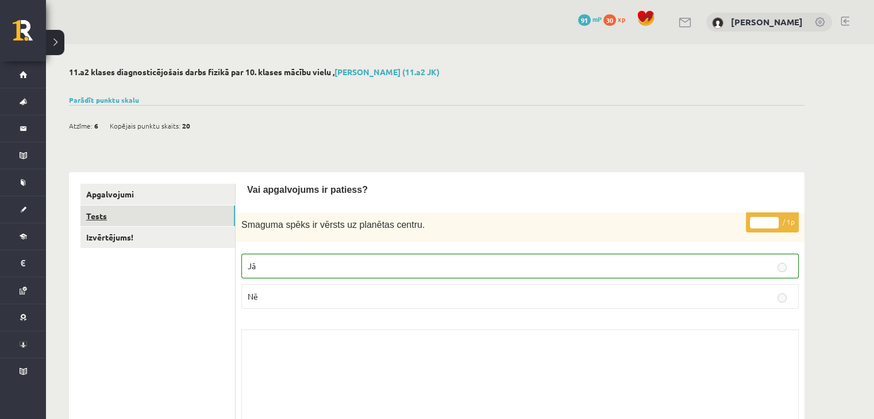
click at [108, 219] on link "Tests" at bounding box center [157, 216] width 155 height 21
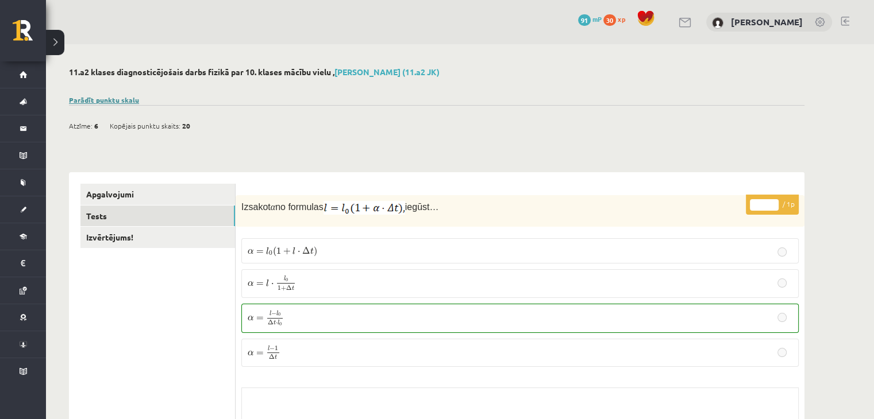
click at [101, 99] on link "Parādīt punktu skalu" at bounding box center [104, 99] width 70 height 9
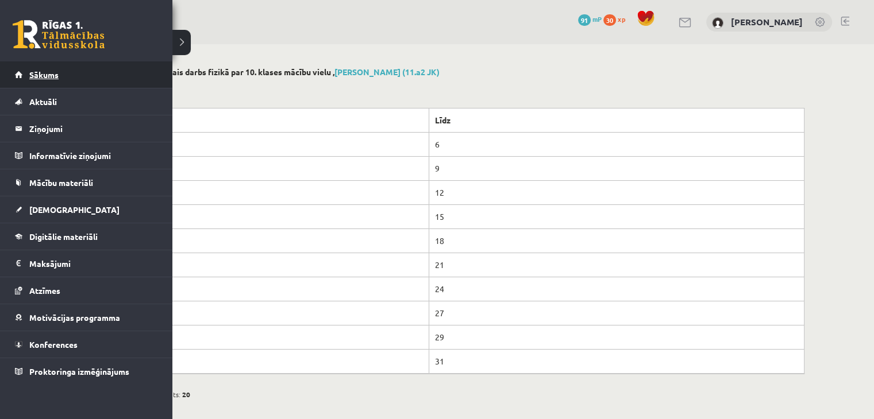
click at [55, 69] on link "Sākums" at bounding box center [86, 74] width 143 height 26
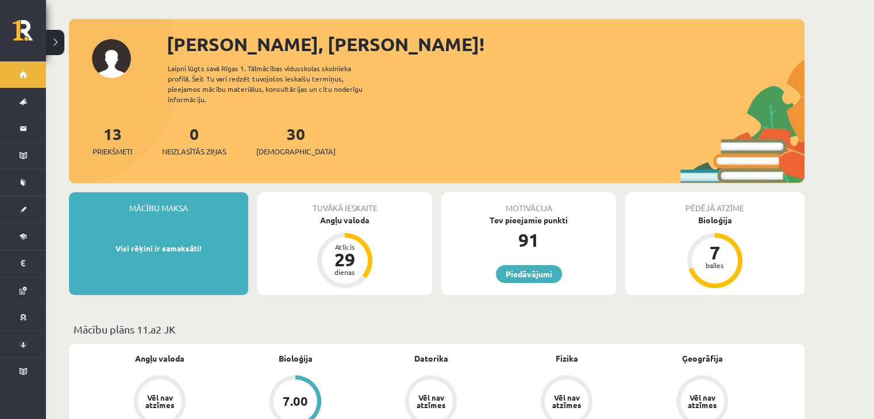
scroll to position [51, 0]
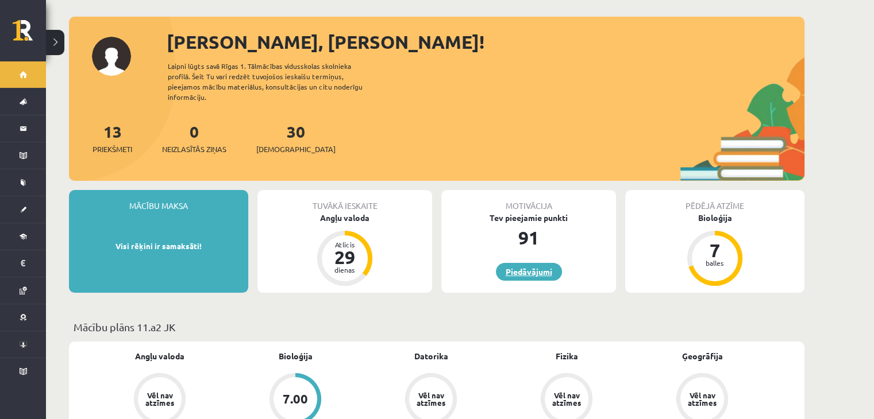
click at [534, 263] on link "Piedāvājumi" at bounding box center [529, 272] width 66 height 18
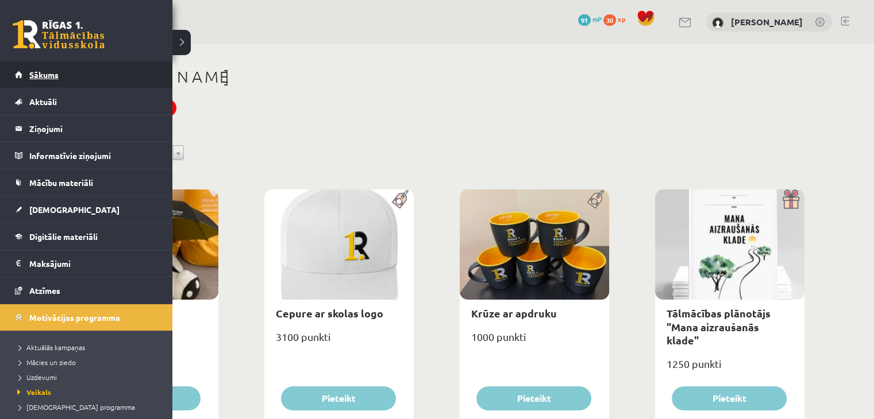
click at [18, 73] on link "Sākums" at bounding box center [86, 74] width 143 height 26
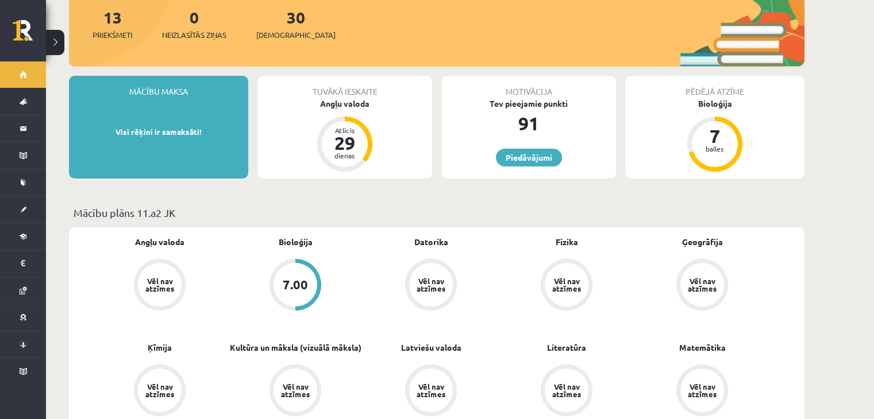
scroll to position [172, 0]
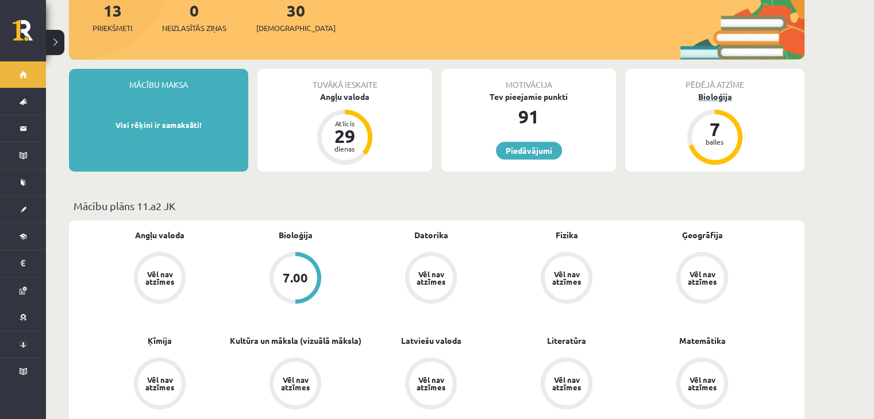
click at [699, 126] on div "7" at bounding box center [714, 129] width 34 height 18
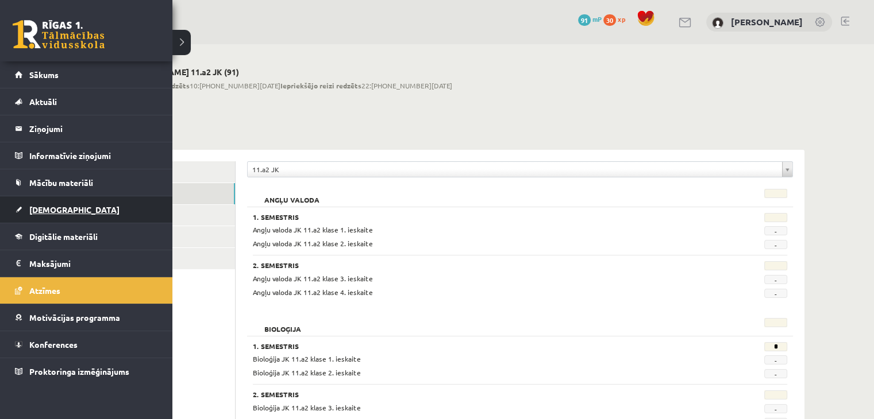
click at [56, 203] on link "[DEMOGRAPHIC_DATA]" at bounding box center [86, 209] width 143 height 26
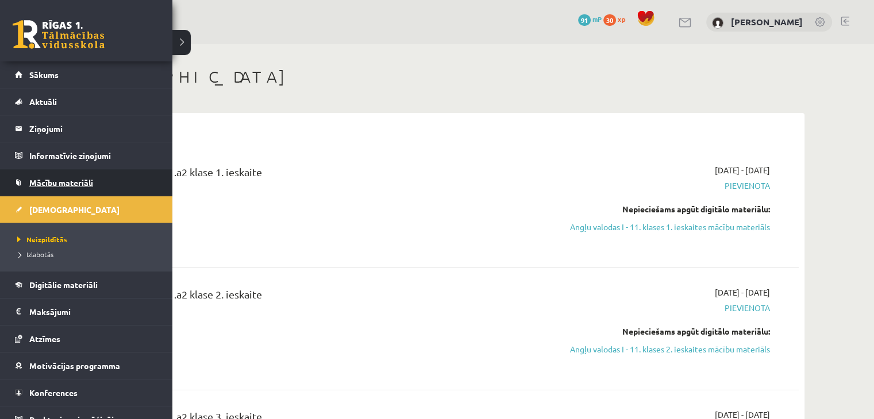
click at [46, 178] on span "Mācību materiāli" at bounding box center [61, 183] width 64 height 10
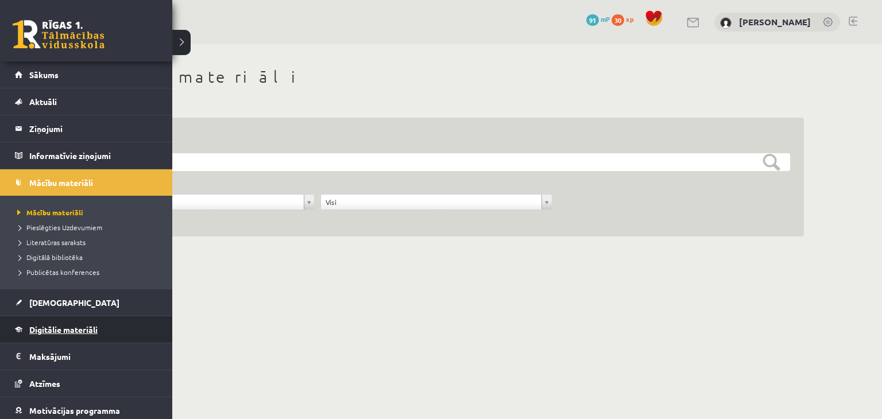
click at [78, 327] on span "Digitālie materiāli" at bounding box center [63, 330] width 68 height 10
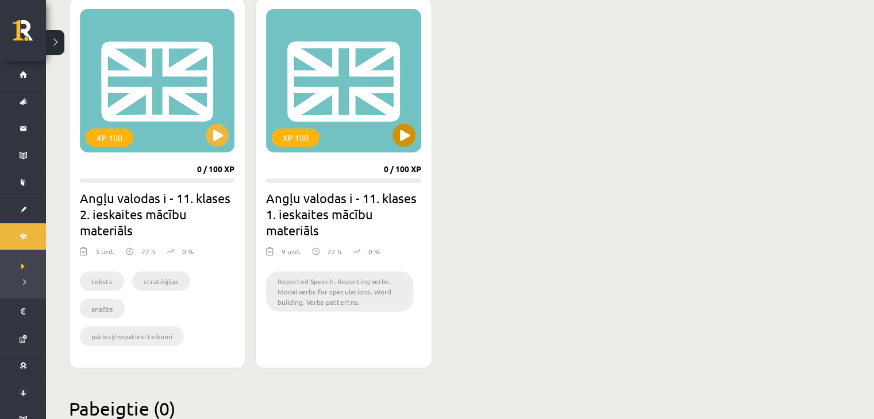
scroll to position [2802, 0]
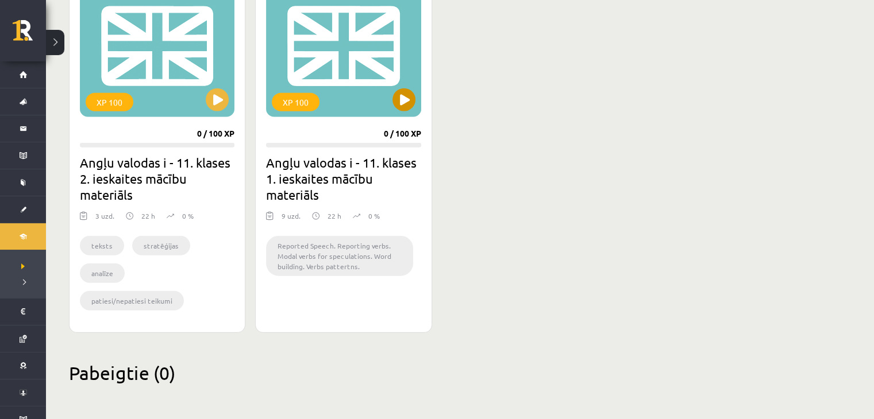
click at [403, 112] on div "XP 100" at bounding box center [343, 46] width 155 height 144
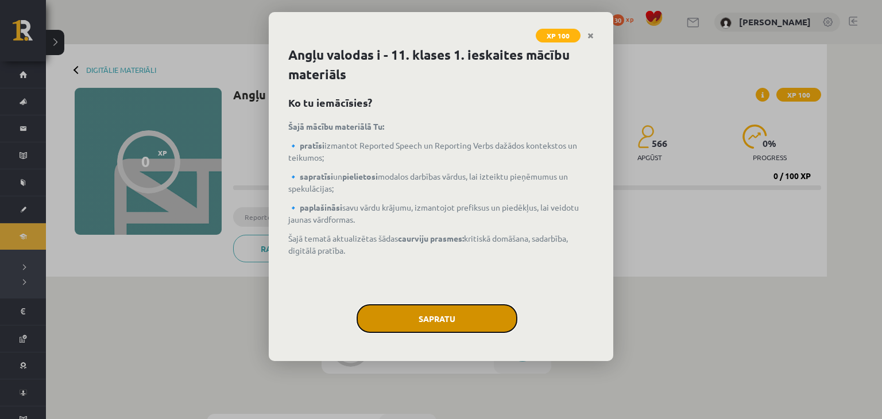
click at [464, 315] on button "Sapratu" at bounding box center [437, 318] width 161 height 29
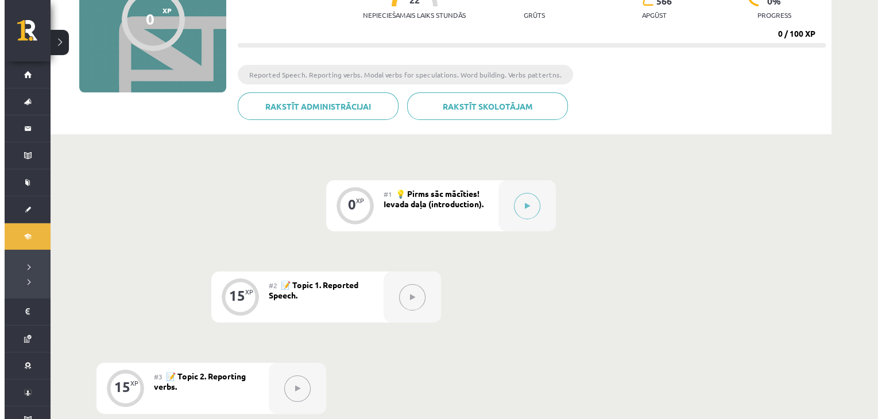
scroll to position [138, 0]
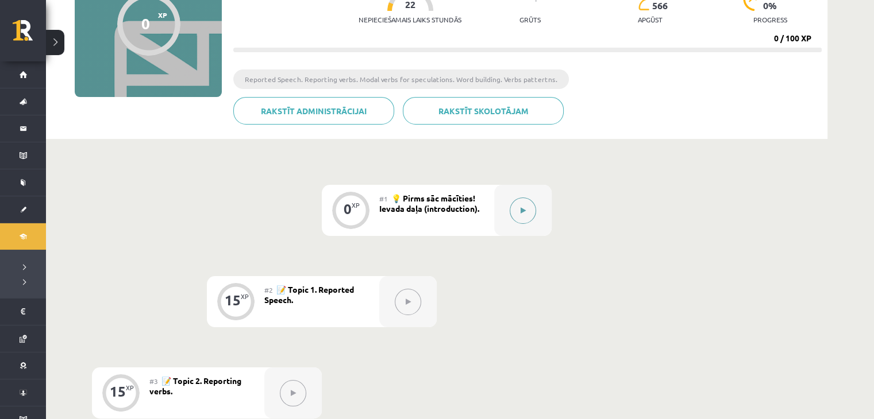
click at [522, 212] on icon at bounding box center [523, 210] width 5 height 7
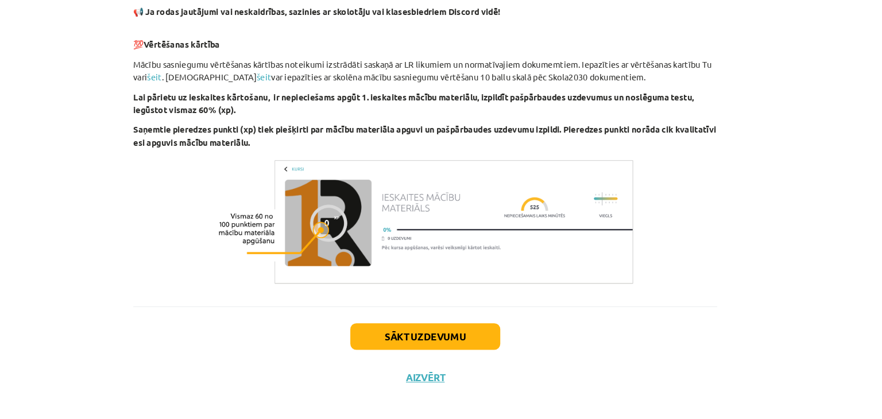
scroll to position [788, 0]
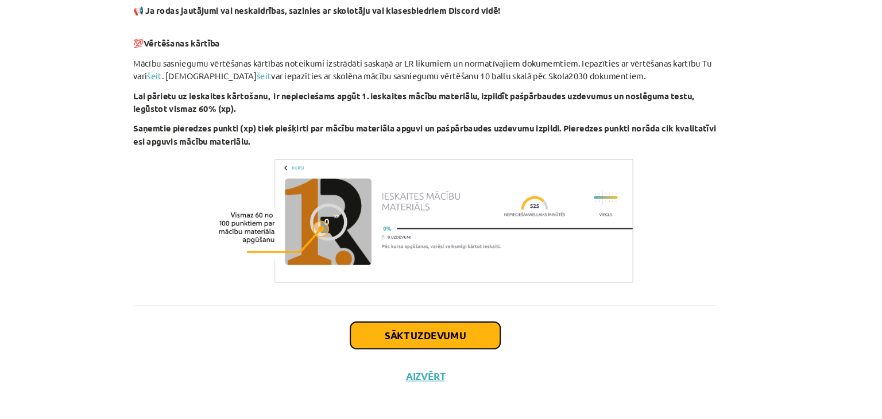
click at [471, 338] on button "Sākt uzdevumu" at bounding box center [441, 332] width 142 height 25
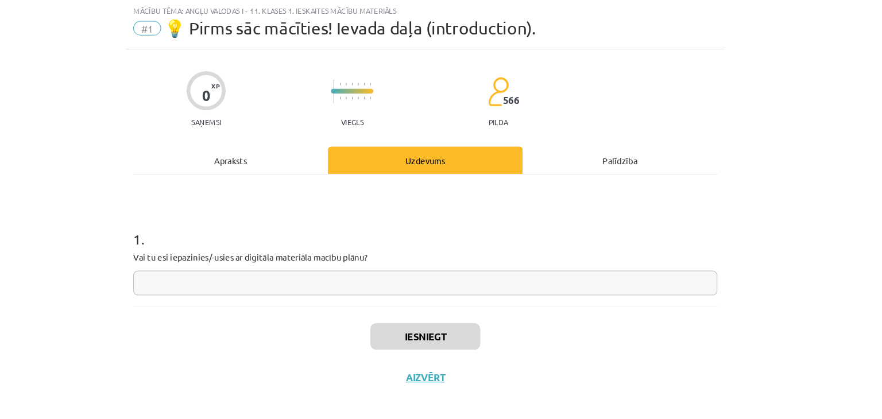
scroll to position [138, 0]
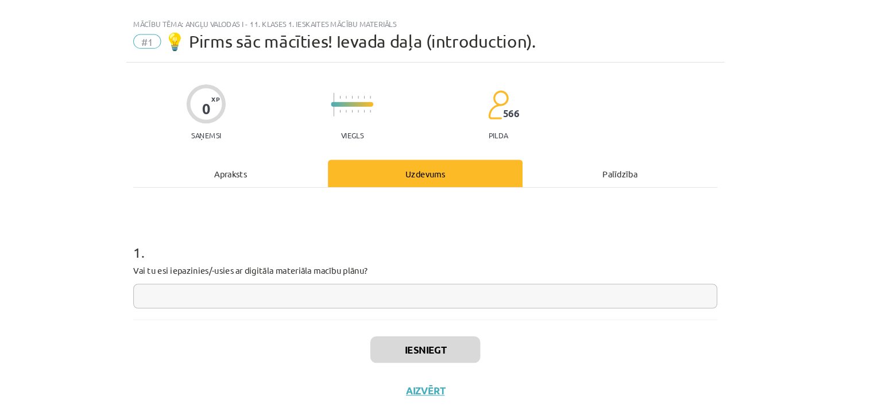
click at [536, 282] on input "text" at bounding box center [441, 282] width 555 height 24
type input "**"
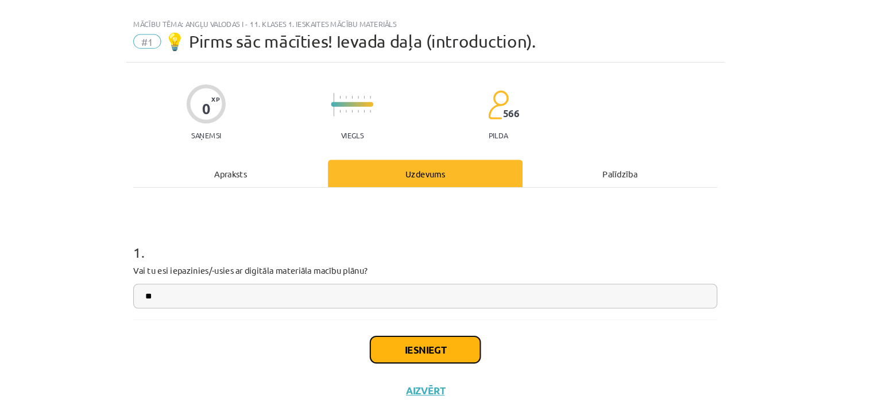
click at [454, 333] on button "Iesniegt" at bounding box center [441, 332] width 105 height 25
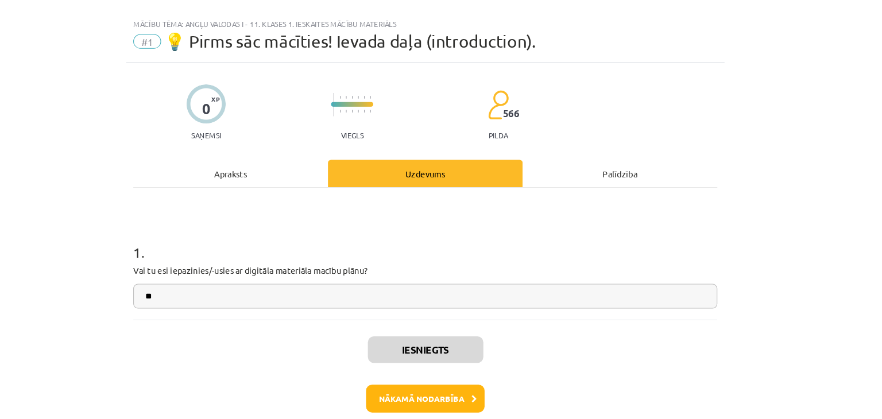
scroll to position [53, 0]
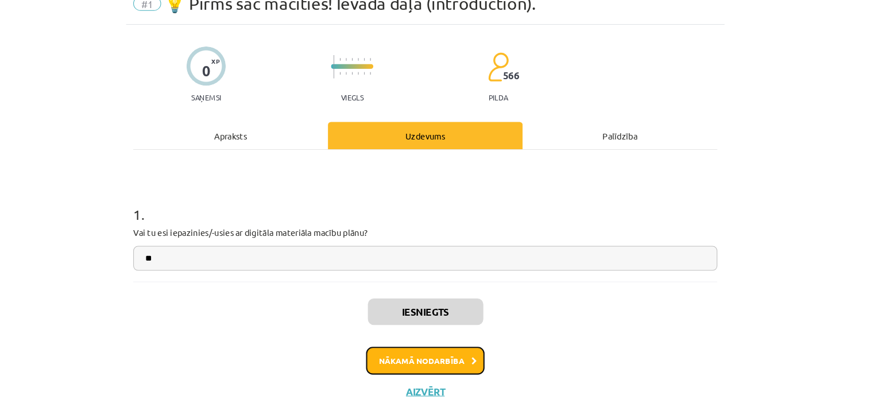
click at [464, 344] on button "Nākamā nodarbība" at bounding box center [441, 343] width 113 height 26
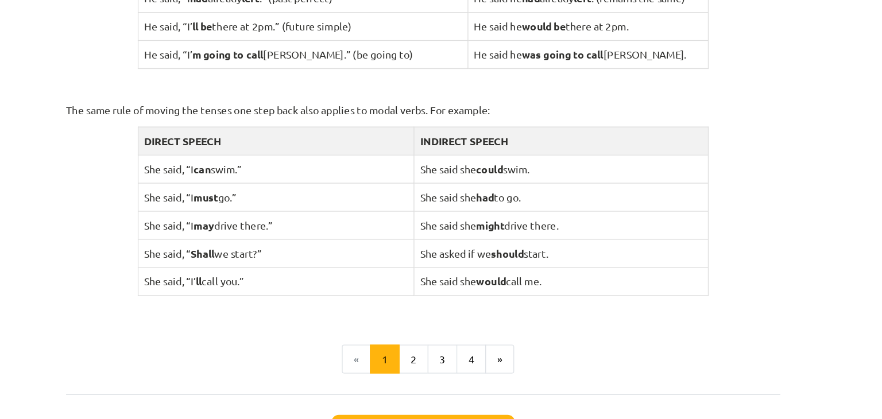
scroll to position [1131, 0]
click at [431, 284] on button "2" at bounding box center [433, 279] width 23 height 23
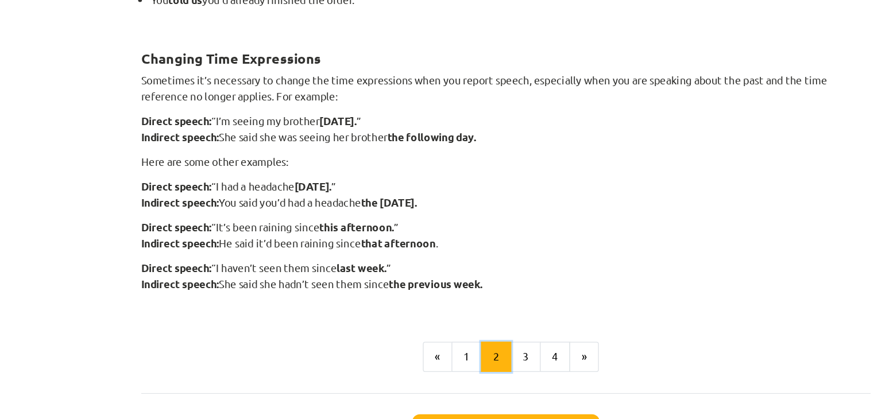
scroll to position [224, 0]
click at [456, 340] on button "3" at bounding box center [456, 345] width 23 height 23
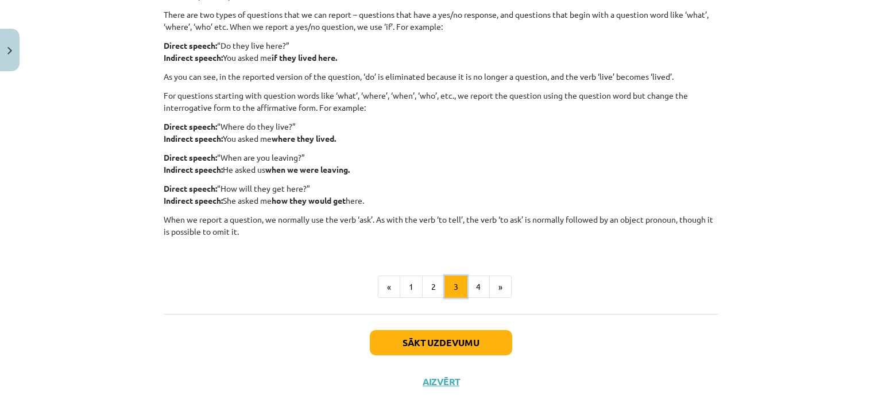
scroll to position [269, 0]
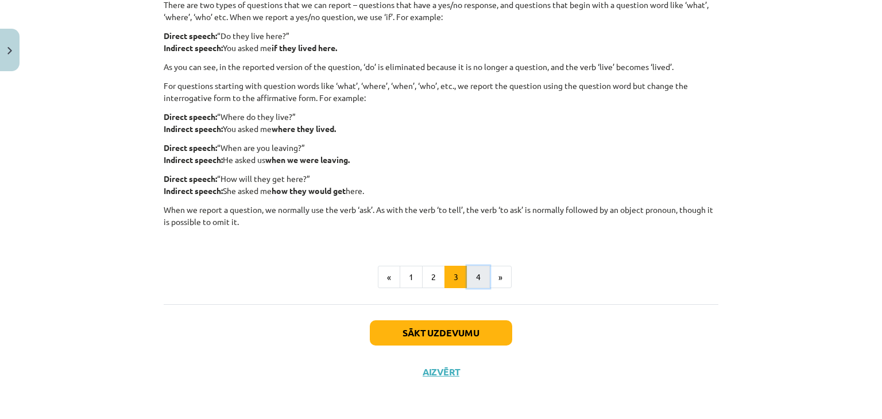
click at [469, 277] on button "4" at bounding box center [478, 277] width 23 height 23
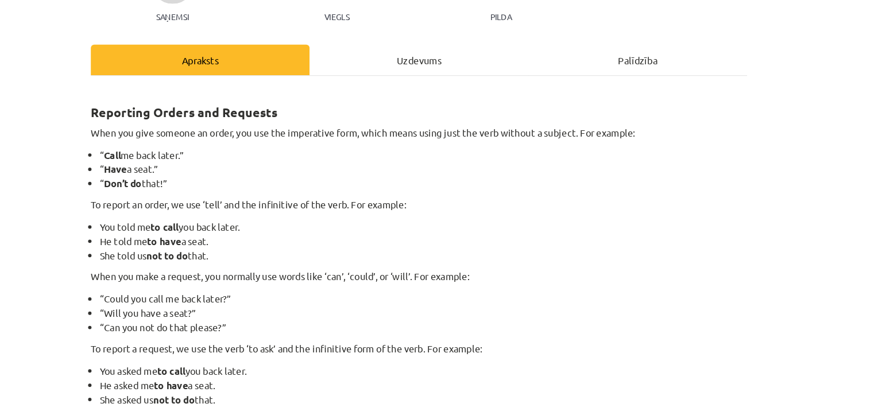
scroll to position [79, 0]
click at [471, 106] on div "Uzdevums" at bounding box center [441, 103] width 185 height 26
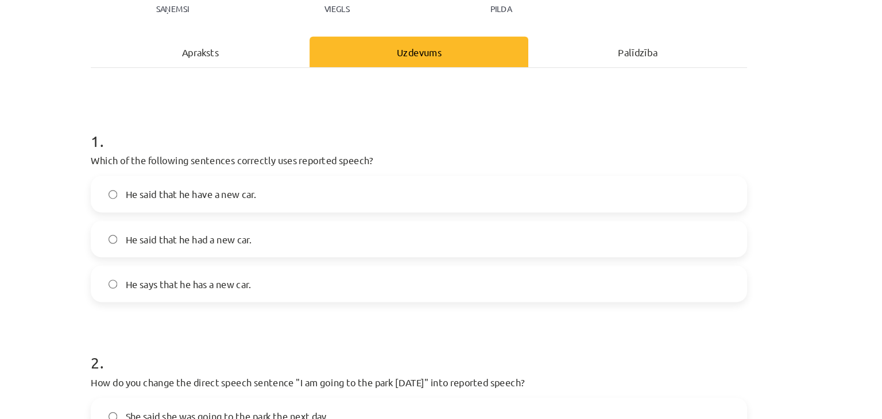
scroll to position [138, 0]
click at [357, 199] on label "He said that he had a new car." at bounding box center [441, 201] width 553 height 29
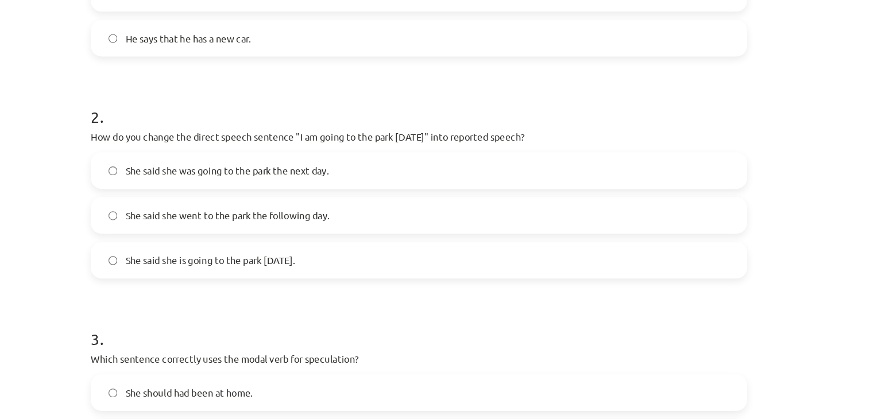
scroll to position [348, 0]
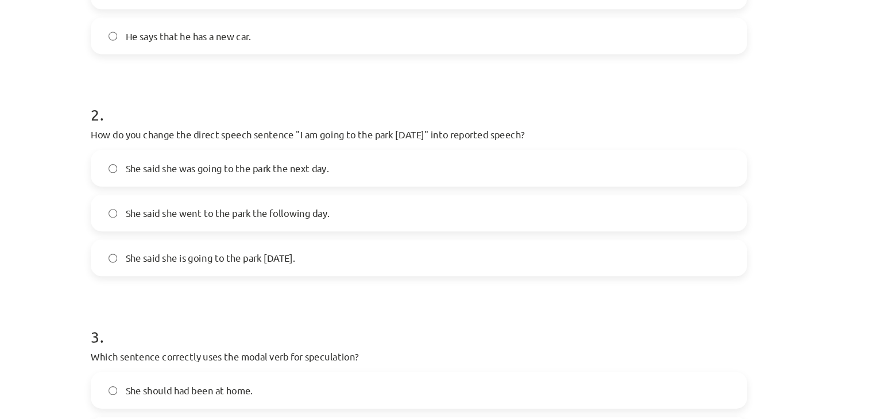
click at [294, 147] on span "She said she was going to the park the next day." at bounding box center [279, 143] width 172 height 12
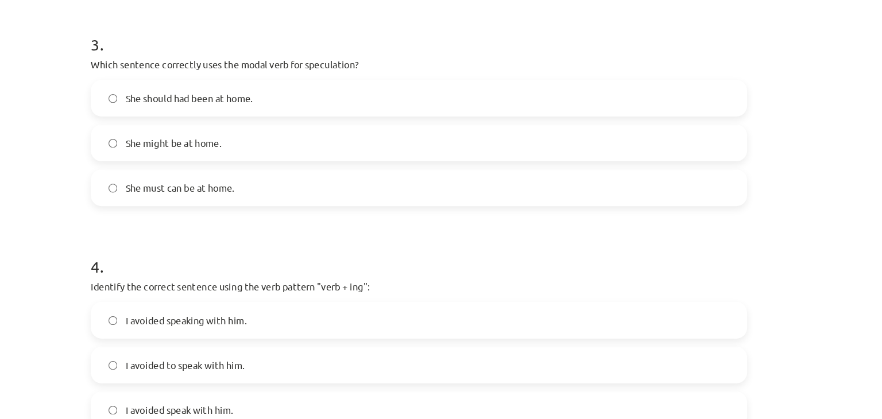
scroll to position [595, 0]
click at [469, 132] on label "She might be at home." at bounding box center [441, 120] width 553 height 29
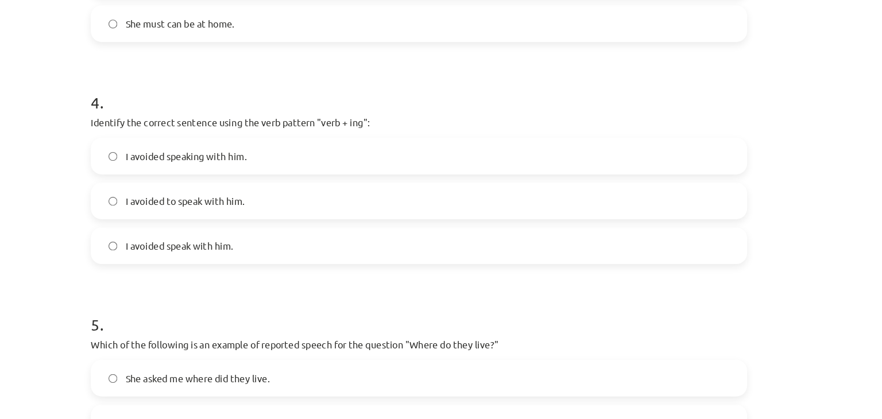
scroll to position [758, 0]
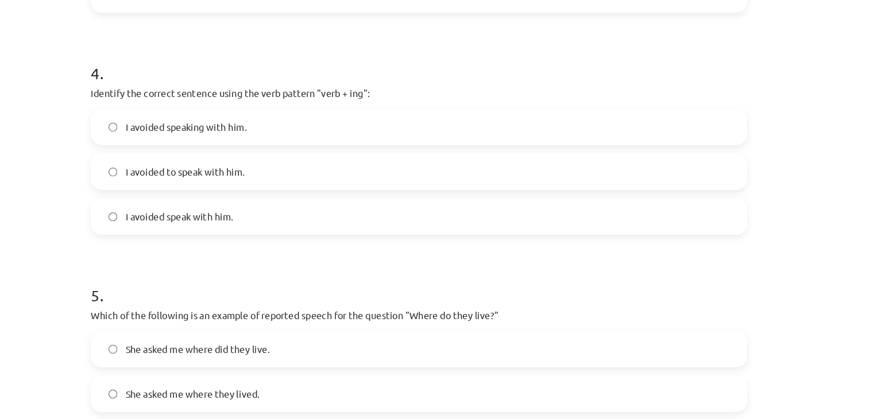
click at [693, 107] on label "I avoided speaking with him." at bounding box center [441, 107] width 553 height 29
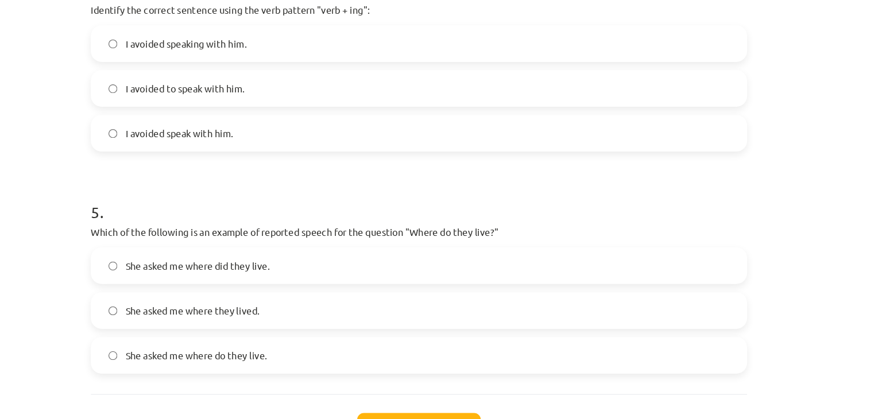
scroll to position [859, 0]
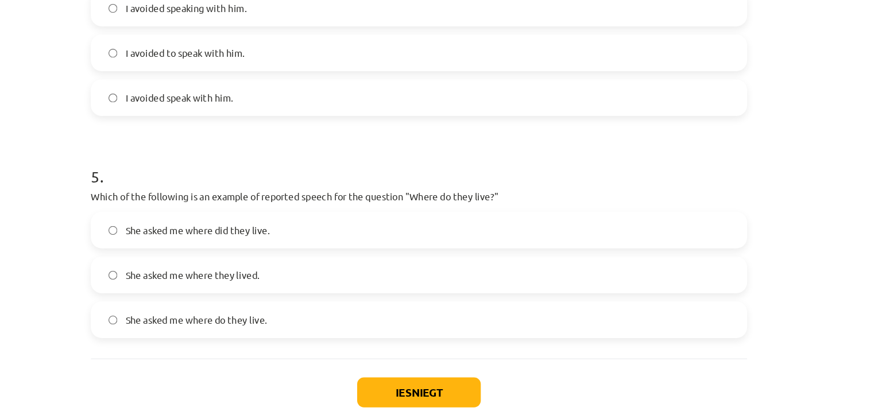
click at [526, 229] on label "She asked me where they lived." at bounding box center [441, 232] width 553 height 29
click at [438, 331] on button "Iesniegt" at bounding box center [441, 331] width 105 height 25
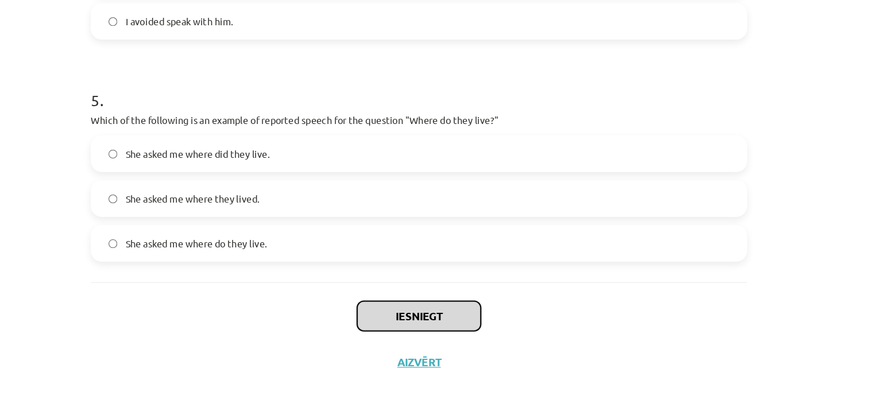
click at [432, 326] on button "Iesniegt" at bounding box center [441, 331] width 105 height 25
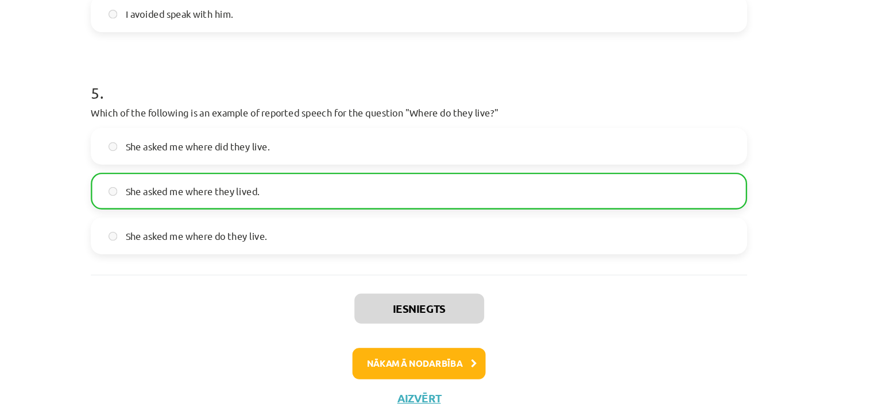
scroll to position [137, 0]
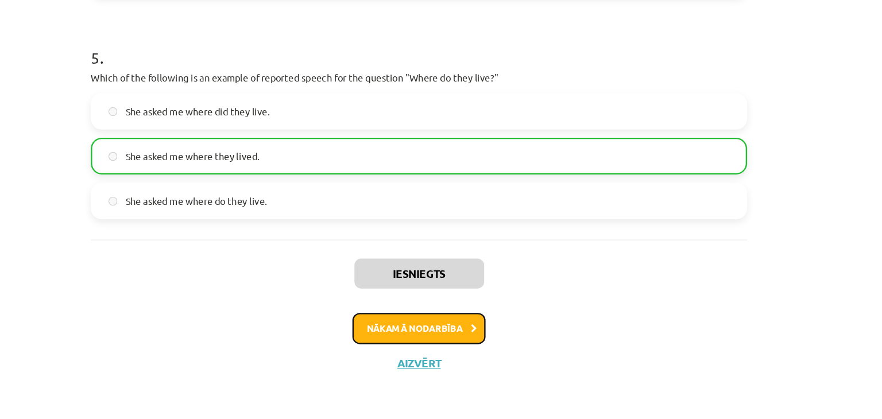
click at [436, 342] on button "Nākamā nodarbība" at bounding box center [441, 343] width 113 height 26
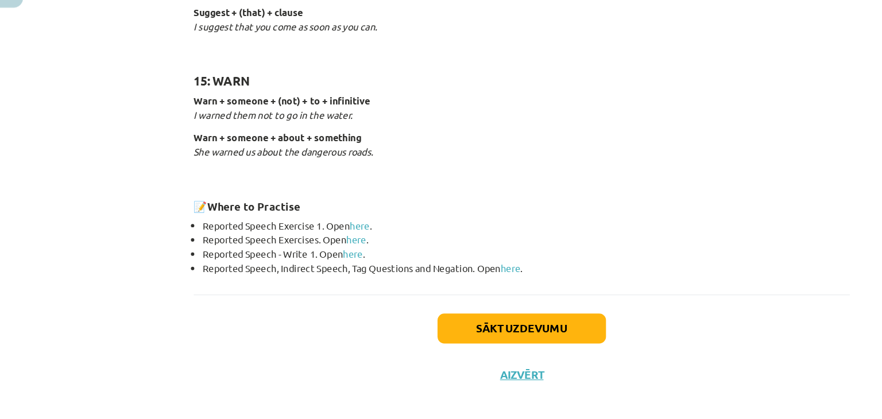
scroll to position [1787, 0]
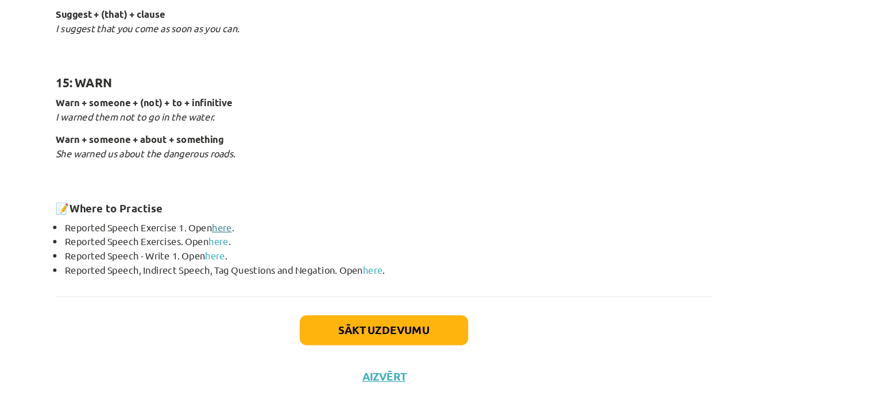
click at [300, 254] on link "here" at bounding box center [304, 257] width 17 height 10
click at [300, 269] on link "here" at bounding box center [301, 269] width 17 height 10
click at [457, 343] on button "Sākt uzdevumu" at bounding box center [441, 343] width 142 height 25
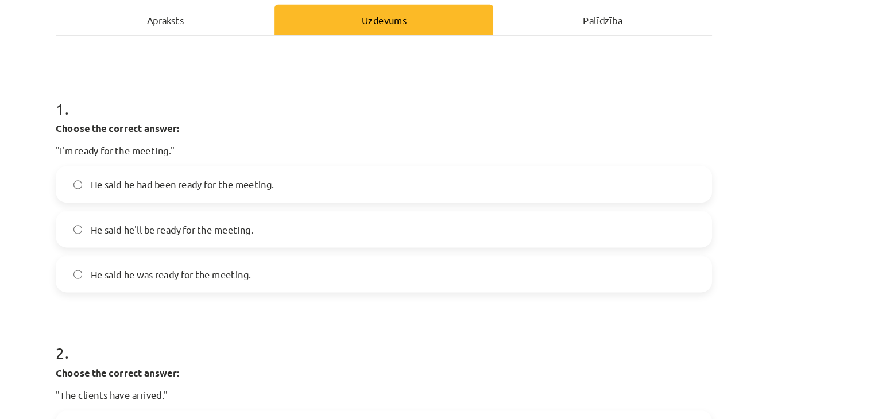
scroll to position [165, 0]
click at [292, 239] on label "He said he was ready for the meeting." at bounding box center [441, 231] width 553 height 29
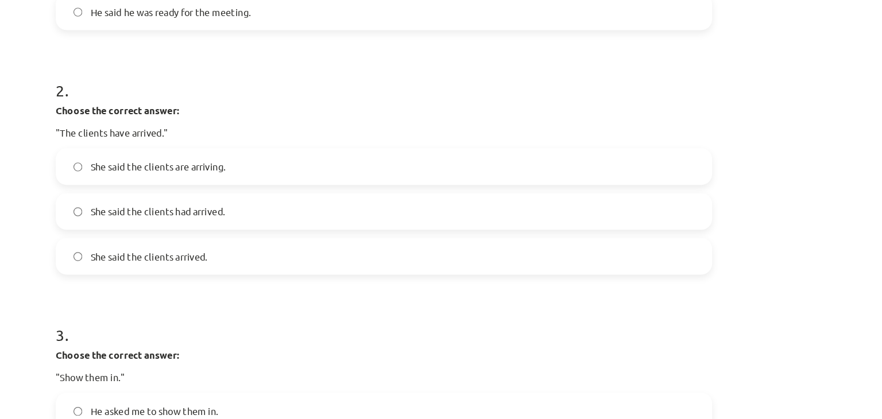
scroll to position [388, 0]
click at [256, 188] on label "She said the clients had arrived." at bounding box center [441, 177] width 553 height 29
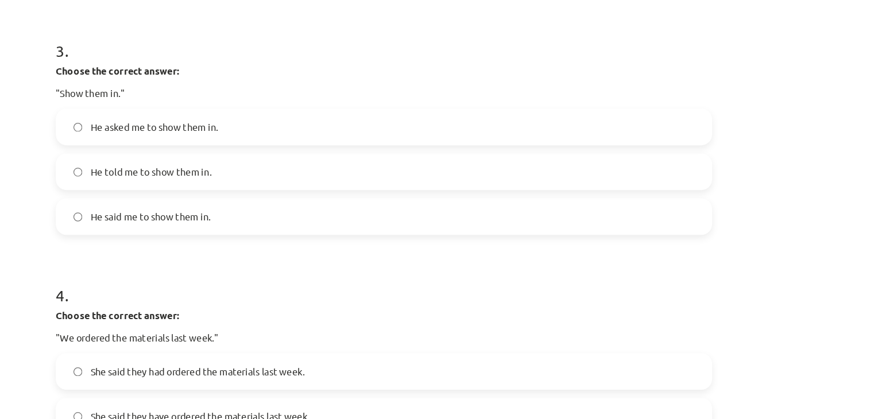
scroll to position [625, 0]
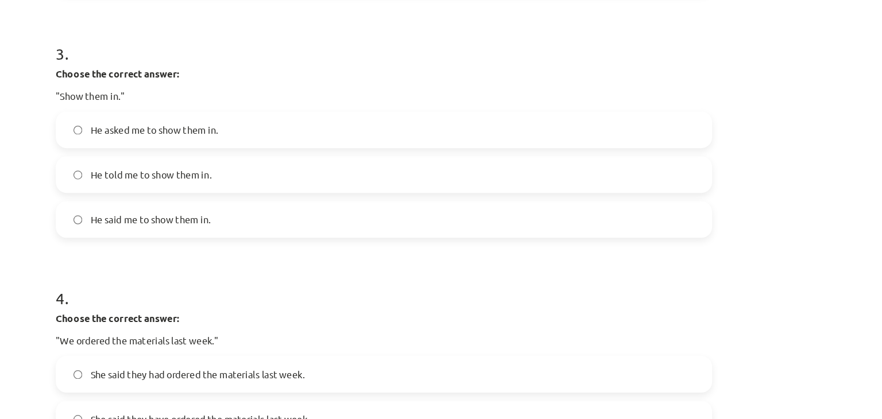
click at [283, 143] on span "He told me to show them in." at bounding box center [244, 148] width 102 height 12
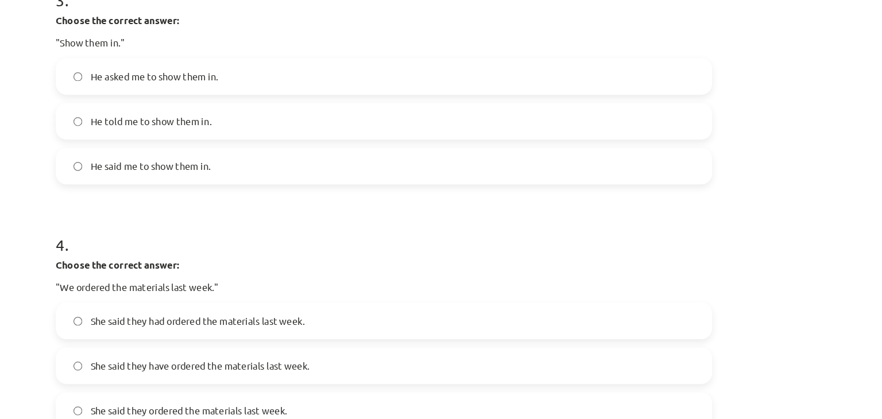
scroll to position [650, 0]
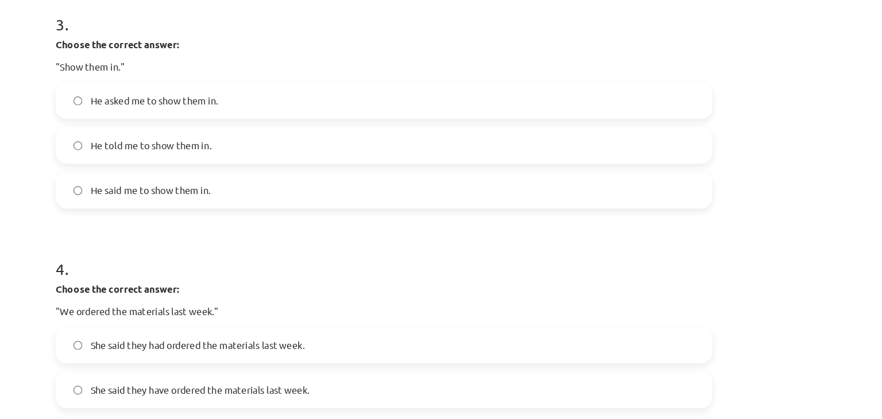
click at [270, 99] on div "He asked me to show them in." at bounding box center [441, 85] width 555 height 31
click at [263, 86] on span "He asked me to show them in." at bounding box center [247, 85] width 108 height 12
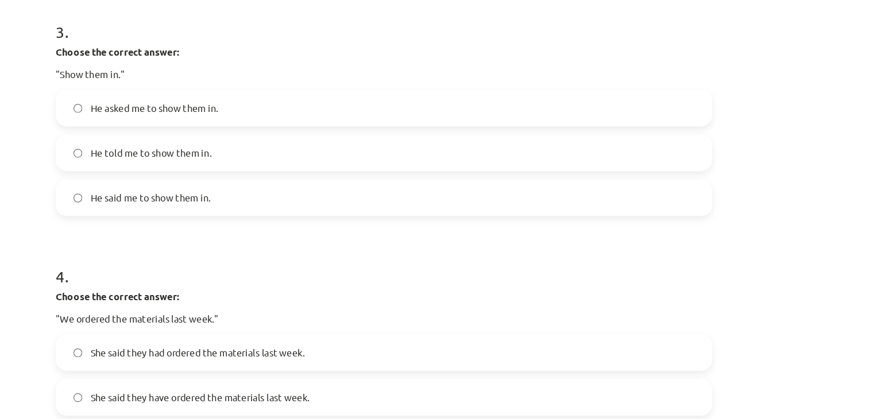
scroll to position [643, 0]
click at [252, 128] on span "He told me to show them in." at bounding box center [244, 130] width 102 height 12
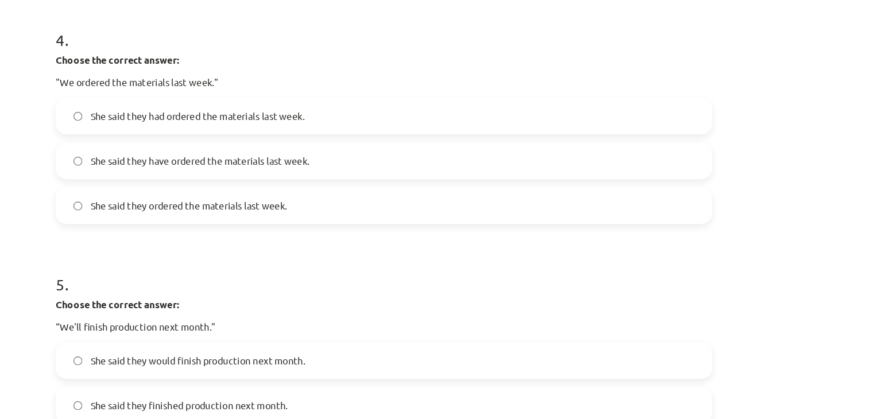
scroll to position [847, 0]
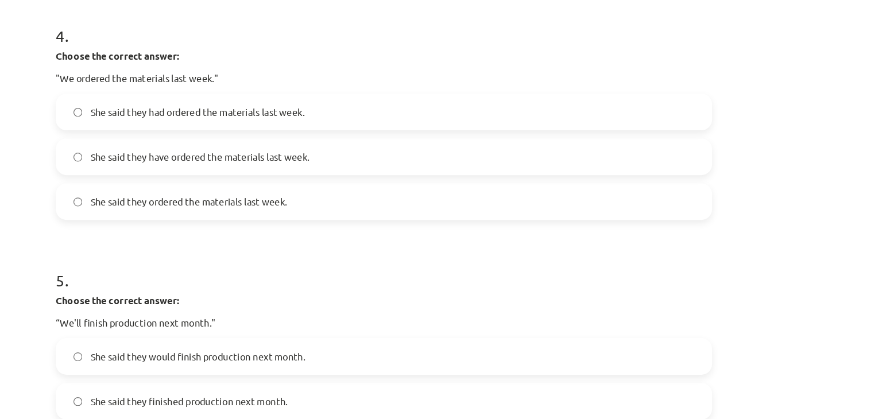
click at [308, 89] on span "She said they had ordered the materials last week." at bounding box center [283, 95] width 181 height 12
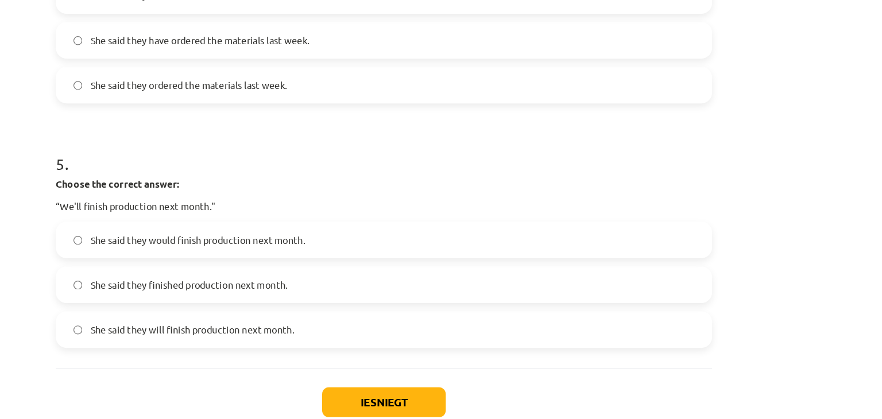
scroll to position [954, 0]
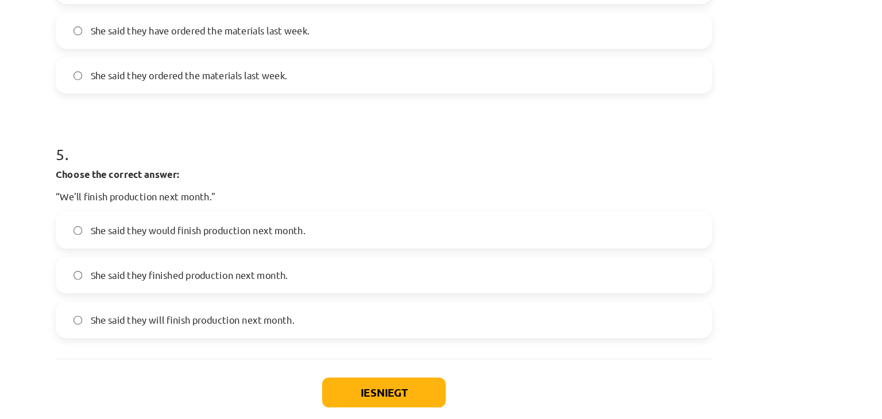
click at [263, 205] on label "She said they would finish production next month." at bounding box center [441, 194] width 553 height 29
click at [425, 330] on button "Iesniegt" at bounding box center [441, 331] width 105 height 25
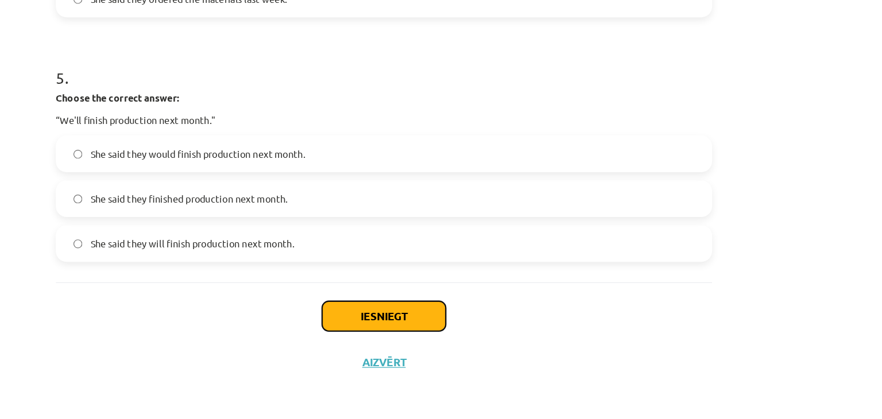
click at [448, 322] on button "Iesniegt" at bounding box center [441, 331] width 105 height 25
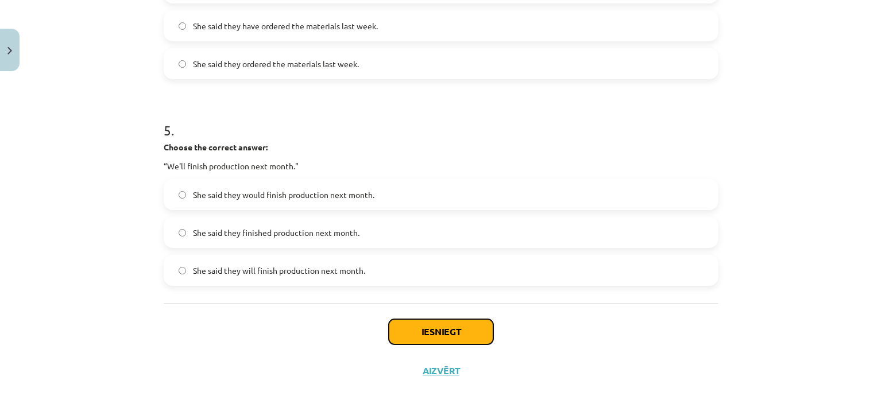
click at [409, 328] on button "Iesniegt" at bounding box center [441, 331] width 105 height 25
click at [453, 330] on button "Iesniegt" at bounding box center [441, 331] width 105 height 25
click at [432, 336] on button "Iesniegt" at bounding box center [441, 331] width 105 height 25
click at [457, 338] on button "Iesniegt" at bounding box center [441, 331] width 105 height 25
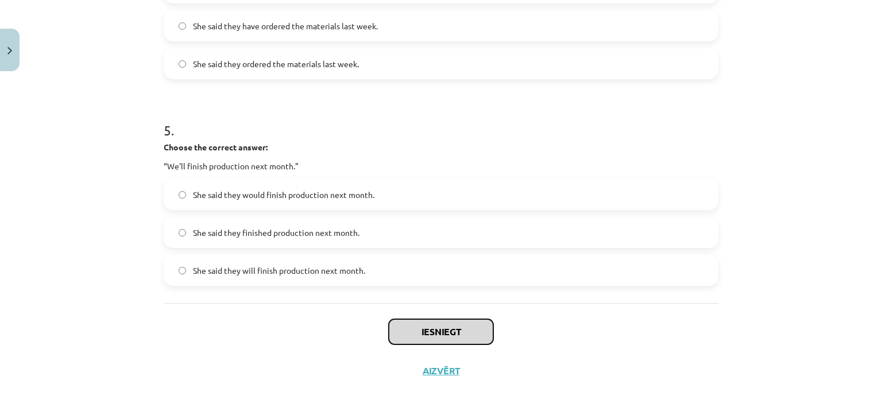
click at [457, 338] on button "Iesniegt" at bounding box center [441, 331] width 105 height 25
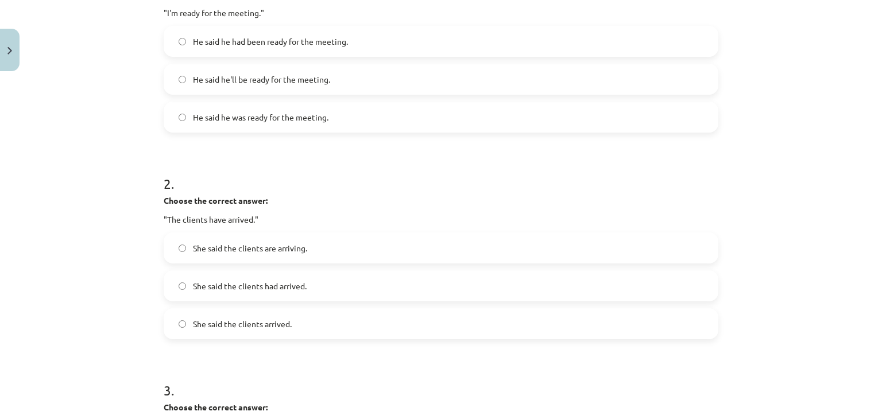
scroll to position [0, 0]
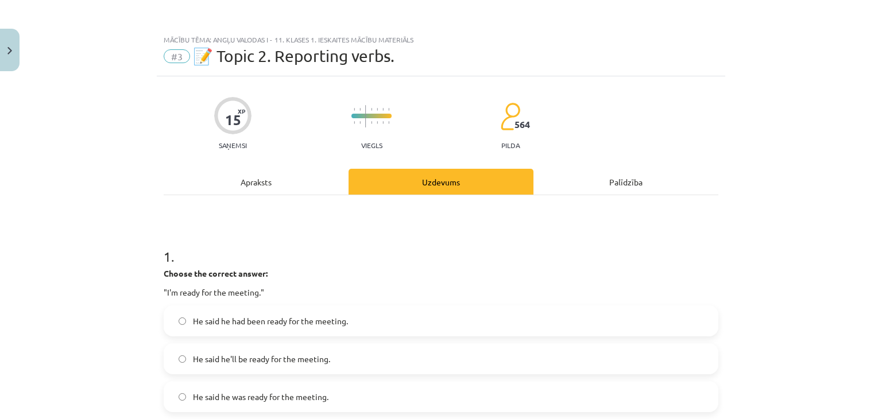
click at [413, 176] on div "Uzdevums" at bounding box center [441, 182] width 185 height 26
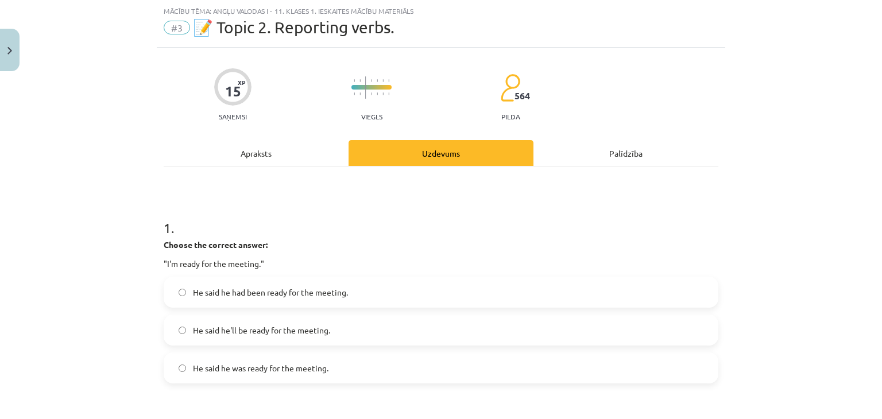
click at [282, 148] on div "Apraksts" at bounding box center [256, 153] width 185 height 26
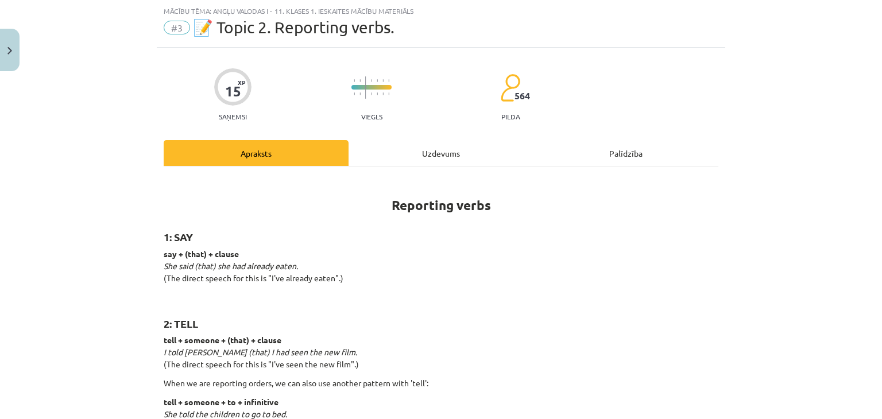
click at [387, 145] on div "Uzdevums" at bounding box center [441, 153] width 185 height 26
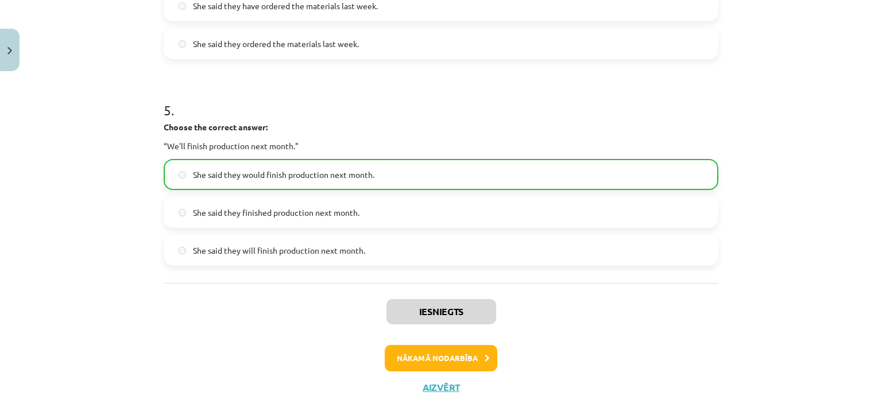
scroll to position [990, 0]
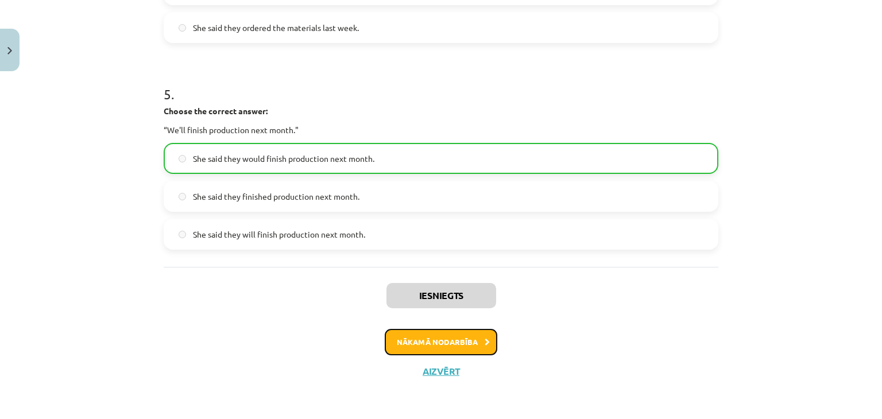
click at [460, 338] on button "Nākamā nodarbība" at bounding box center [441, 342] width 113 height 26
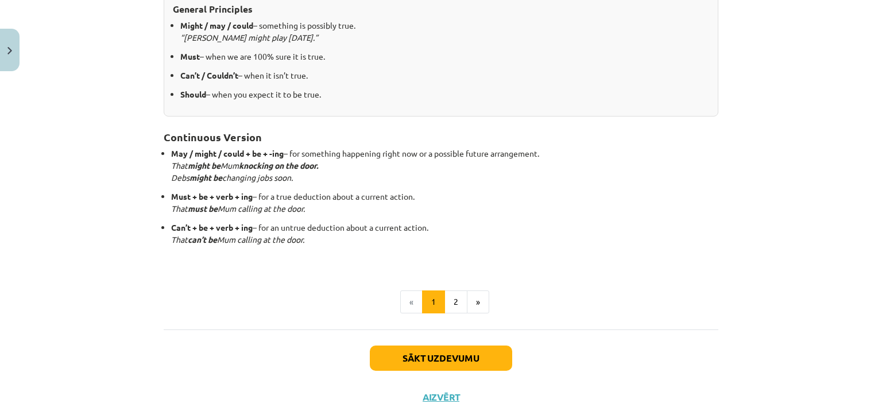
scroll to position [275, 0]
click at [450, 295] on button "2" at bounding box center [456, 302] width 23 height 23
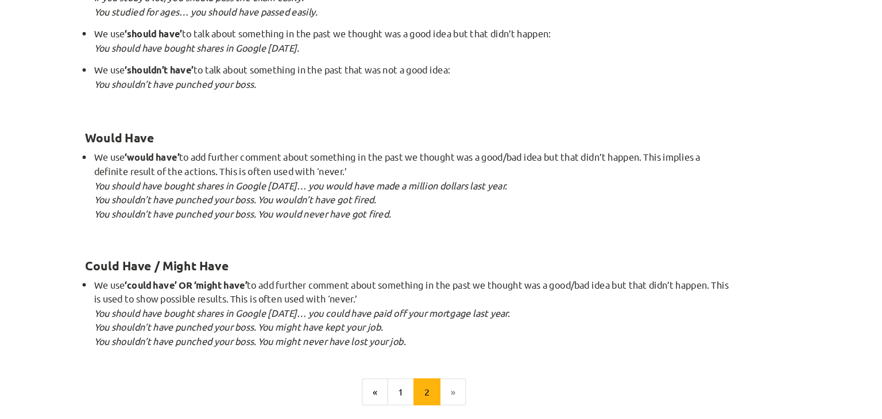
scroll to position [1084, 0]
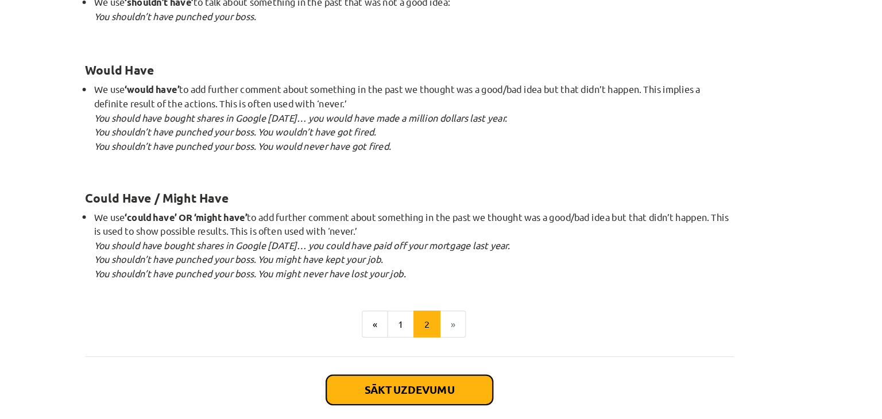
click at [467, 373] on button "Sākt uzdevumu" at bounding box center [441, 373] width 142 height 25
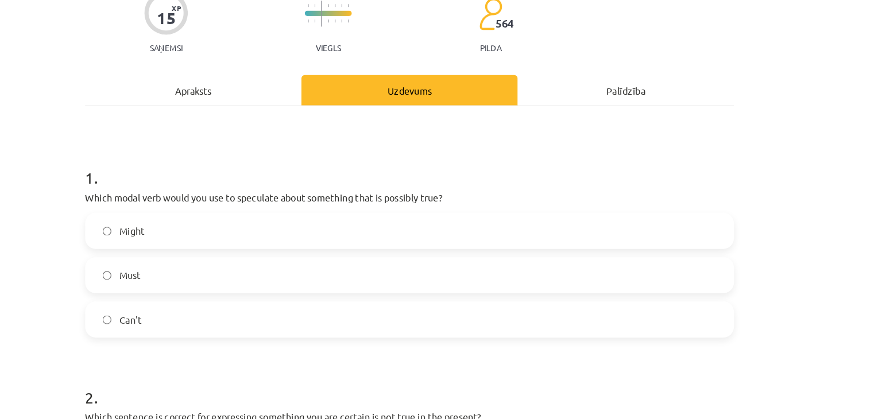
scroll to position [144, 0]
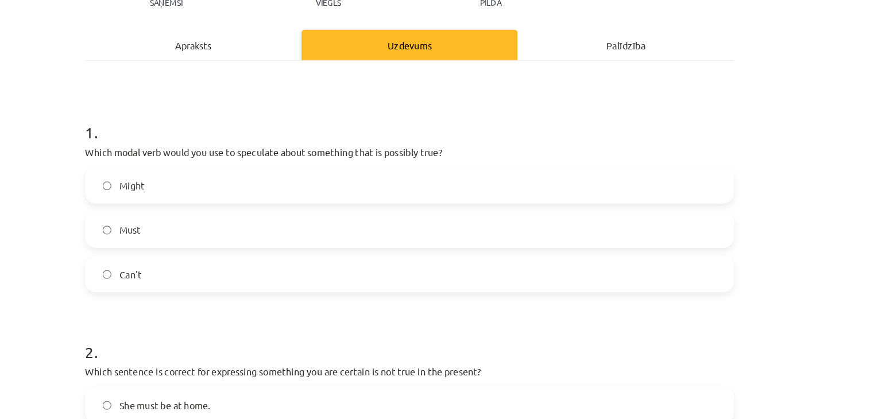
click at [361, 163] on label "Might" at bounding box center [441, 158] width 553 height 29
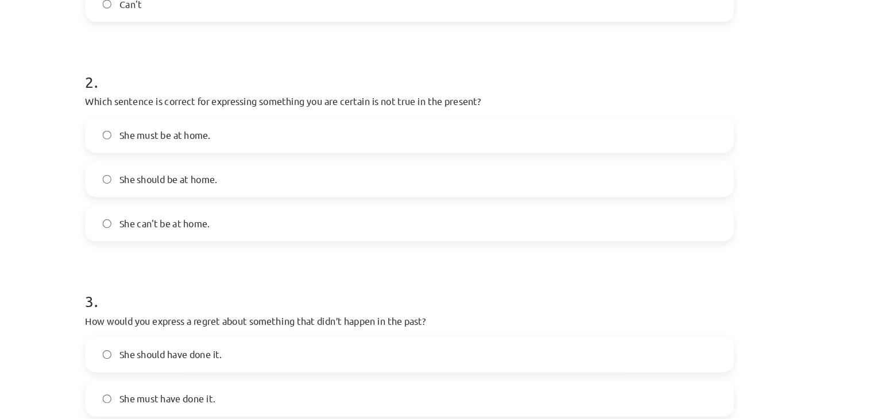
scroll to position [377, 0]
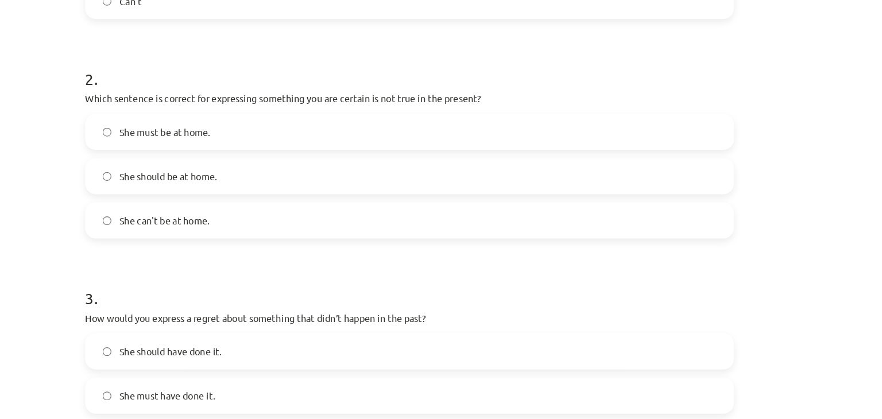
click at [575, 192] on label "She can't be at home." at bounding box center [441, 188] width 553 height 29
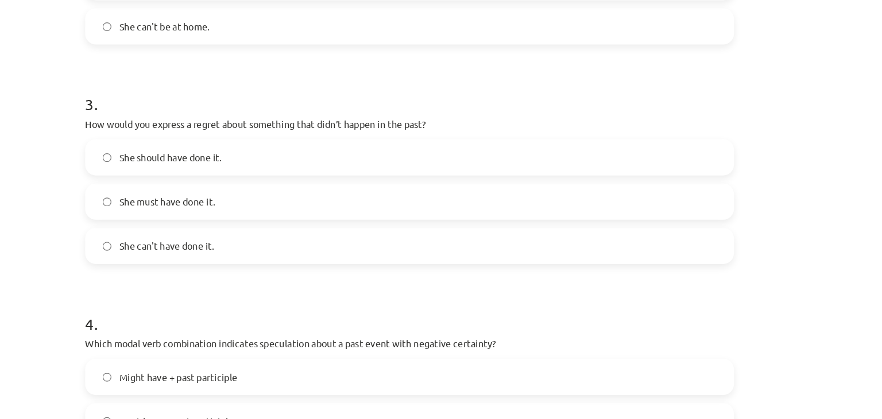
scroll to position [540, 0]
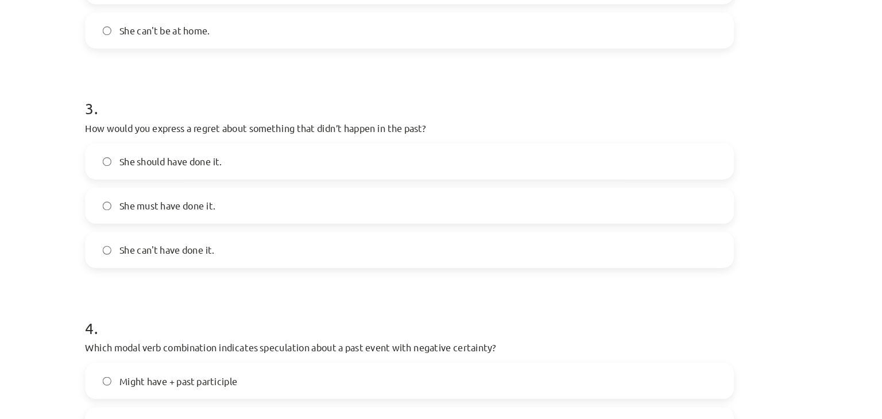
click at [558, 155] on div "She should have done it. She must have done it. She can't have done it." at bounding box center [441, 175] width 555 height 107
click at [540, 140] on label "She should have done it." at bounding box center [441, 138] width 553 height 29
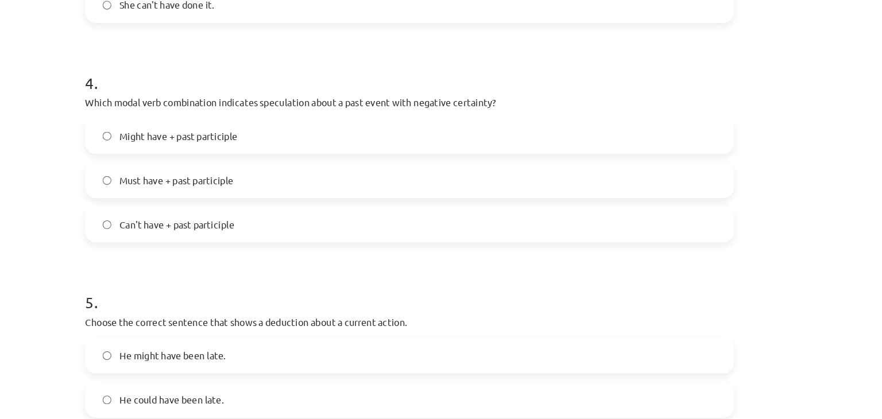
scroll to position [749, 0]
click at [460, 118] on label "Might have + past participle" at bounding box center [441, 116] width 553 height 29
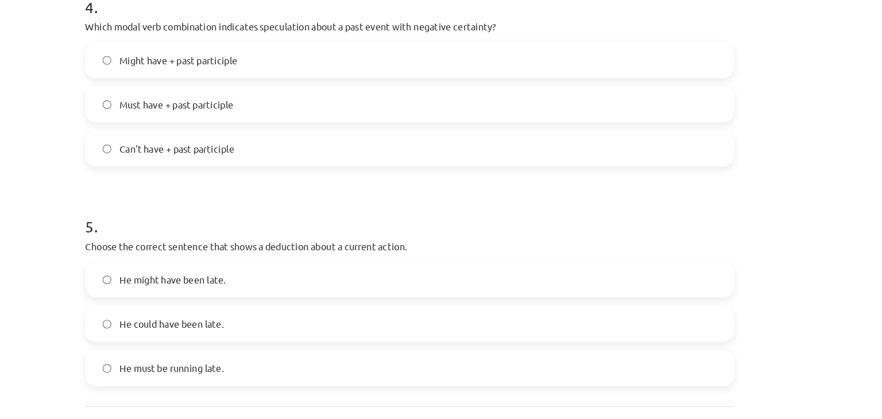
scroll to position [826, 0]
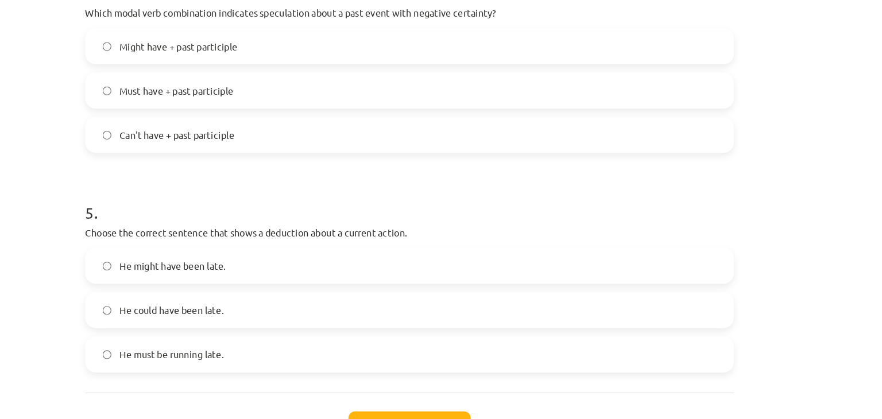
click at [337, 122] on label "Can't have + past participle" at bounding box center [441, 115] width 553 height 29
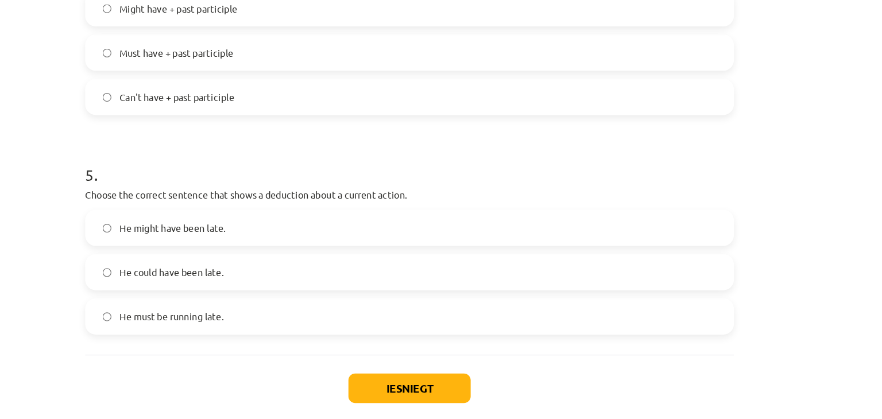
scroll to position [793, 0]
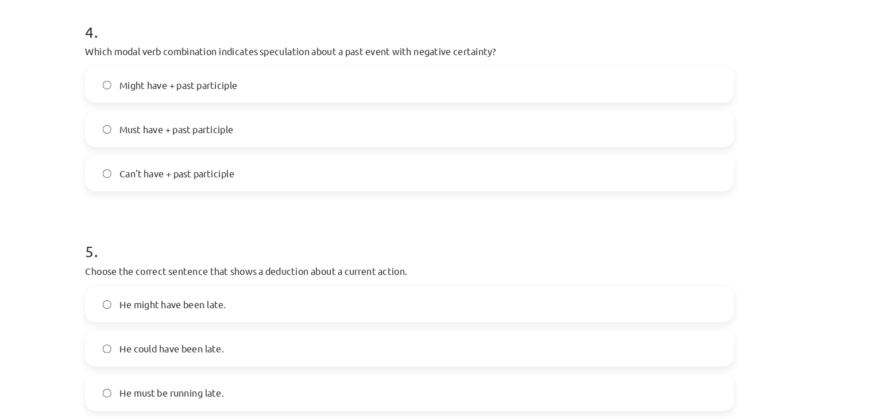
click at [530, 70] on label "Might have + past participle" at bounding box center [441, 72] width 553 height 29
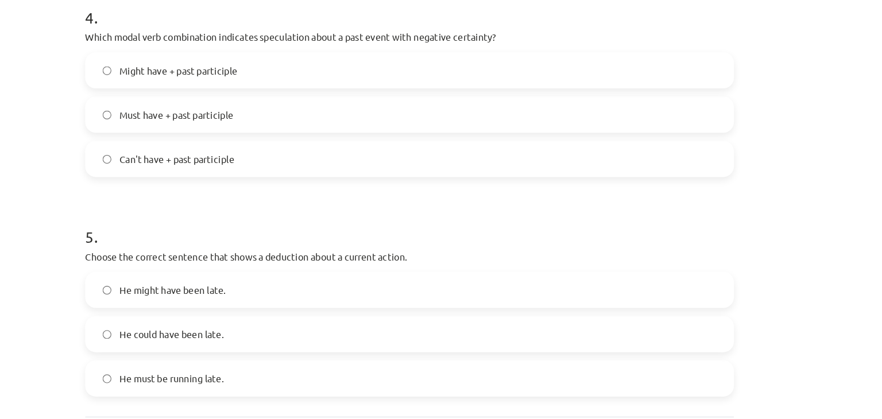
scroll to position [806, 0]
click at [632, 127] on label "Can't have + past participle" at bounding box center [441, 135] width 553 height 29
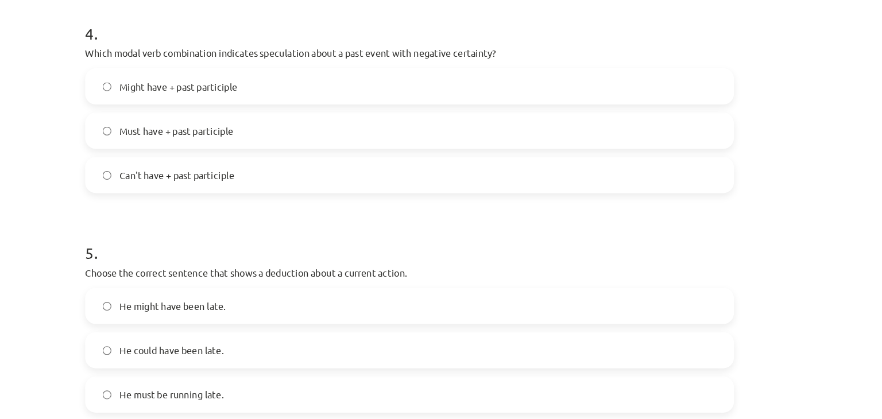
scroll to position [859, 0]
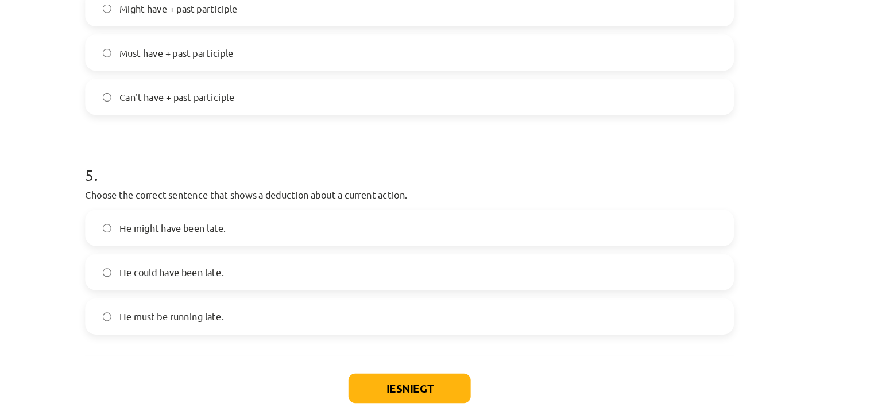
click at [298, 267] on label "He must be running late." at bounding box center [441, 270] width 553 height 29
click at [442, 324] on button "Iesniegt" at bounding box center [441, 331] width 105 height 25
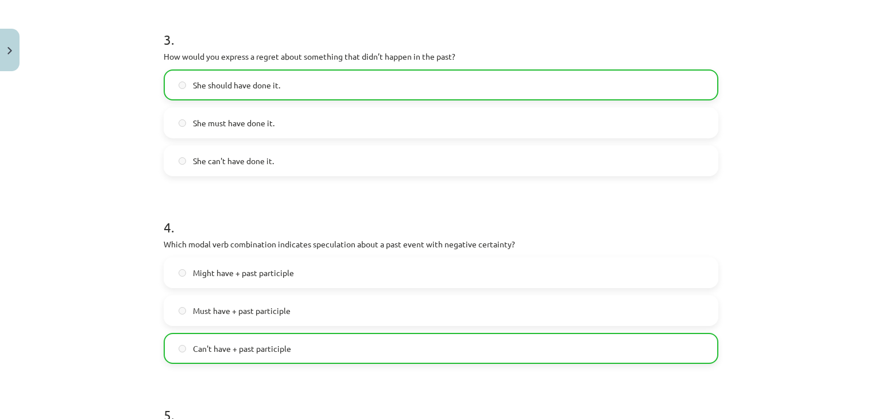
scroll to position [895, 0]
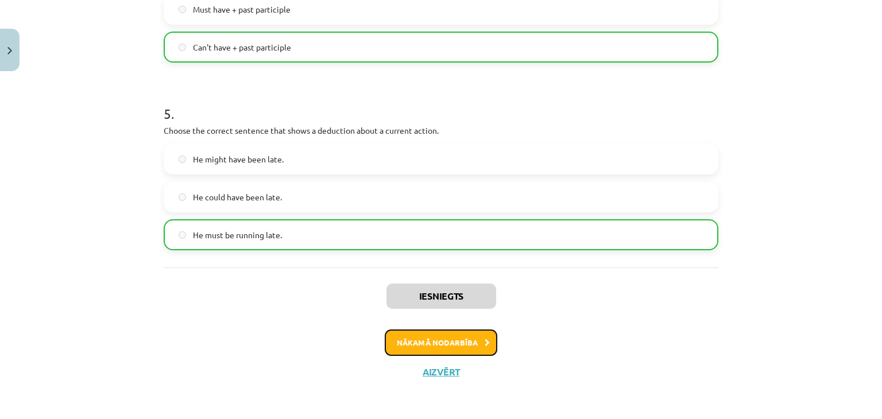
click at [473, 343] on button "Nākamā nodarbība" at bounding box center [441, 343] width 113 height 26
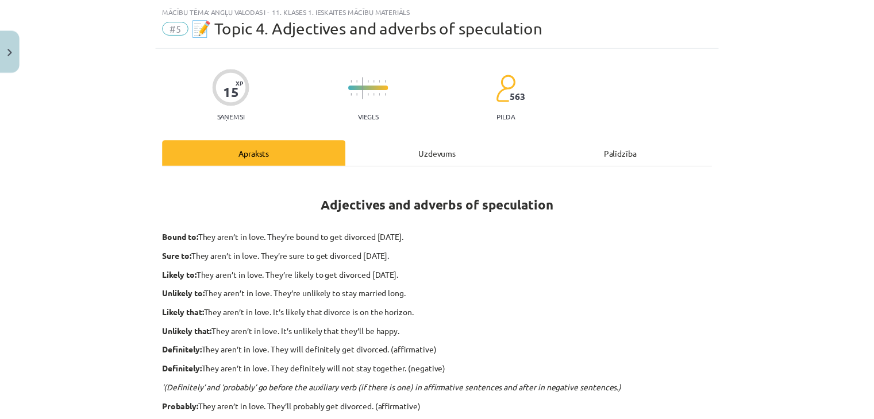
scroll to position [29, 0]
click at [7, 51] on img "Close" at bounding box center [9, 50] width 5 height 7
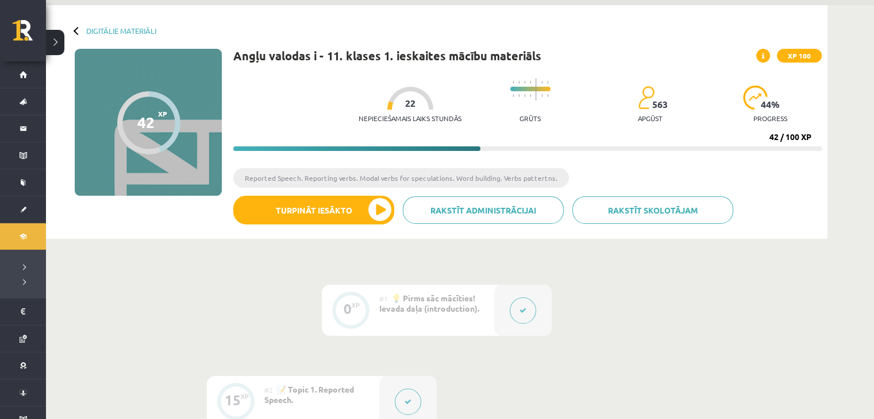
scroll to position [0, 0]
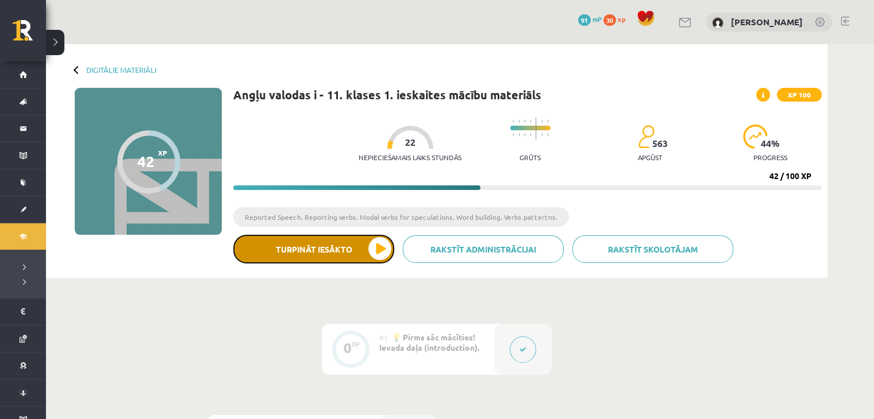
click at [334, 259] on button "Turpināt iesākto" at bounding box center [313, 249] width 161 height 29
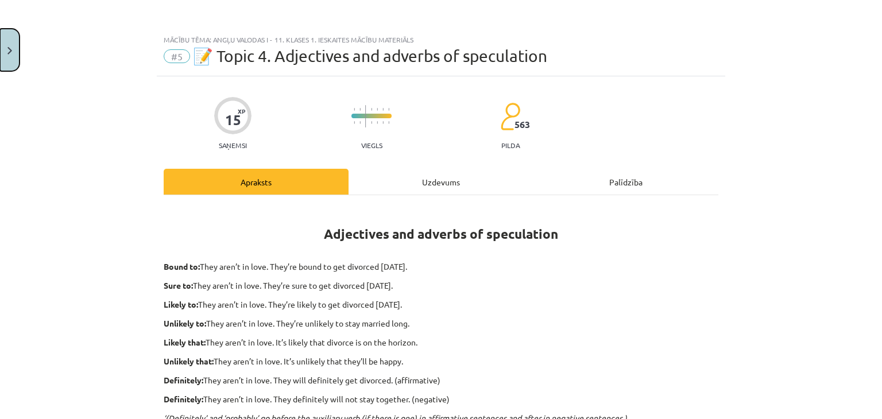
click at [11, 53] on img "Close" at bounding box center [9, 50] width 5 height 7
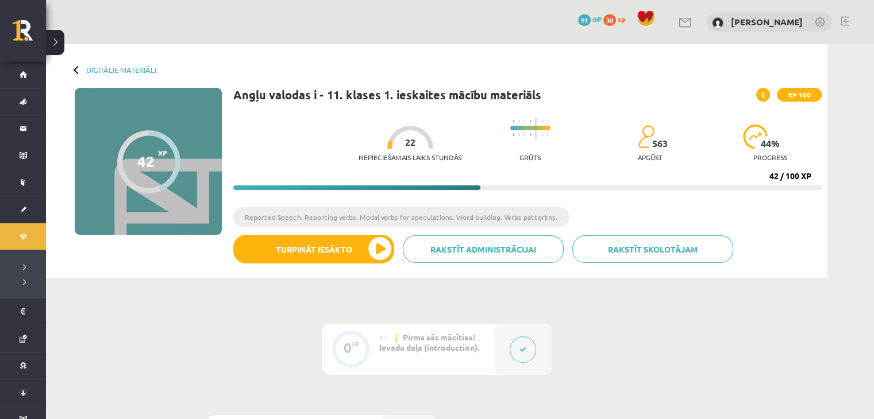
click at [328, 42] on div "0 Dāvanas 91 mP 30 xp Marija Marta Lovniece" at bounding box center [460, 22] width 828 height 44
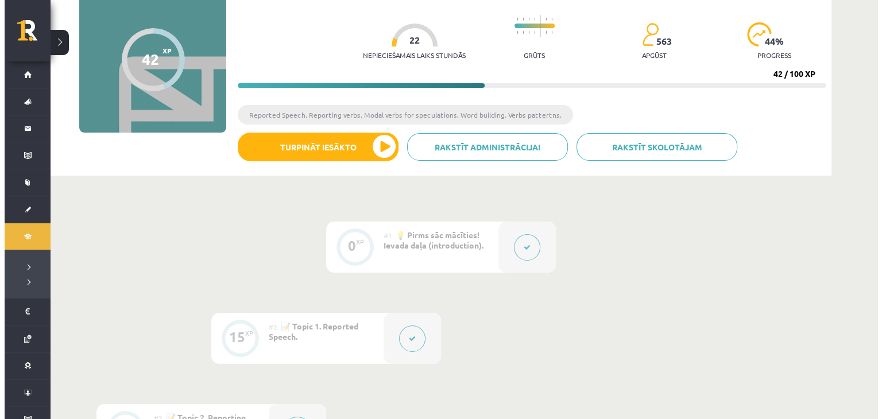
scroll to position [71, 0]
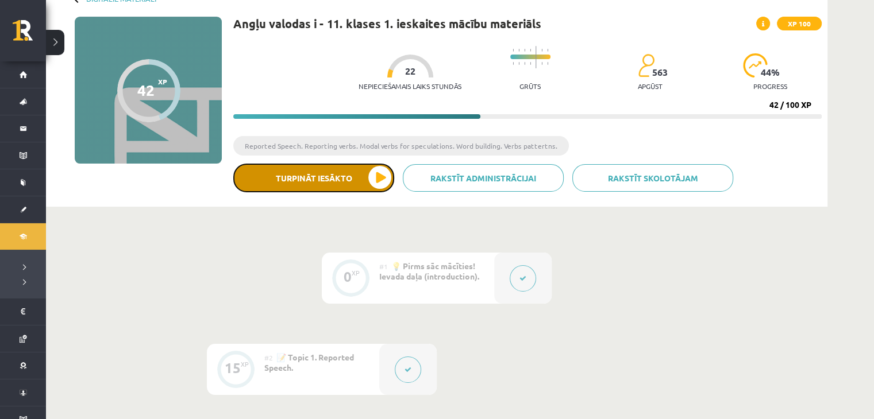
click at [342, 188] on button "Turpināt iesākto" at bounding box center [313, 178] width 161 height 29
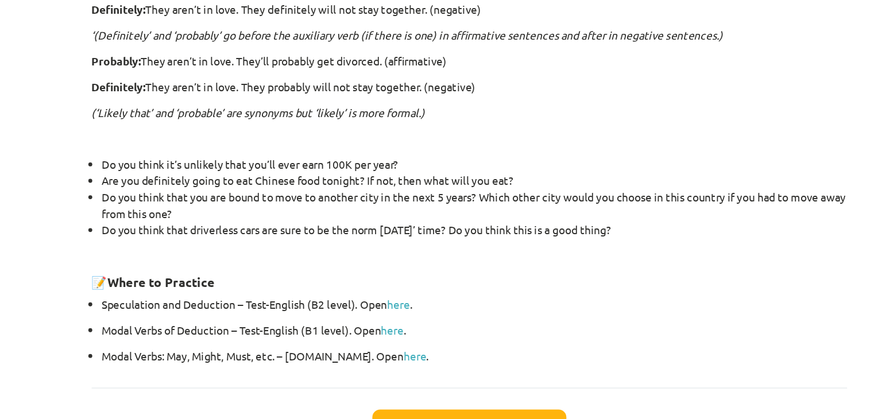
scroll to position [353, 0]
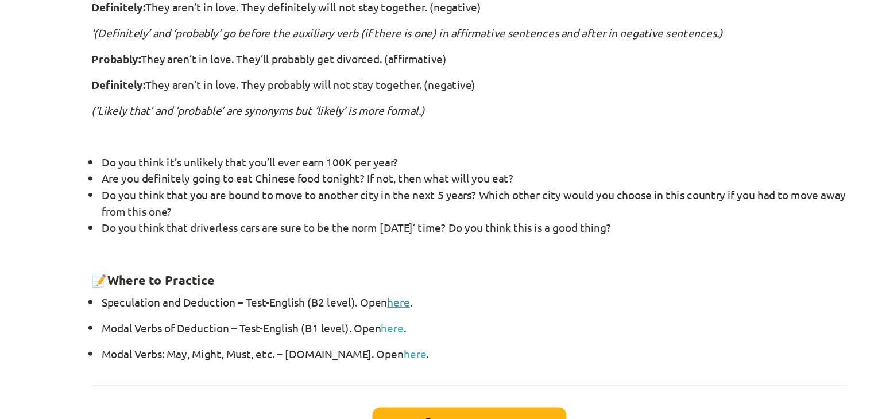
click at [384, 260] on link "here" at bounding box center [389, 263] width 17 height 10
click at [393, 299] on link "here" at bounding box center [401, 301] width 17 height 10
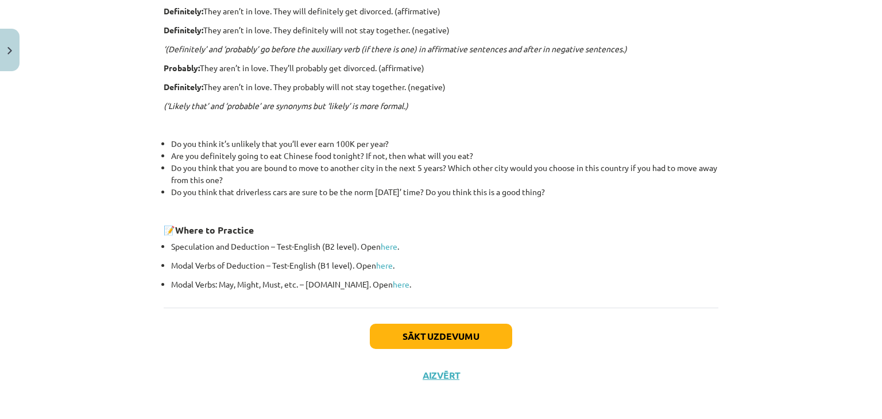
scroll to position [371, 0]
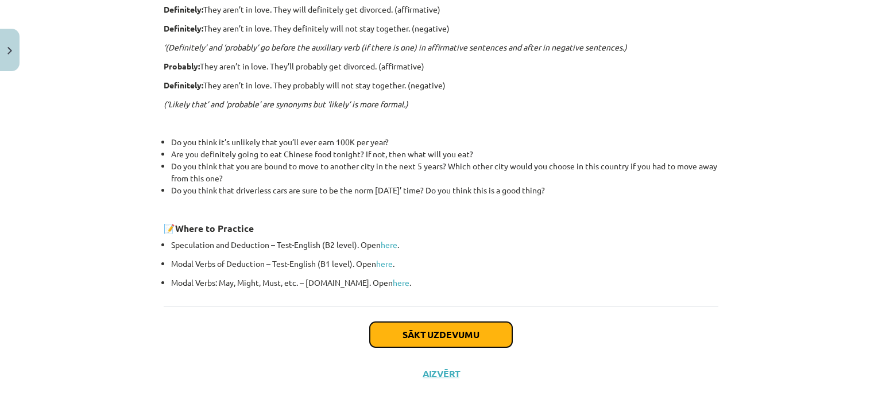
click at [447, 328] on button "Sākt uzdevumu" at bounding box center [441, 334] width 142 height 25
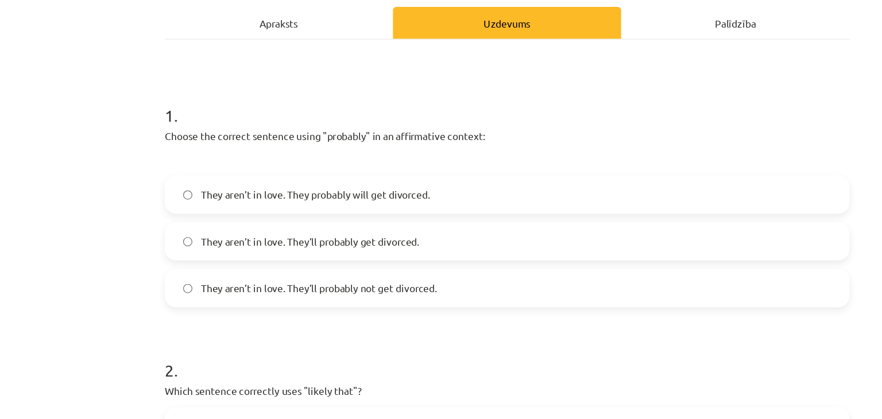
scroll to position [71, 0]
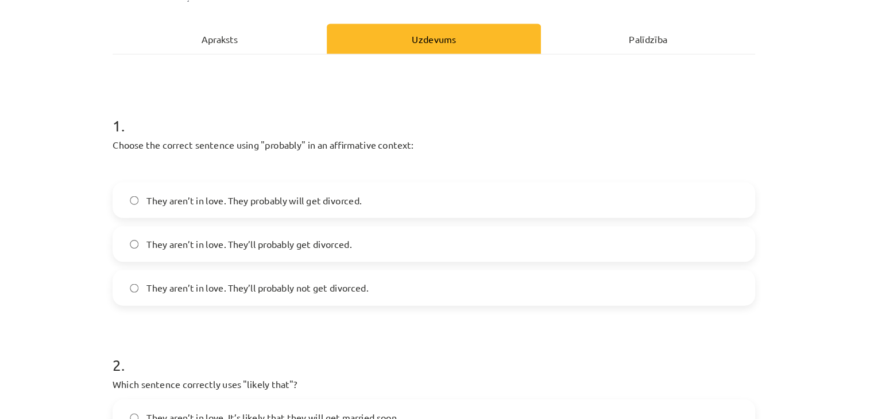
click at [330, 253] on span "They aren’t in love. They’ll probably get divorced." at bounding box center [281, 250] width 177 height 12
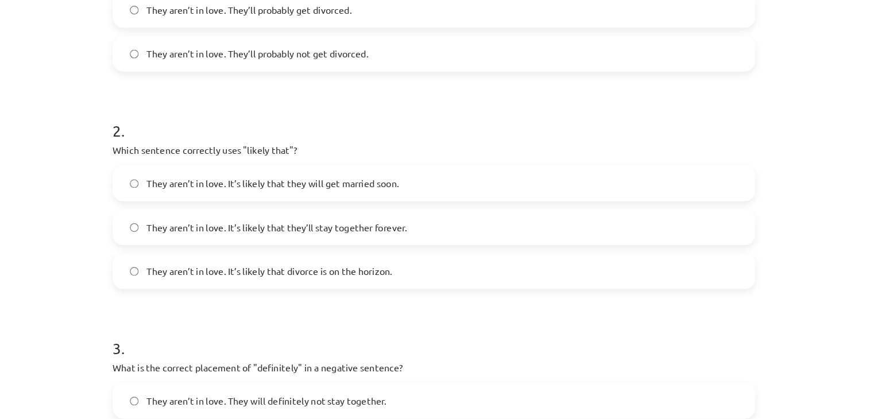
scroll to position [339, 0]
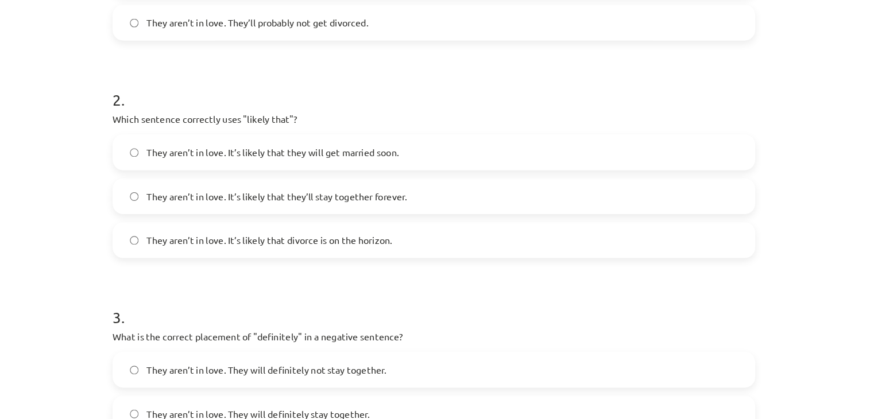
click at [346, 252] on label "They aren’t in love. It’s likely that divorce is on the horizon." at bounding box center [441, 246] width 553 height 29
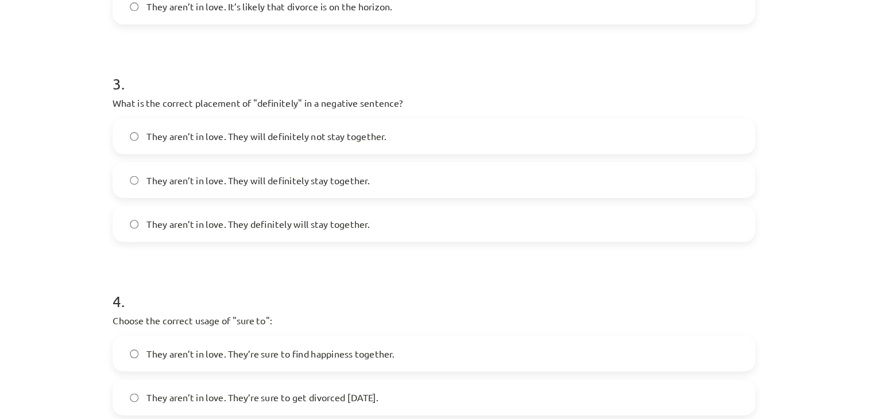
scroll to position [542, 0]
click at [374, 158] on span "They aren’t in love. They will definitely not stay together." at bounding box center [296, 155] width 207 height 12
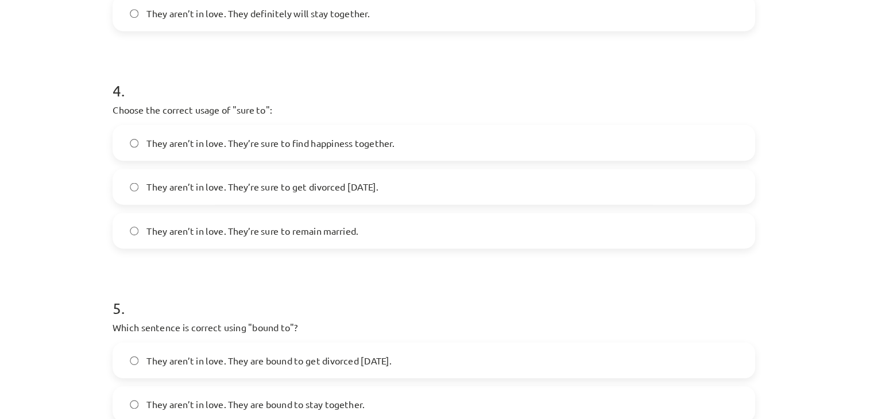
scroll to position [724, 0]
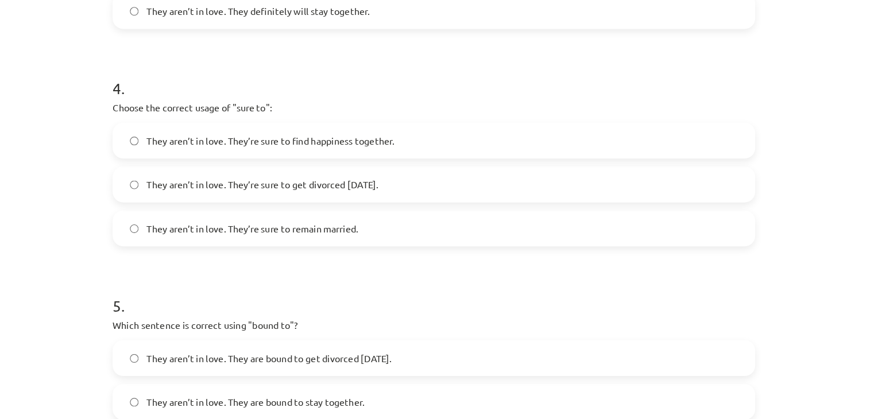
click at [388, 199] on span "They aren’t in love. They’re sure to get divorced within six months." at bounding box center [293, 198] width 200 height 12
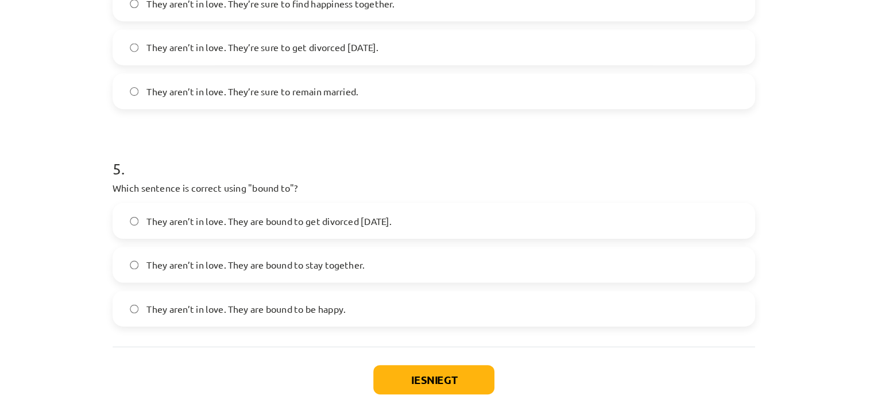
scroll to position [878, 0]
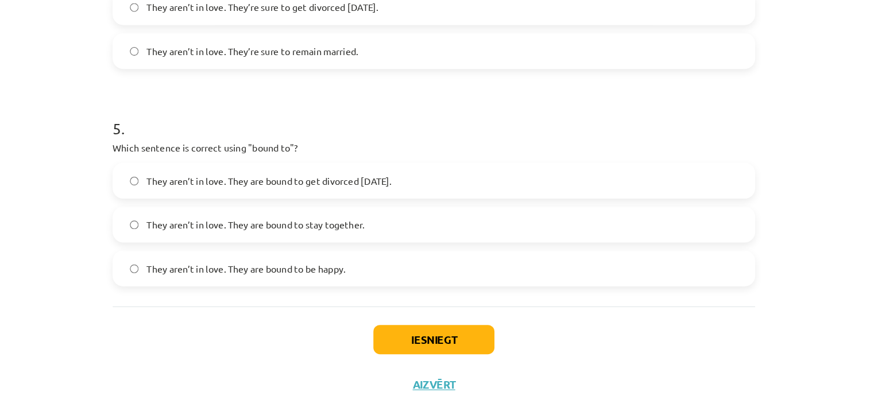
click at [346, 196] on span "They aren’t in love. They are bound to get divorced within six months." at bounding box center [298, 195] width 211 height 12
click at [432, 329] on button "Iesniegt" at bounding box center [441, 331] width 105 height 25
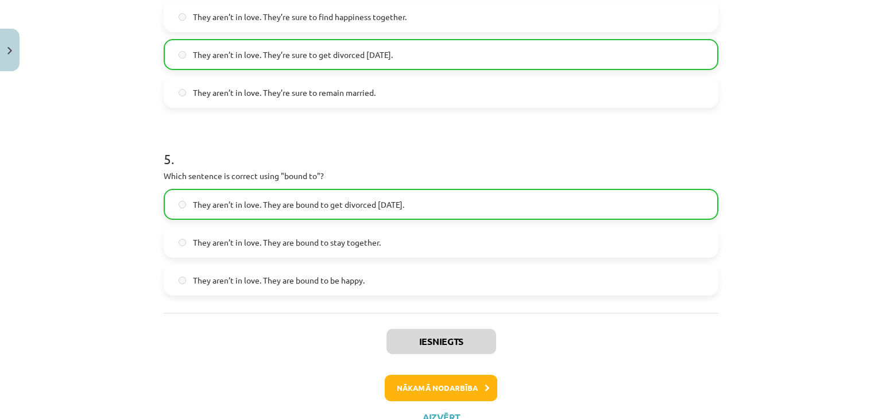
scroll to position [914, 0]
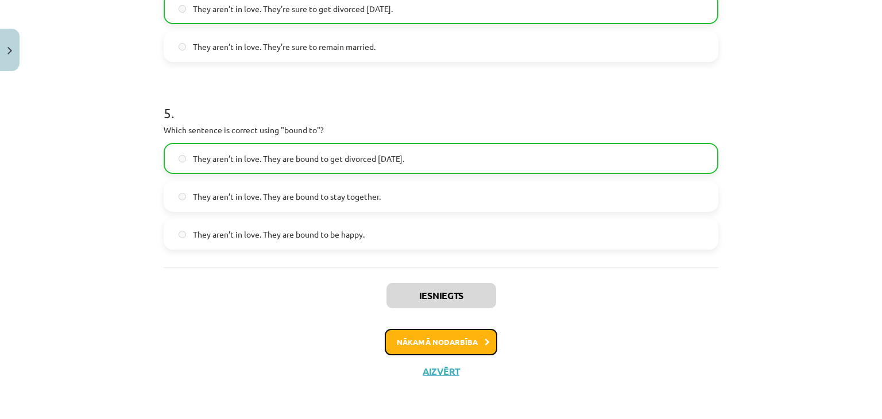
click at [438, 345] on button "Nākamā nodarbība" at bounding box center [441, 342] width 113 height 26
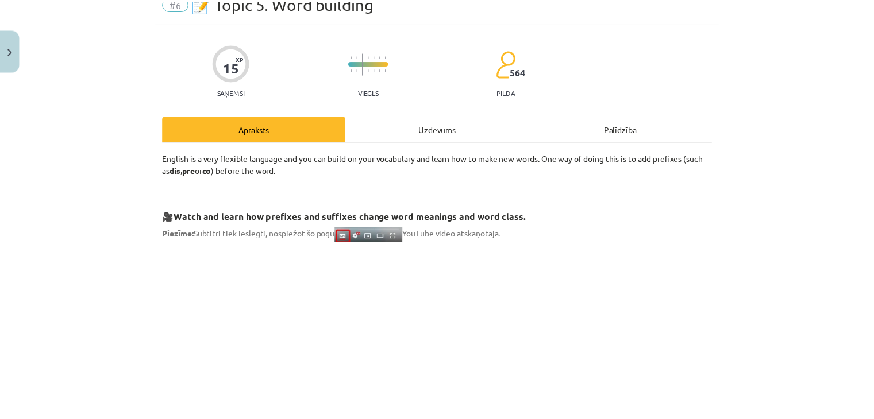
scroll to position [29, 0]
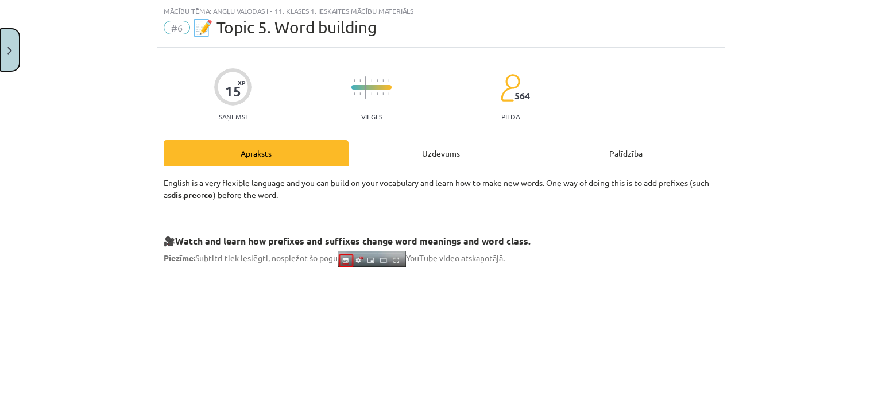
click at [14, 48] on button "Close" at bounding box center [10, 50] width 20 height 43
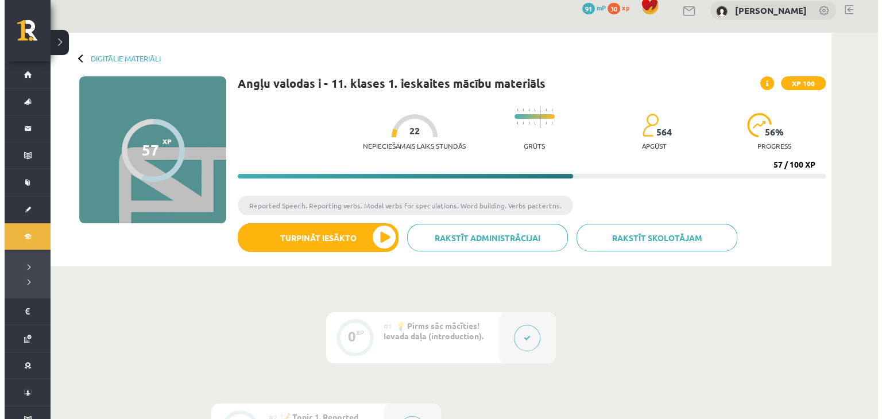
scroll to position [7, 0]
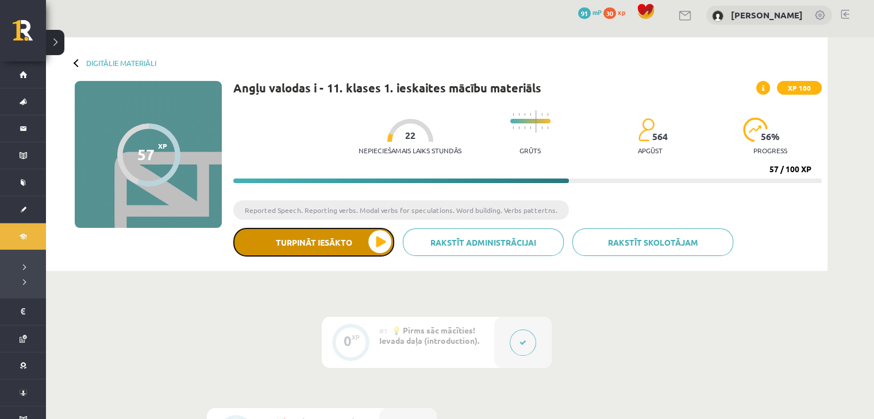
click at [379, 237] on button "Turpināt iesākto" at bounding box center [313, 242] width 161 height 29
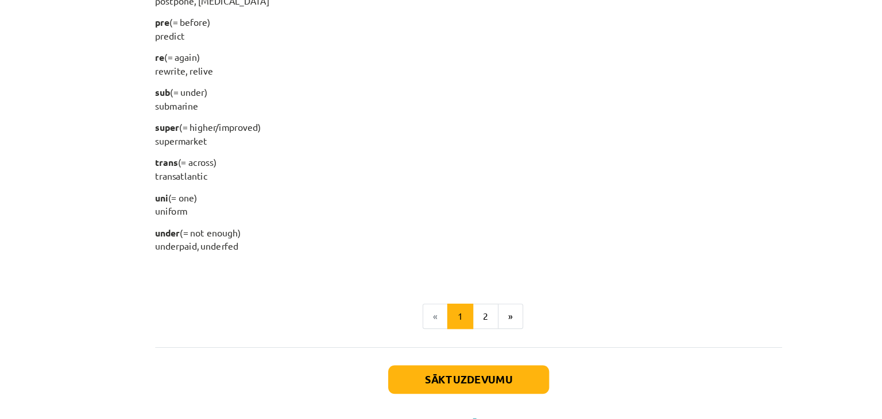
scroll to position [1436, 0]
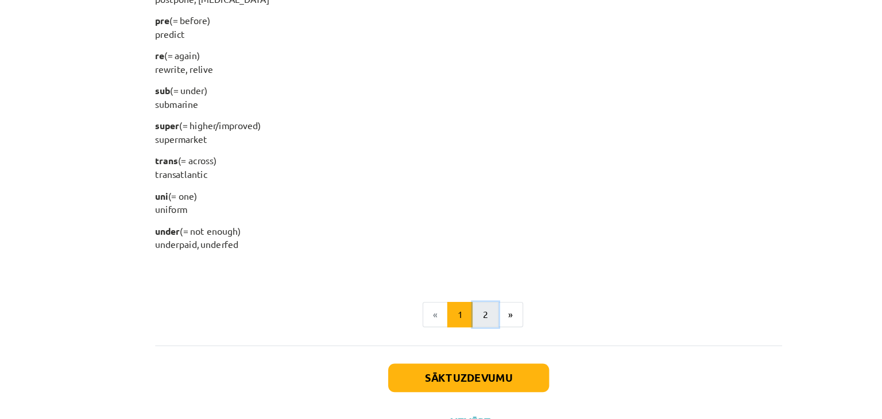
click at [456, 294] on button "2" at bounding box center [456, 297] width 23 height 23
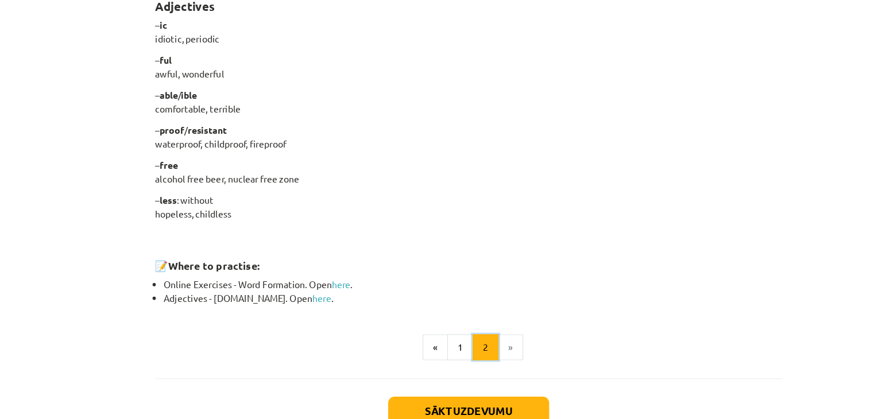
scroll to position [986, 0]
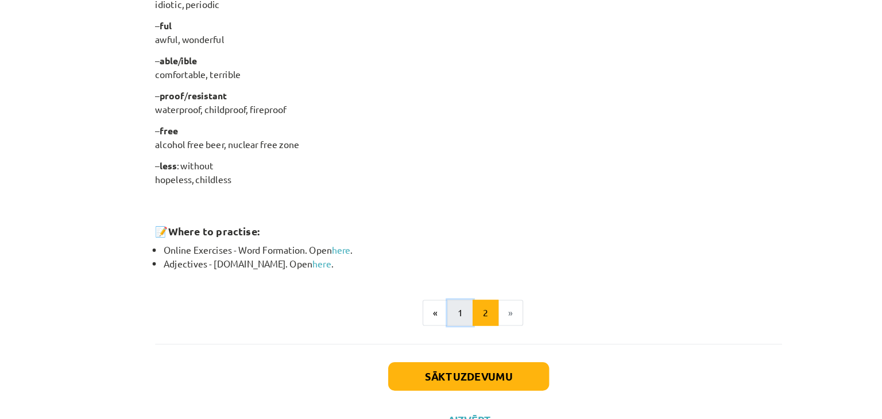
click at [426, 275] on button "1" at bounding box center [433, 276] width 23 height 23
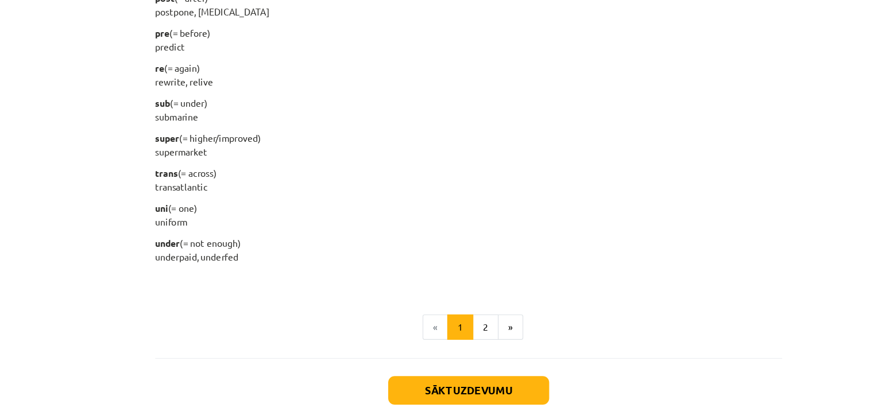
scroll to position [1455, 0]
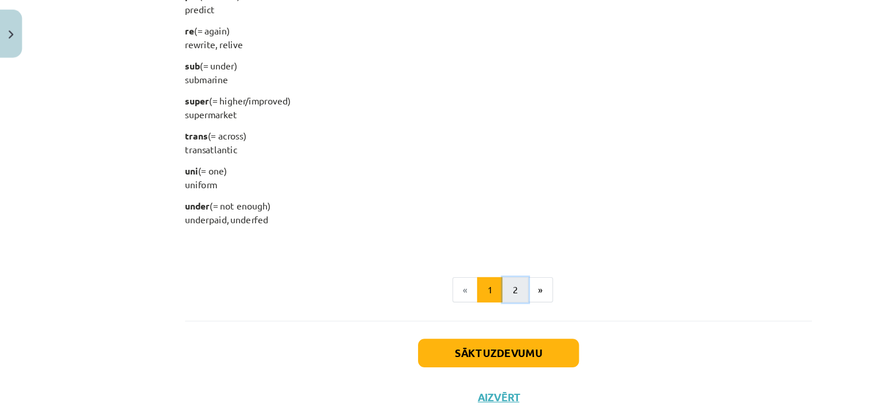
click at [453, 284] on button "2" at bounding box center [456, 276] width 23 height 23
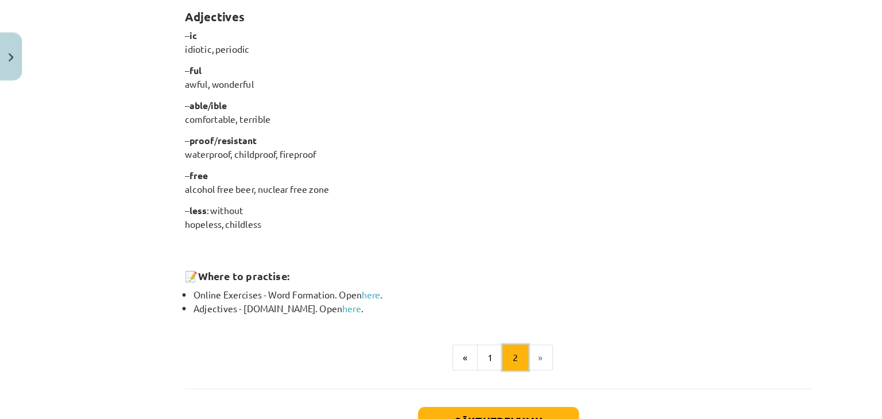
scroll to position [986, 0]
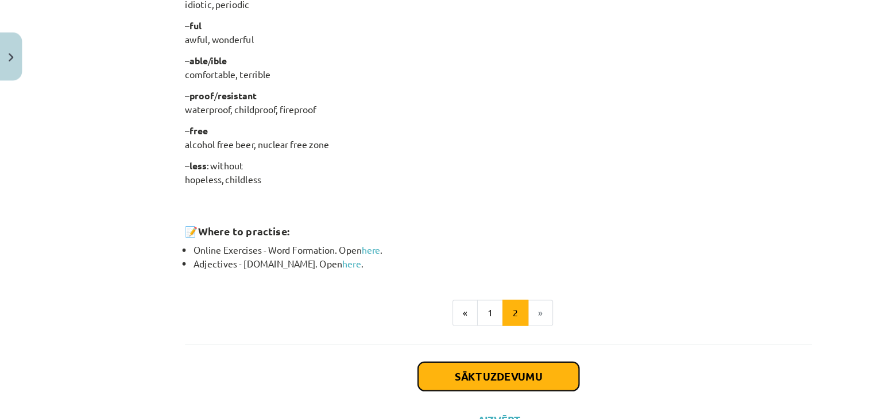
click at [434, 336] on button "Sākt uzdevumu" at bounding box center [441, 333] width 142 height 25
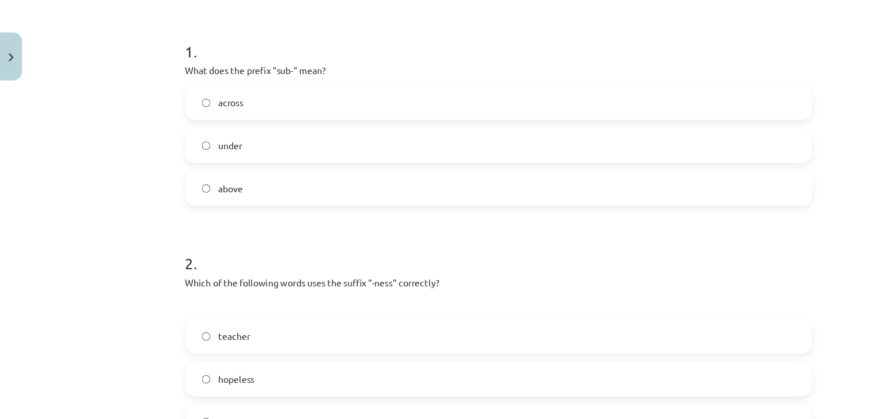
scroll to position [212, 0]
click at [276, 133] on label "under" at bounding box center [441, 128] width 553 height 29
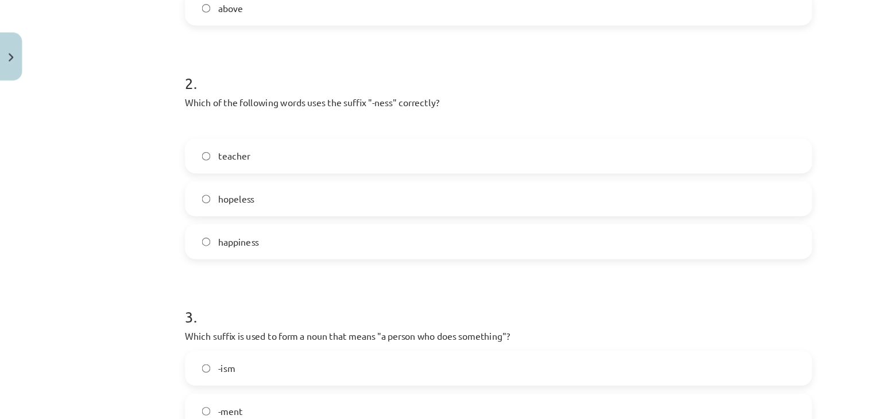
scroll to position [398, 0]
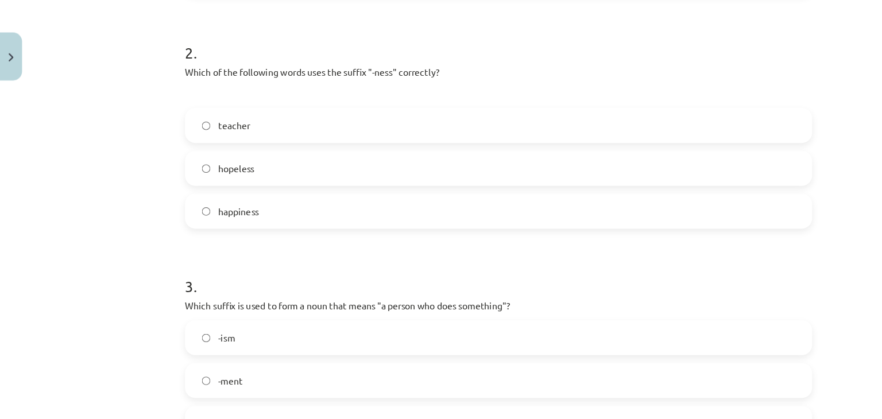
click at [263, 191] on label "happiness" at bounding box center [441, 186] width 553 height 29
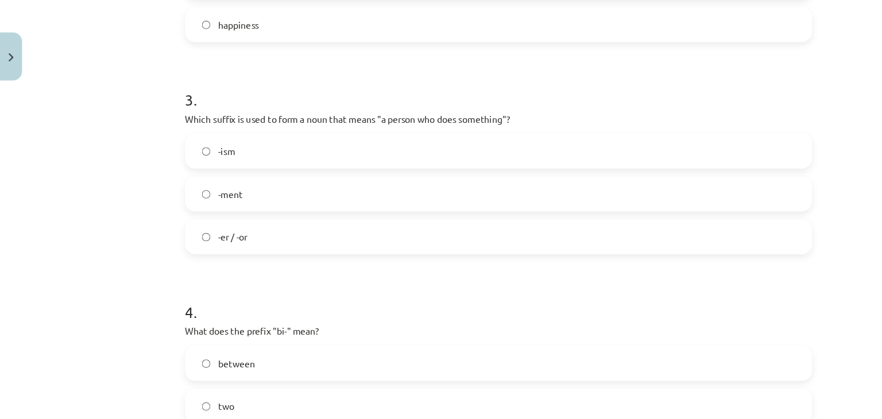
scroll to position [570, 0]
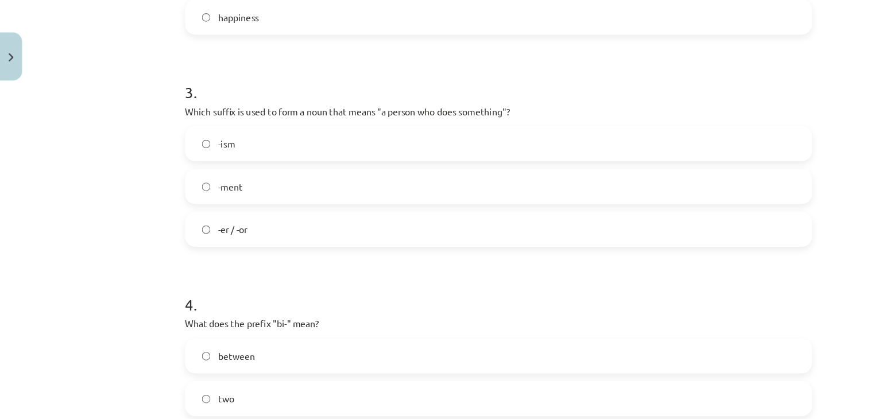
click at [297, 202] on label "-er / -or" at bounding box center [441, 202] width 553 height 29
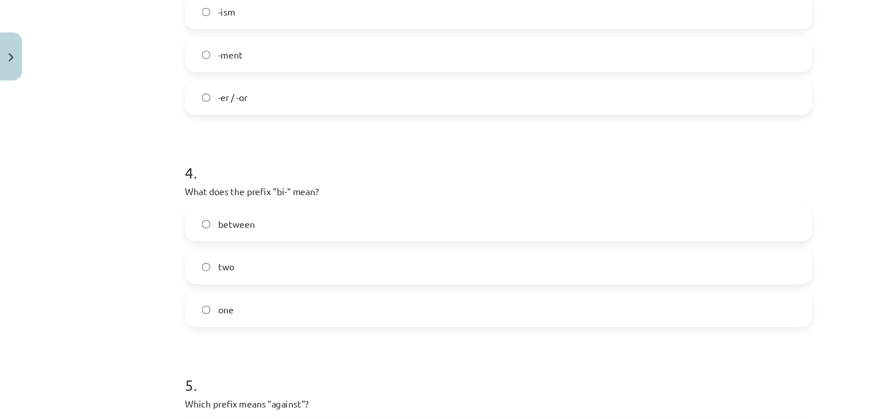
scroll to position [754, 0]
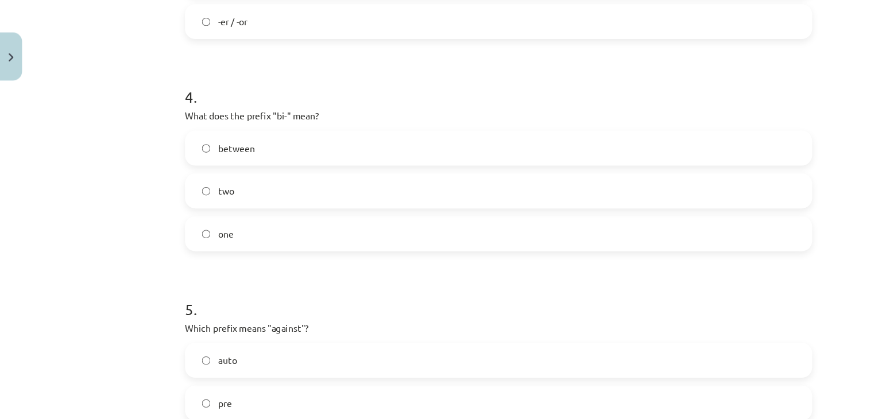
click at [313, 169] on label "two" at bounding box center [441, 169] width 553 height 29
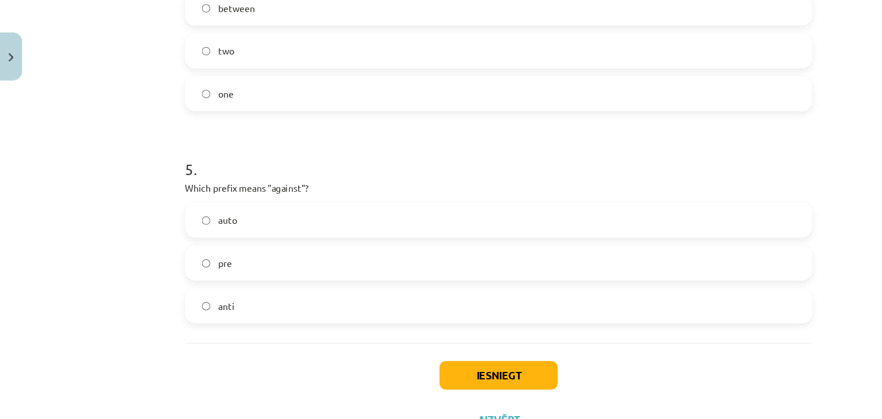
scroll to position [877, 0]
click at [296, 282] on label "anti" at bounding box center [441, 271] width 553 height 29
click at [405, 328] on button "Iesniegt" at bounding box center [441, 332] width 105 height 25
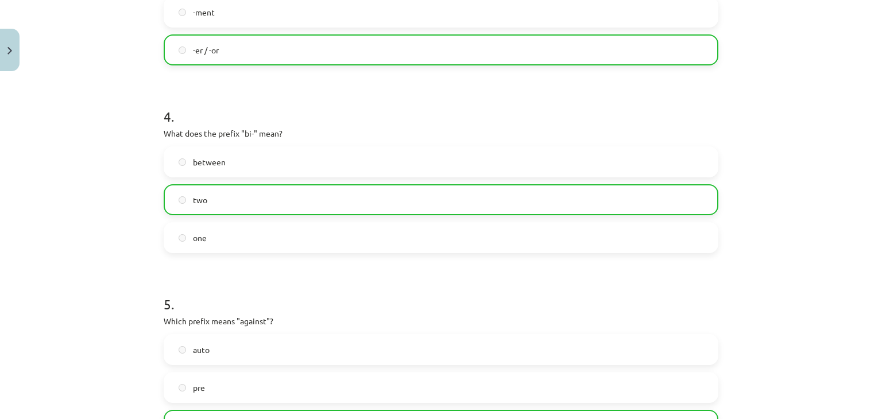
scroll to position [914, 0]
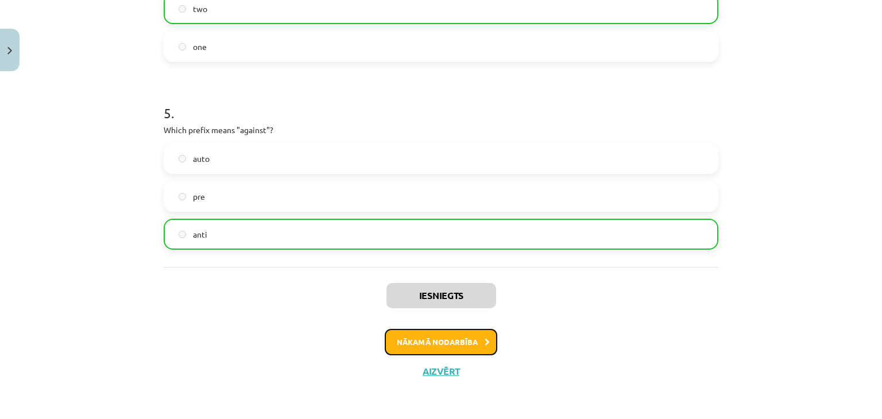
click at [460, 338] on button "Nākamā nodarbība" at bounding box center [441, 342] width 113 height 26
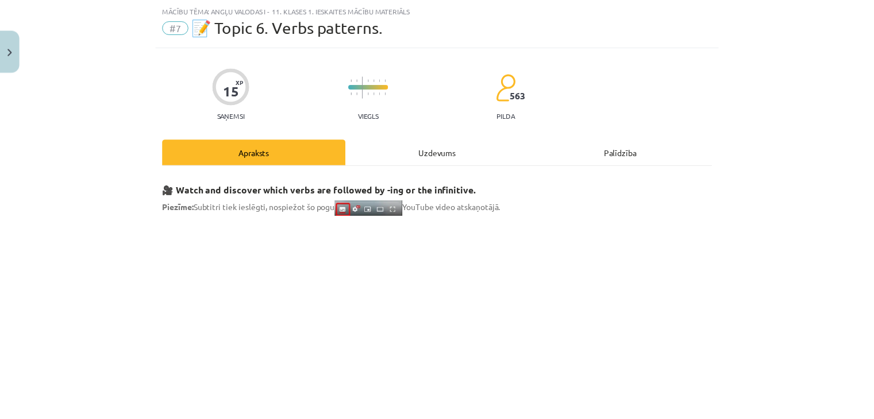
scroll to position [0, 0]
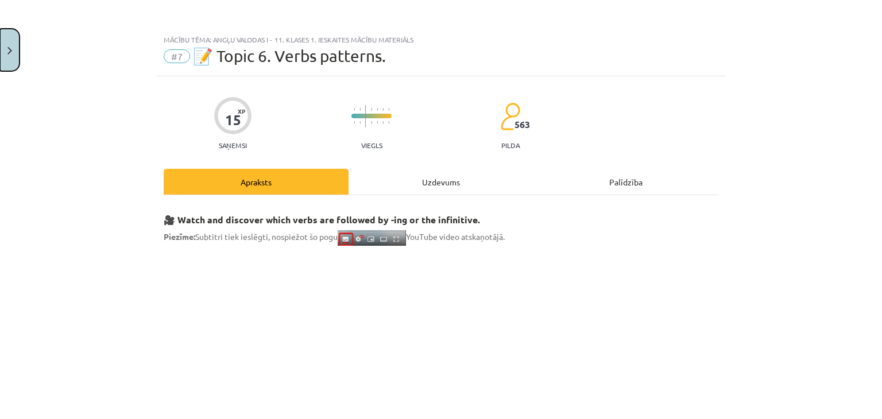
click at [11, 53] on img "Close" at bounding box center [9, 50] width 5 height 7
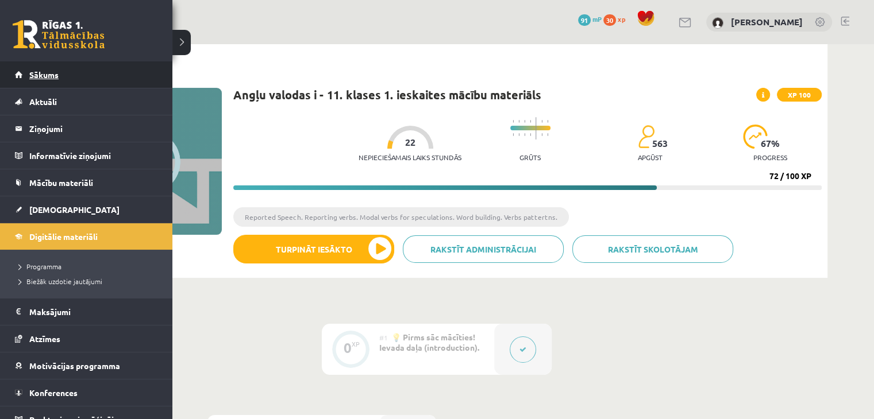
click at [15, 63] on link "Sākums" at bounding box center [86, 74] width 143 height 26
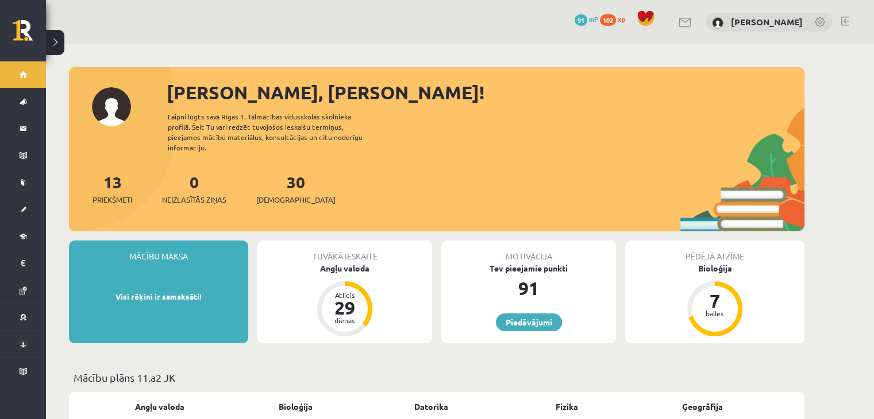
click at [848, 19] on link at bounding box center [845, 21] width 9 height 9
